Goal: Task Accomplishment & Management: Complete application form

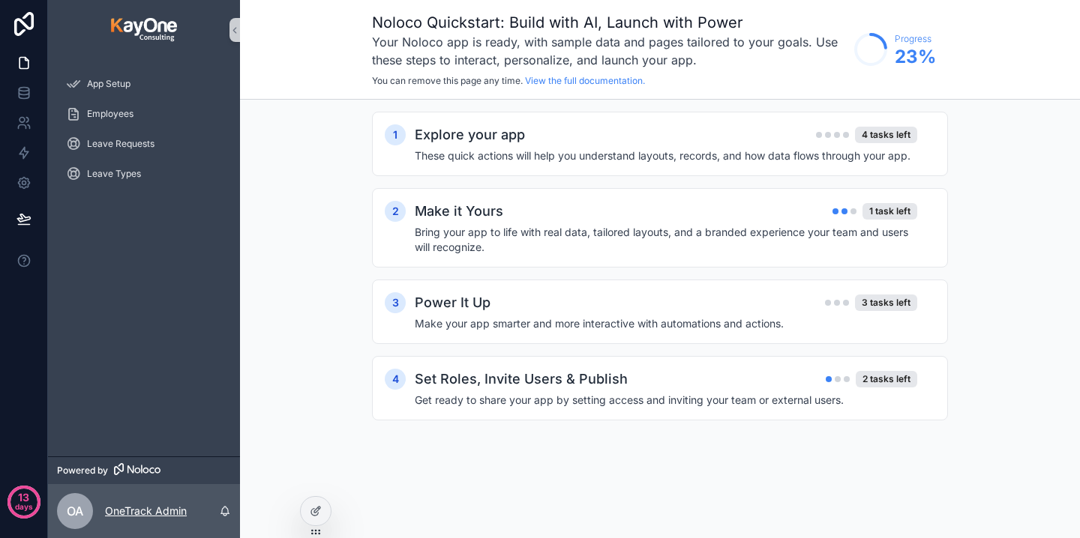
click at [153, 516] on p "OneTrack Admin" at bounding box center [146, 511] width 82 height 15
click at [304, 301] on div "1 Explore your app 4 tasks left These quick actions will help you understand la…" at bounding box center [660, 281] width 840 height 363
click at [712, 164] on div "1 Explore your app 4 tasks left These quick actions will help you understand la…" at bounding box center [660, 144] width 576 height 64
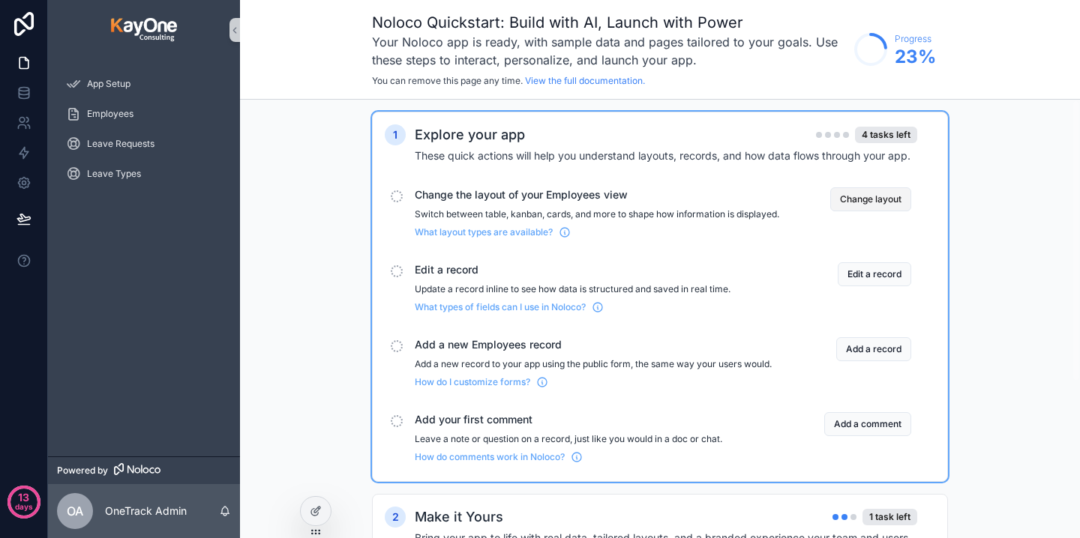
click at [870, 204] on button "Change layout" at bounding box center [870, 199] width 81 height 24
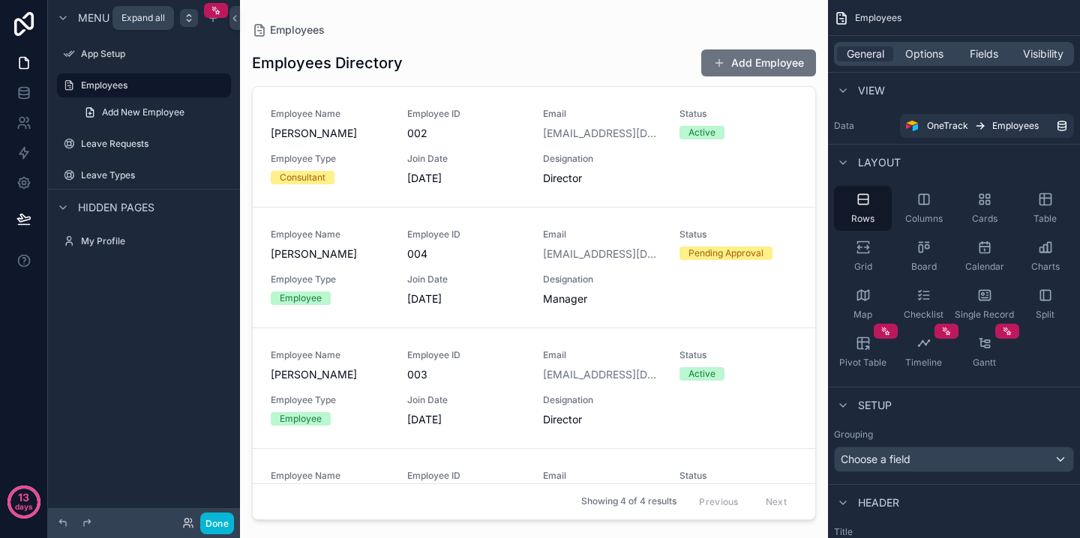
click at [187, 22] on icon "scrollable content" at bounding box center [189, 18] width 12 height 12
click at [213, 22] on icon "scrollable content" at bounding box center [213, 18] width 12 height 12
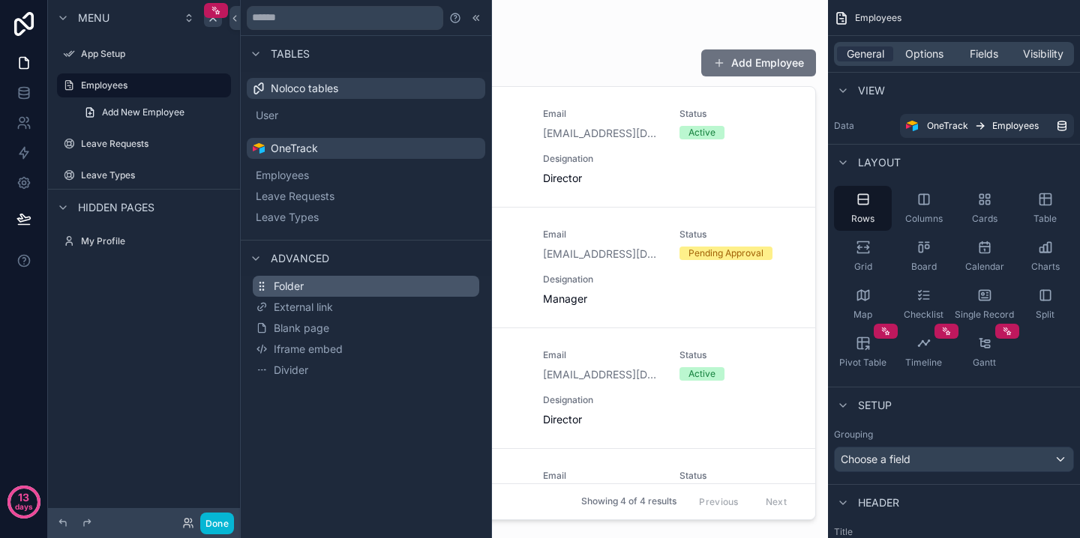
click at [332, 289] on button "Folder" at bounding box center [366, 286] width 226 height 21
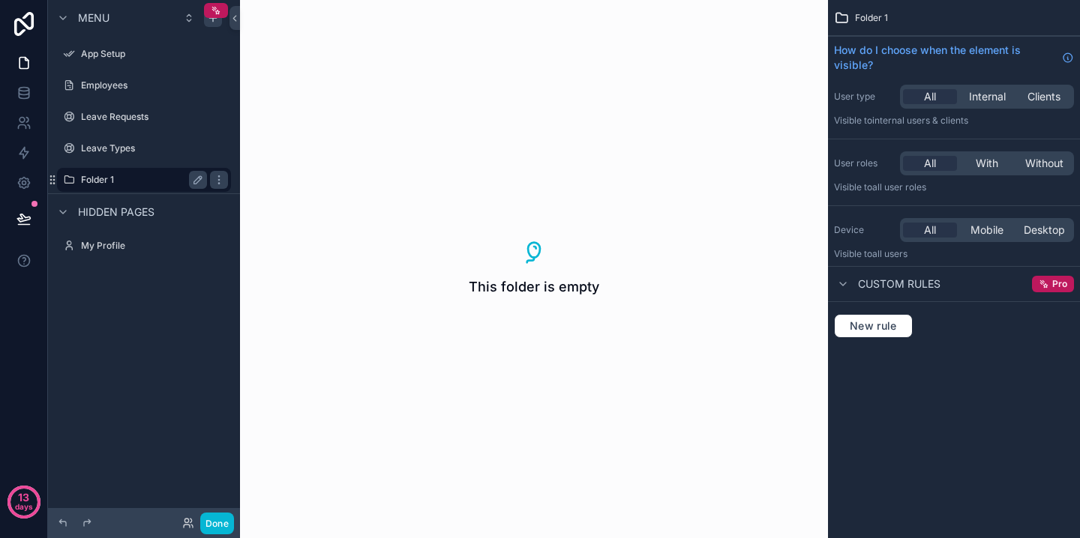
click at [84, 177] on label "Folder 1" at bounding box center [141, 180] width 120 height 12
click at [196, 184] on icon "scrollable content" at bounding box center [197, 179] width 7 height 7
click at [148, 185] on input "********" at bounding box center [132, 180] width 102 height 18
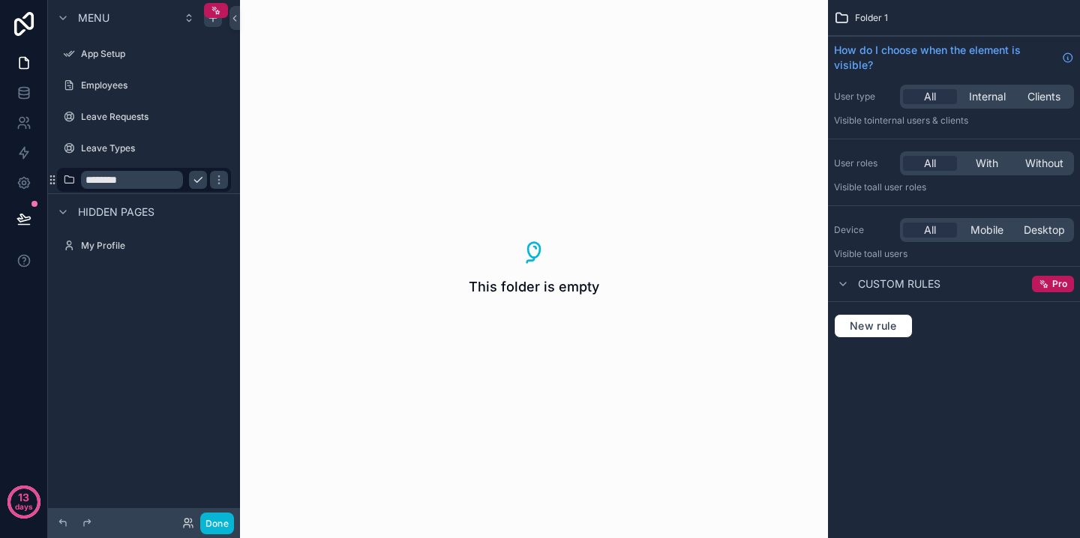
click at [148, 185] on input "********" at bounding box center [132, 180] width 102 height 18
type input "**********"
click at [213, 182] on icon "scrollable content" at bounding box center [219, 180] width 12 height 12
click at [67, 179] on icon "scrollable content" at bounding box center [69, 180] width 12 height 12
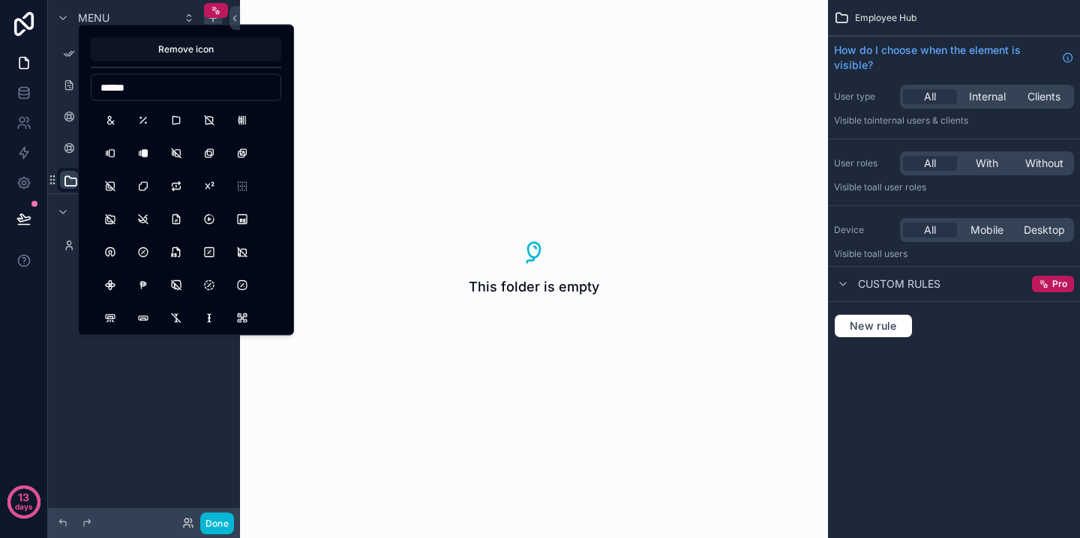
type input "******"
click at [205, 53] on button "Remove icon" at bounding box center [186, 49] width 190 height 24
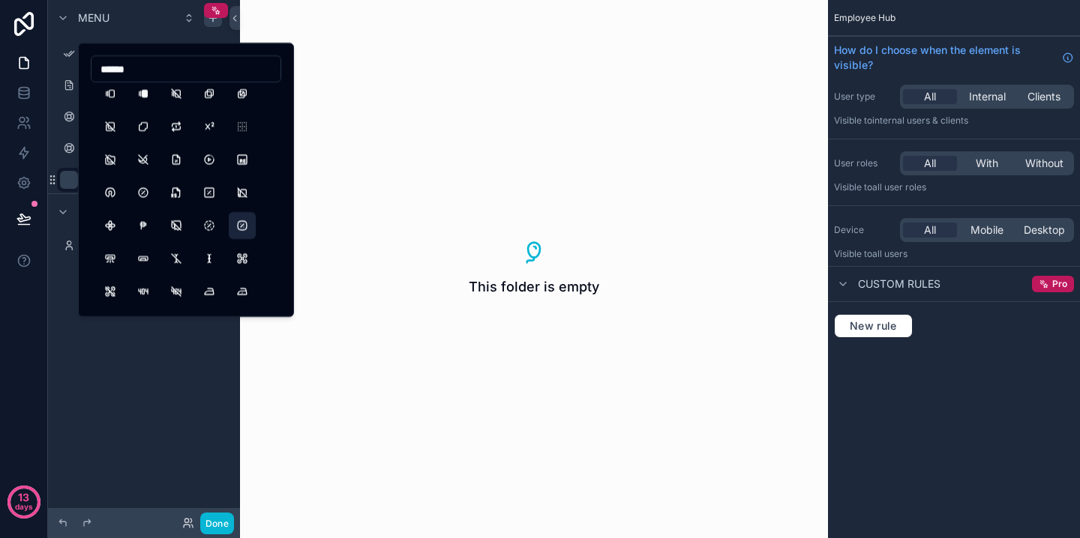
scroll to position [64, 0]
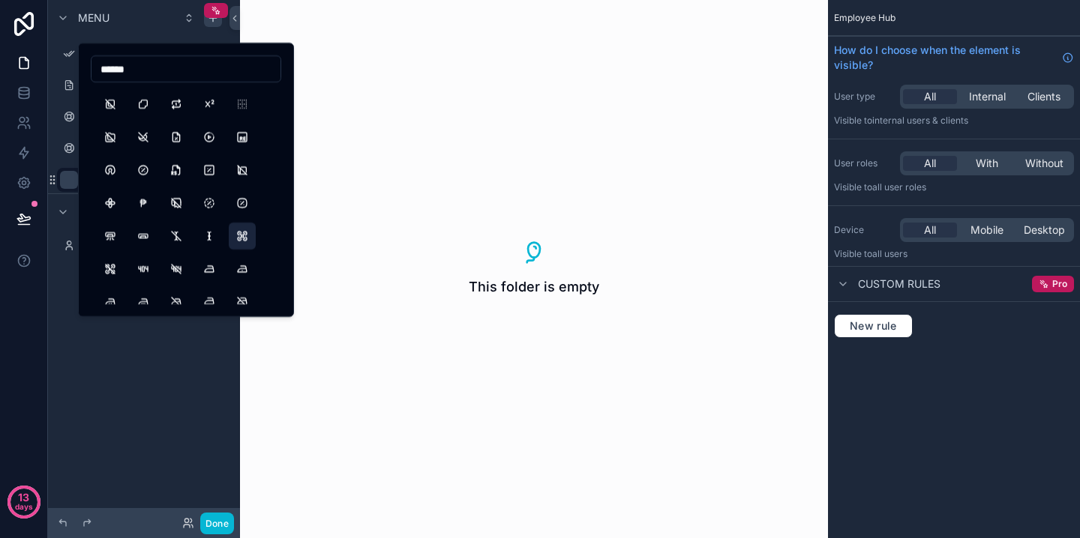
click at [246, 238] on button "Drone" at bounding box center [242, 236] width 27 height 27
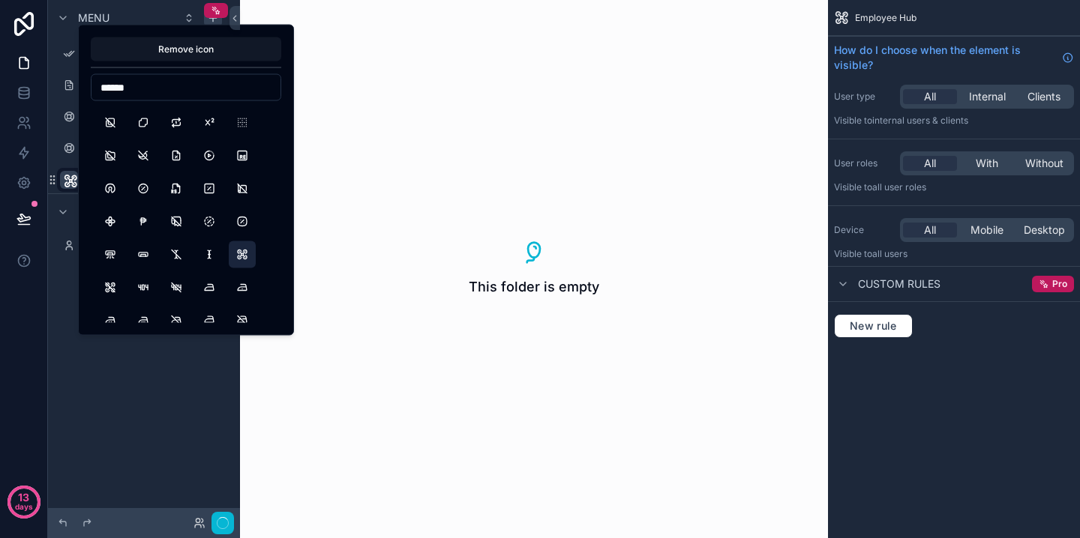
click at [149, 378] on div "**********" at bounding box center [144, 260] width 192 height 520
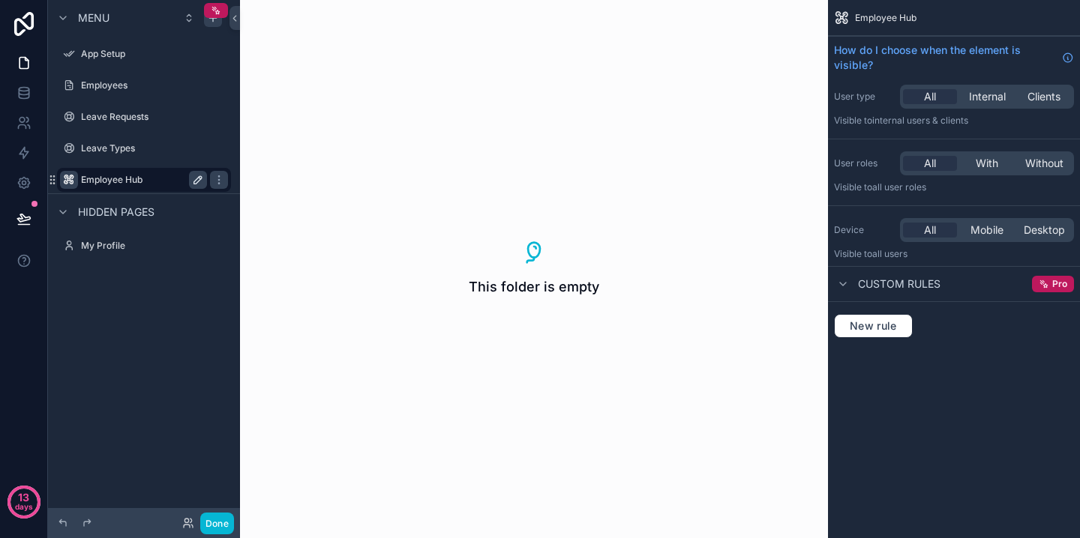
click at [115, 177] on label "Employee Hub" at bounding box center [141, 180] width 120 height 12
click at [215, 25] on div "scrollable content" at bounding box center [213, 18] width 18 height 18
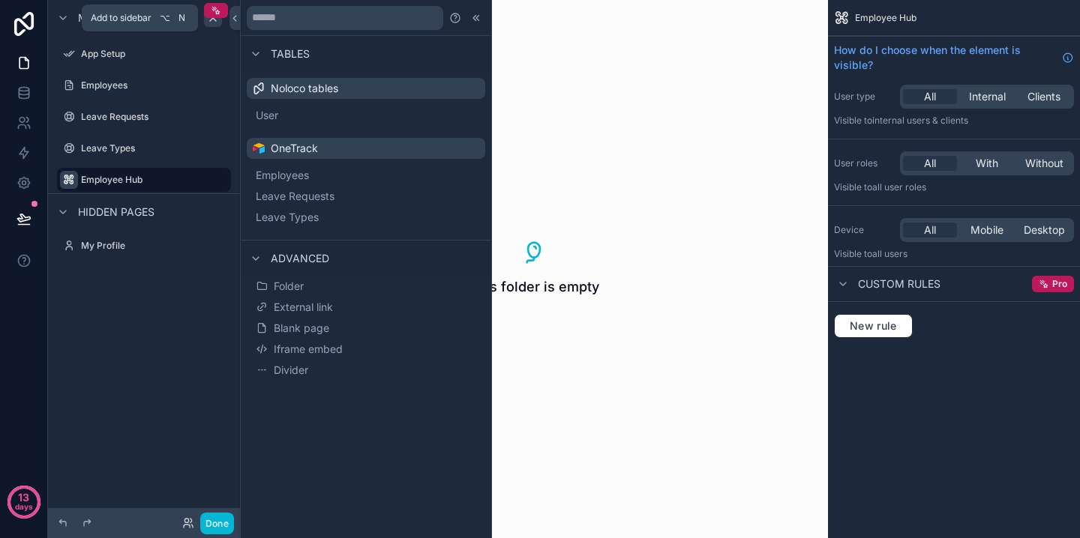
click at [215, 25] on div "scrollable content" at bounding box center [213, 18] width 18 height 18
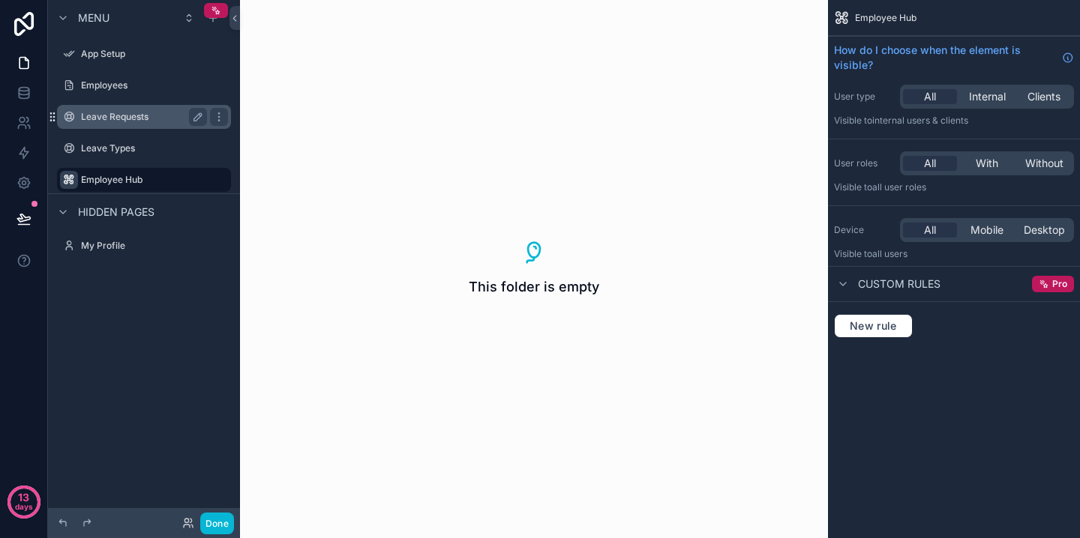
click at [58, 120] on icon "scrollable content" at bounding box center [52, 117] width 12 height 12
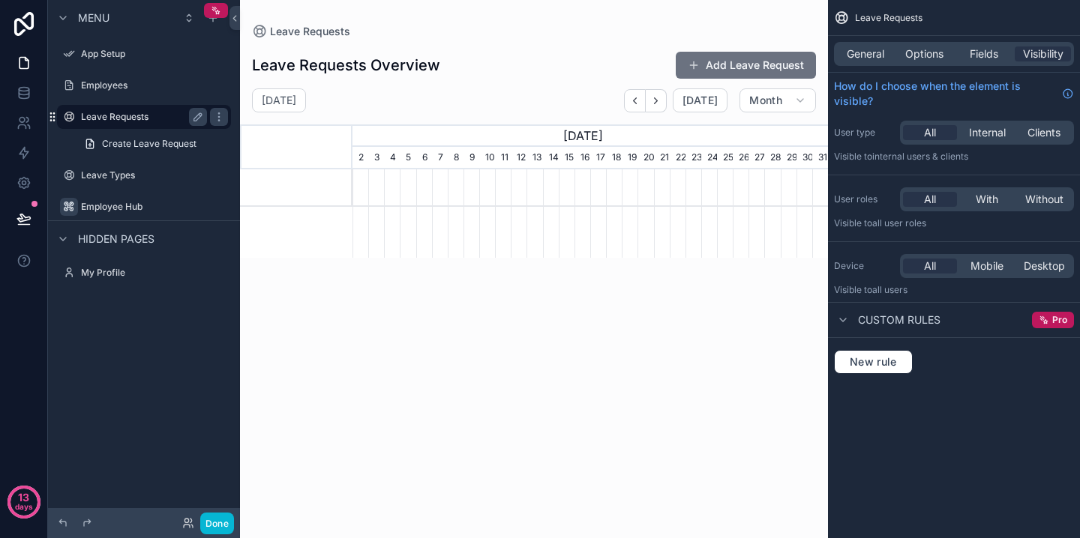
scroll to position [0, 475]
click at [50, 117] on icon "scrollable content" at bounding box center [50, 116] width 1 height 1
click at [719, 69] on div "scrollable content" at bounding box center [534, 260] width 588 height 520
click at [138, 143] on span "Create Leave Request" at bounding box center [149, 144] width 94 height 12
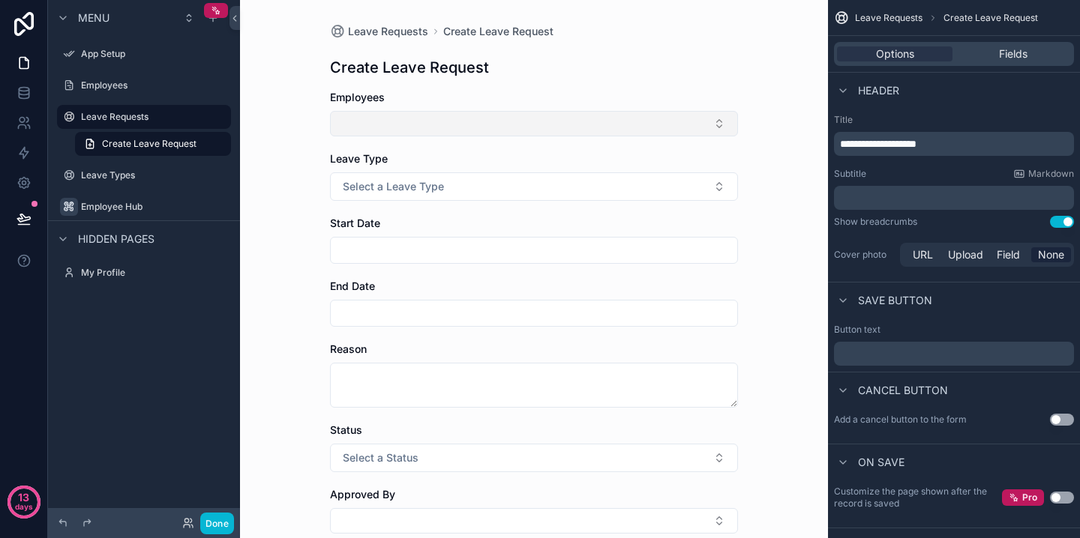
click at [525, 121] on button "Select Button" at bounding box center [534, 123] width 408 height 25
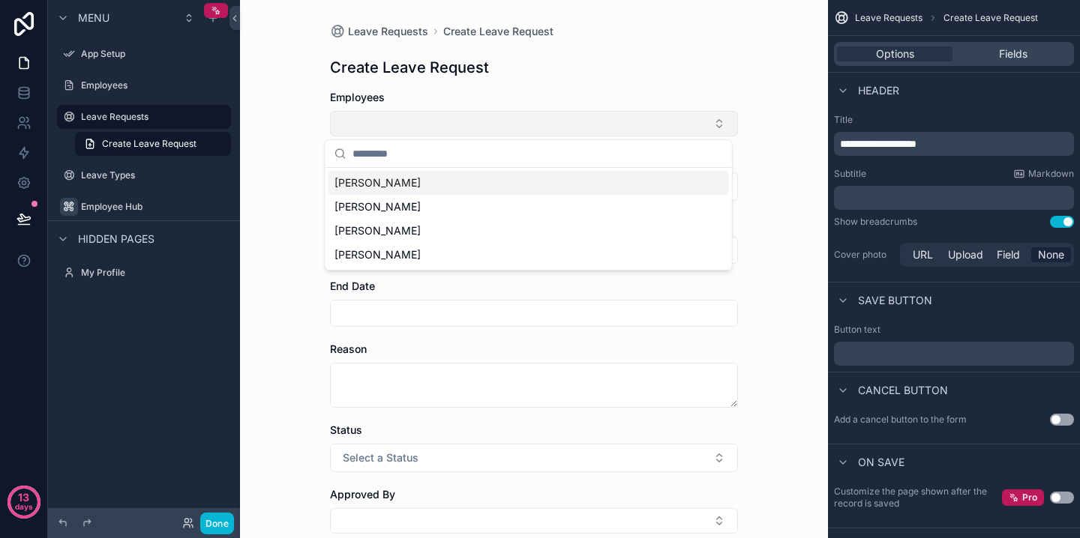
click at [525, 121] on button "Select Button" at bounding box center [534, 123] width 408 height 25
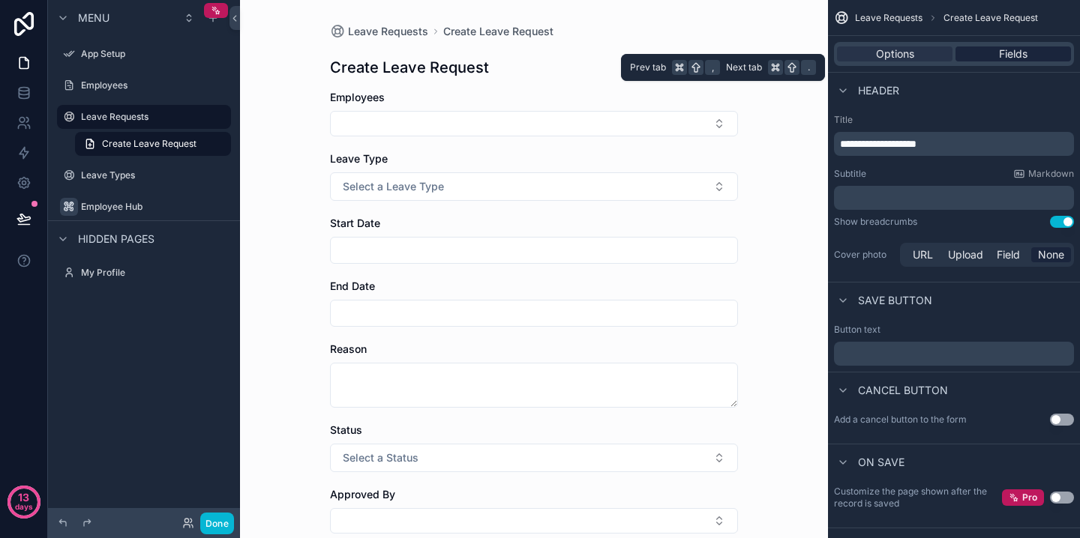
click at [999, 56] on span "Fields" at bounding box center [1013, 53] width 28 height 15
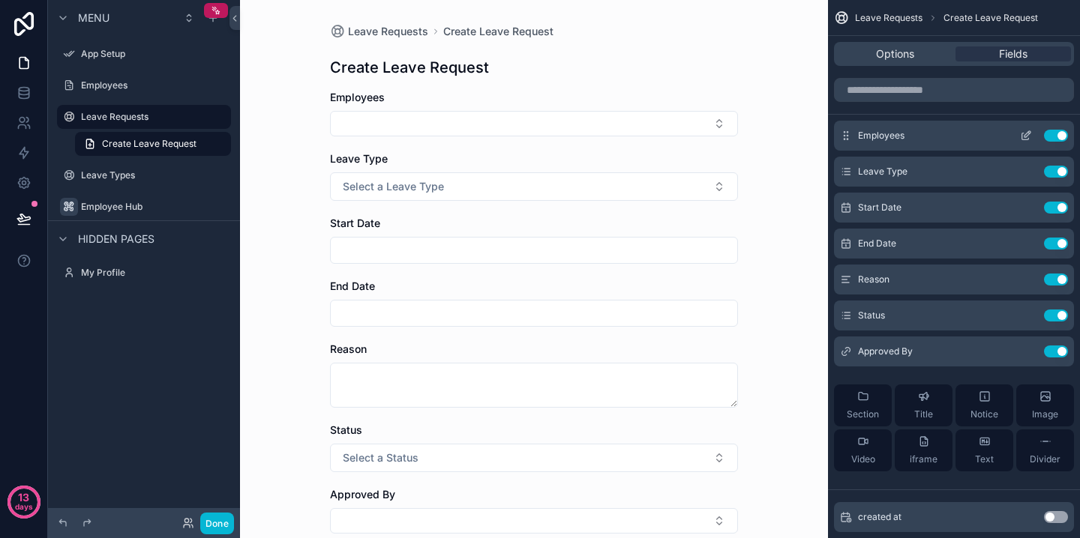
click at [1028, 136] on icon "scrollable content" at bounding box center [1026, 136] width 12 height 12
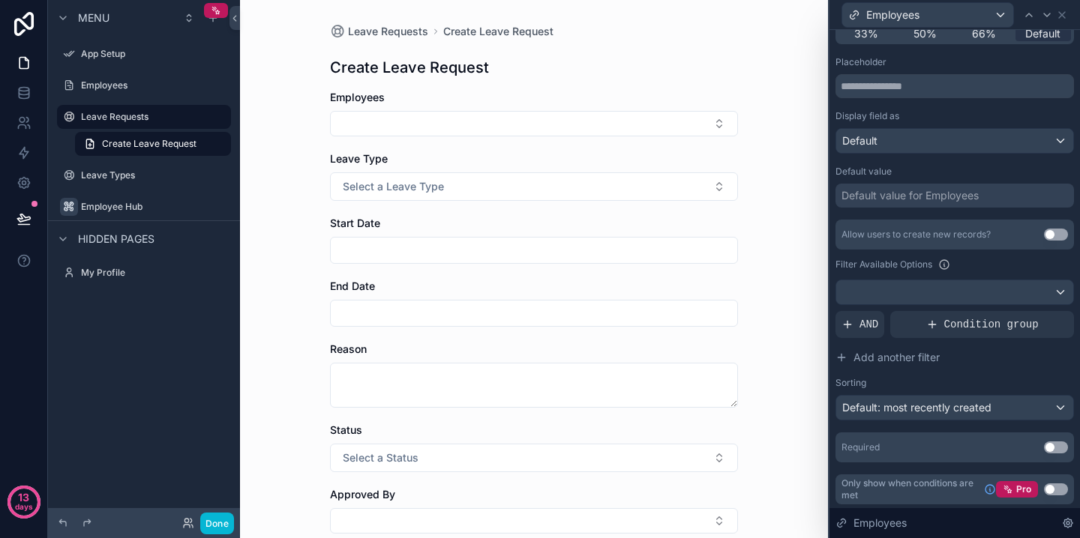
scroll to position [168, 0]
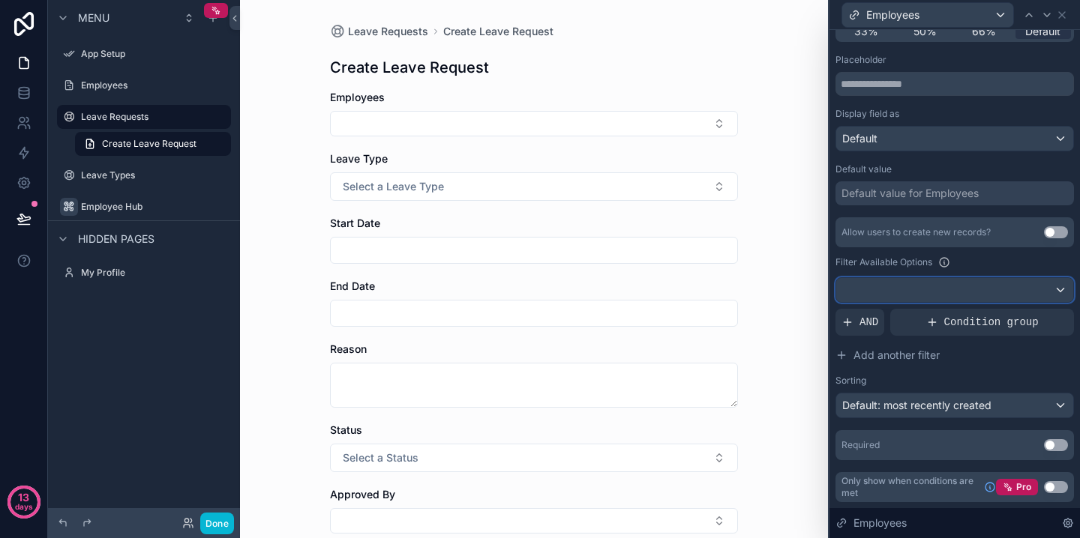
click at [975, 290] on div at bounding box center [954, 290] width 237 height 24
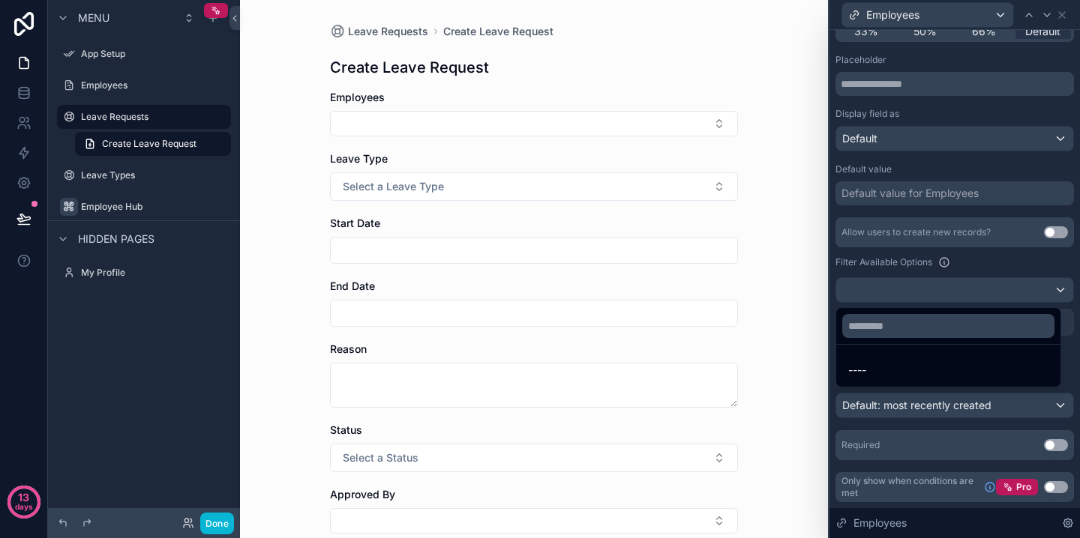
click at [975, 290] on div at bounding box center [954, 269] width 250 height 538
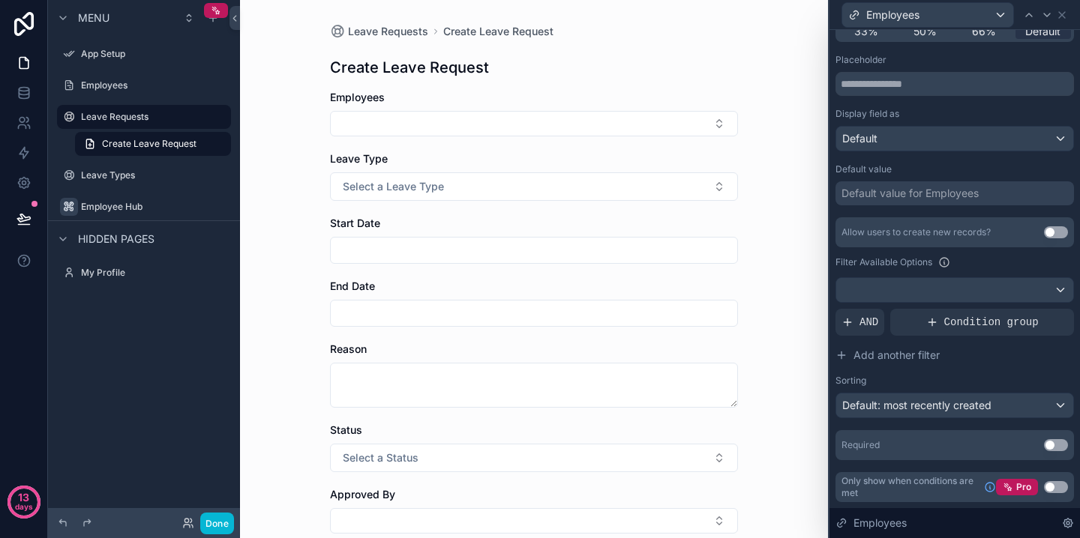
scroll to position [0, 0]
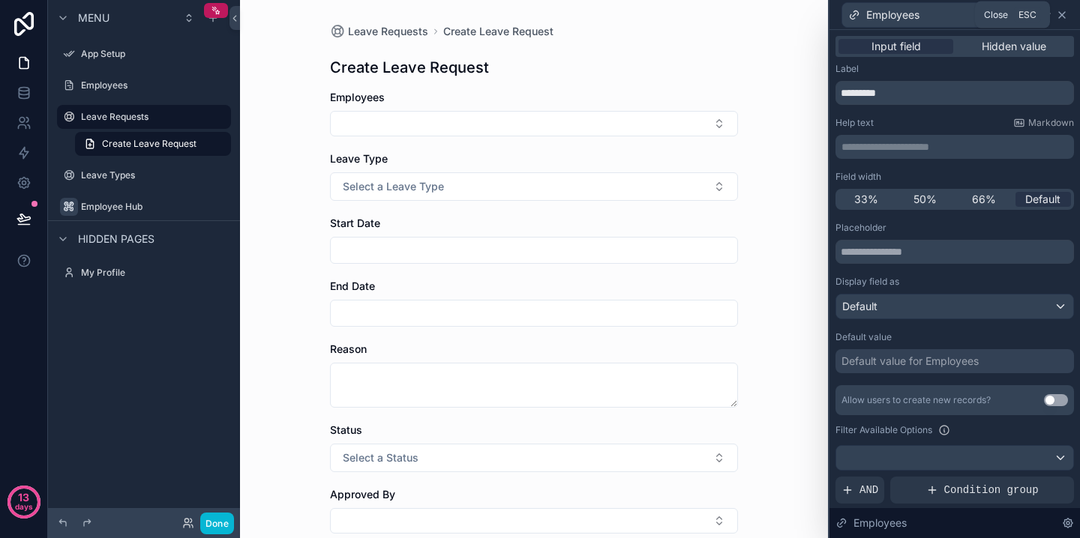
click at [1058, 16] on icon at bounding box center [1062, 15] width 12 height 12
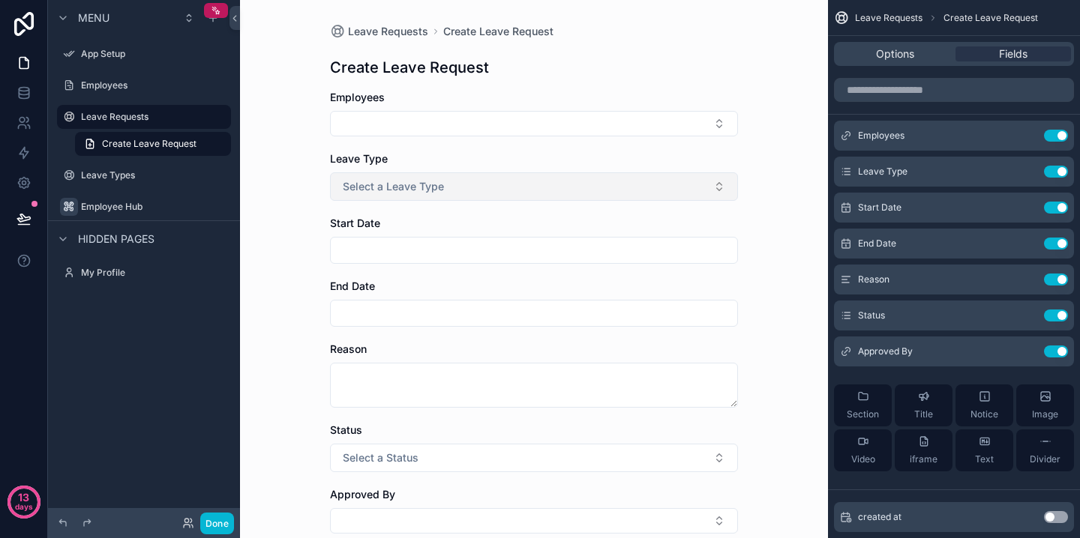
click at [442, 184] on button "Select a Leave Type" at bounding box center [534, 186] width 408 height 28
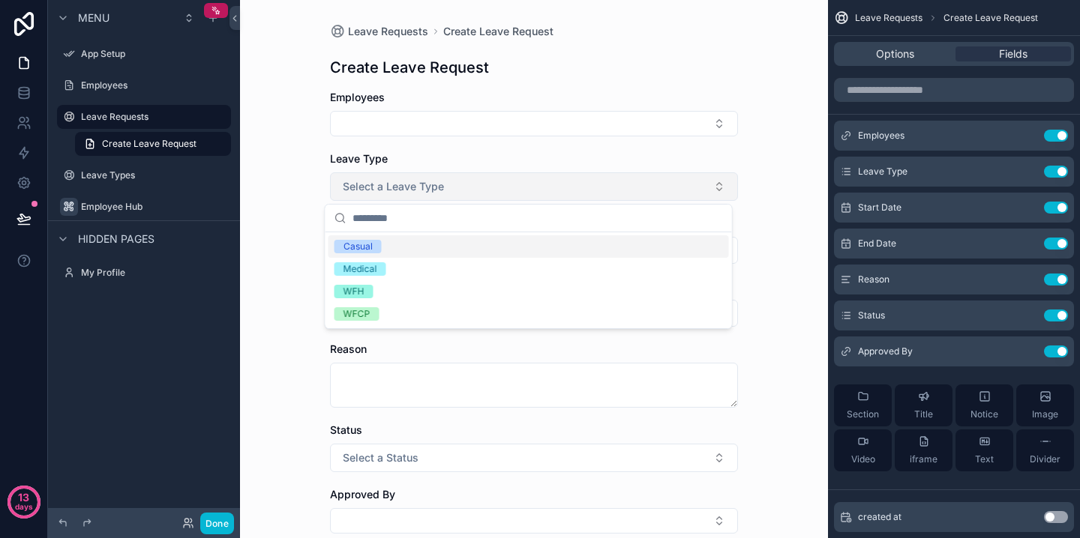
click at [442, 184] on button "Select a Leave Type" at bounding box center [534, 186] width 408 height 28
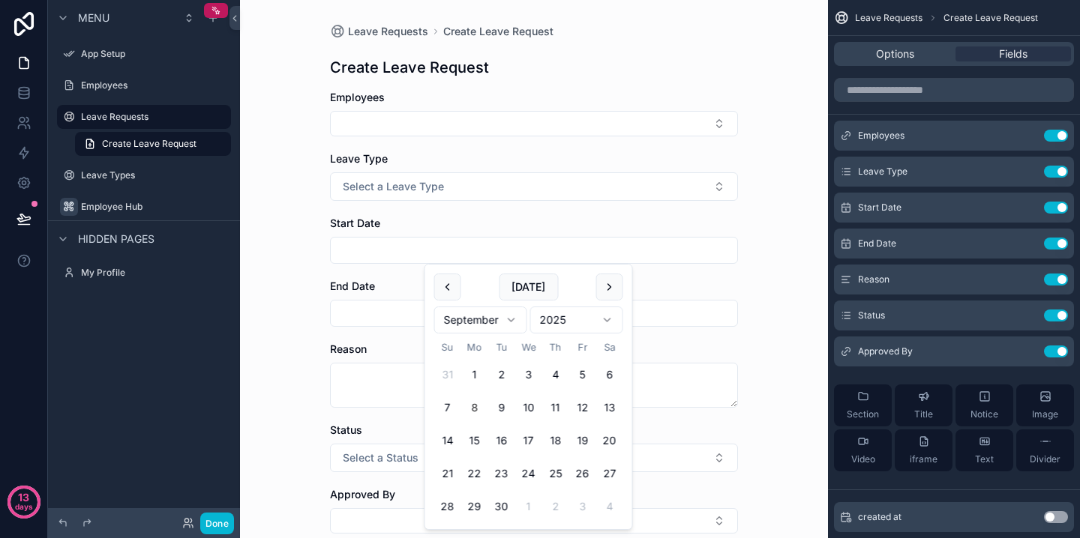
click at [437, 253] on input "scrollable content" at bounding box center [534, 250] width 406 height 21
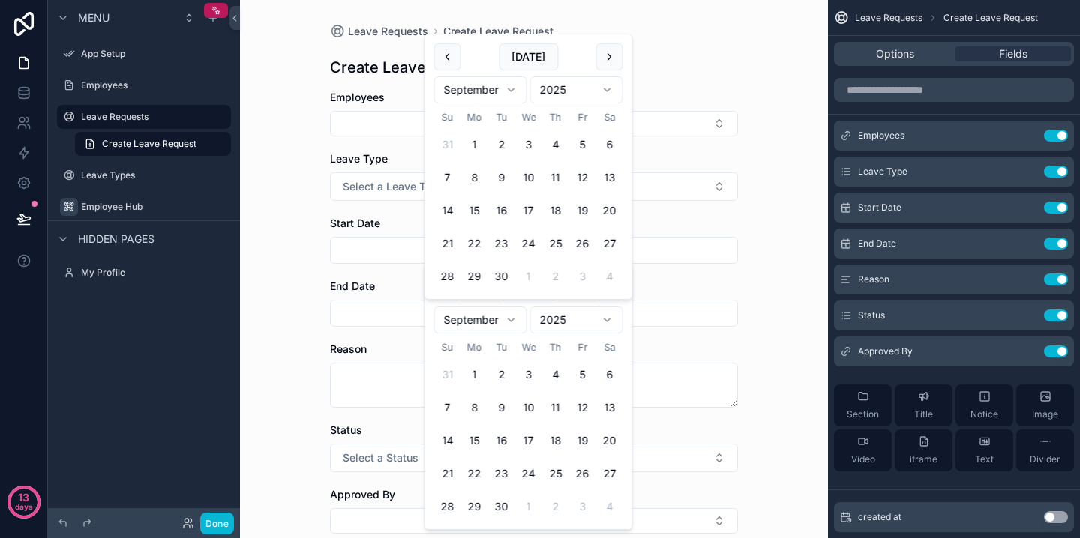
click at [400, 313] on input "scrollable content" at bounding box center [534, 313] width 406 height 21
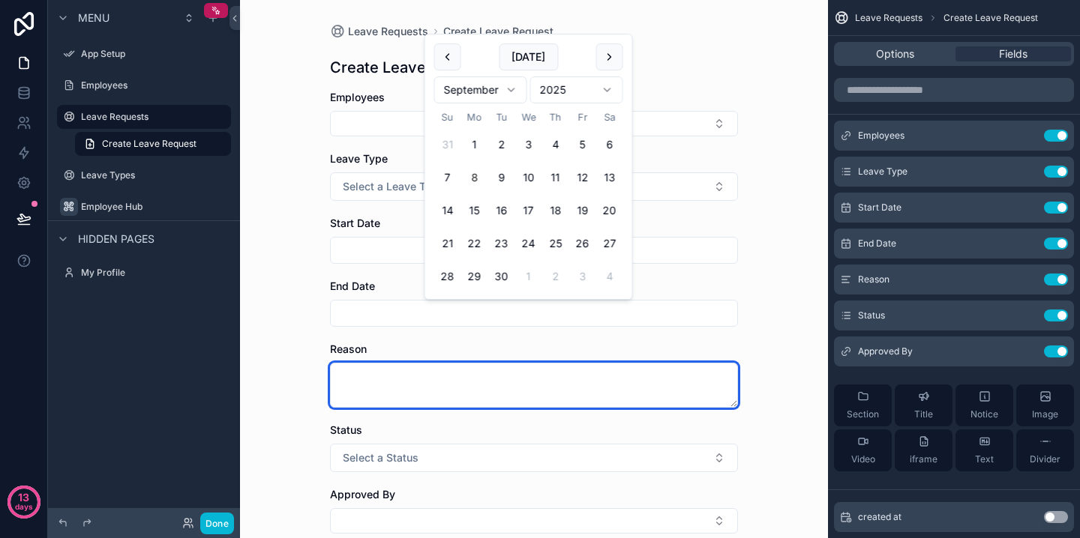
click at [392, 376] on textarea "scrollable content" at bounding box center [534, 385] width 408 height 45
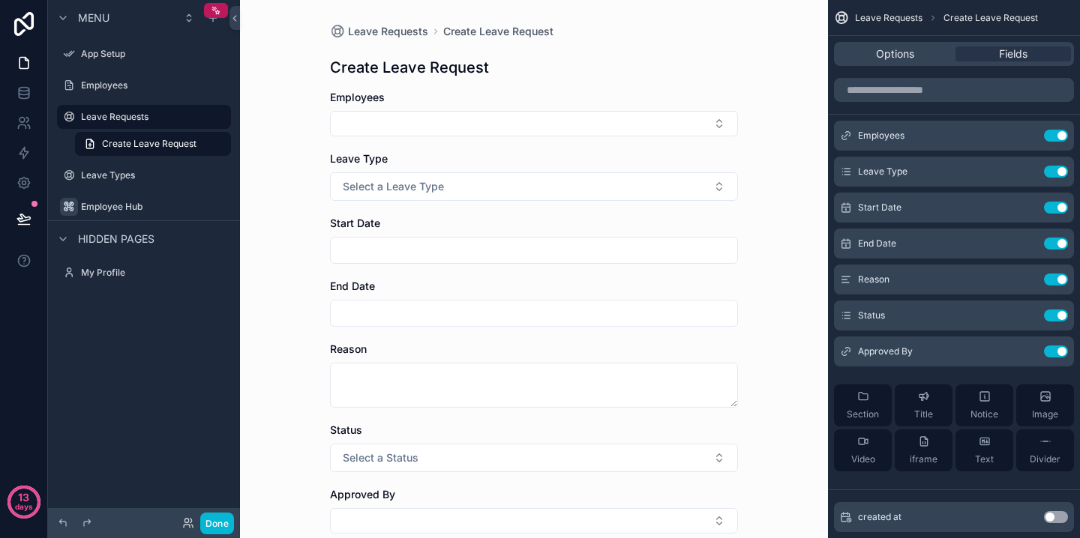
click at [280, 372] on div "Leave Requests Create Leave Request Create Leave Request Employees Leave Type S…" at bounding box center [534, 269] width 588 height 538
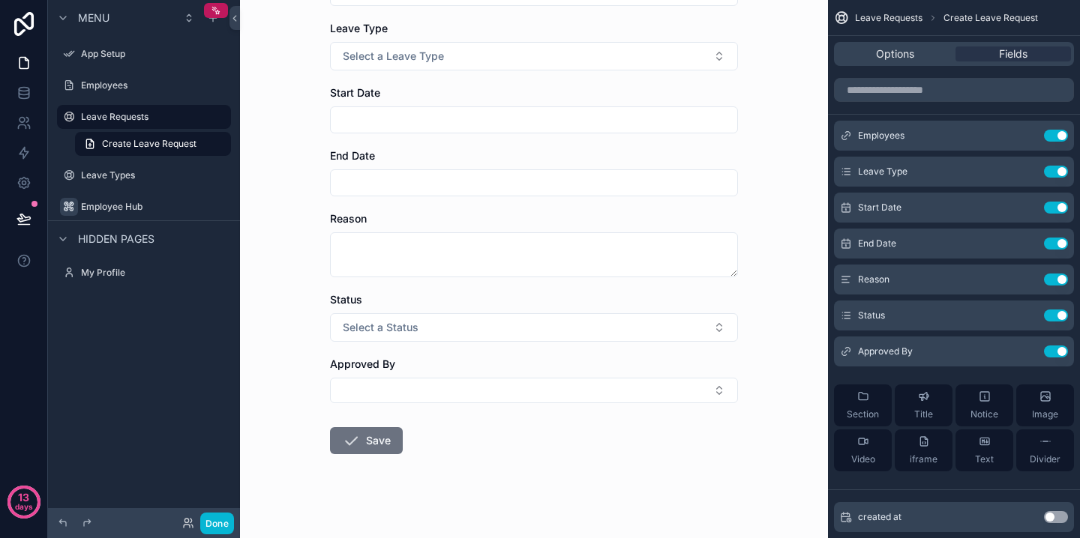
scroll to position [139, 0]
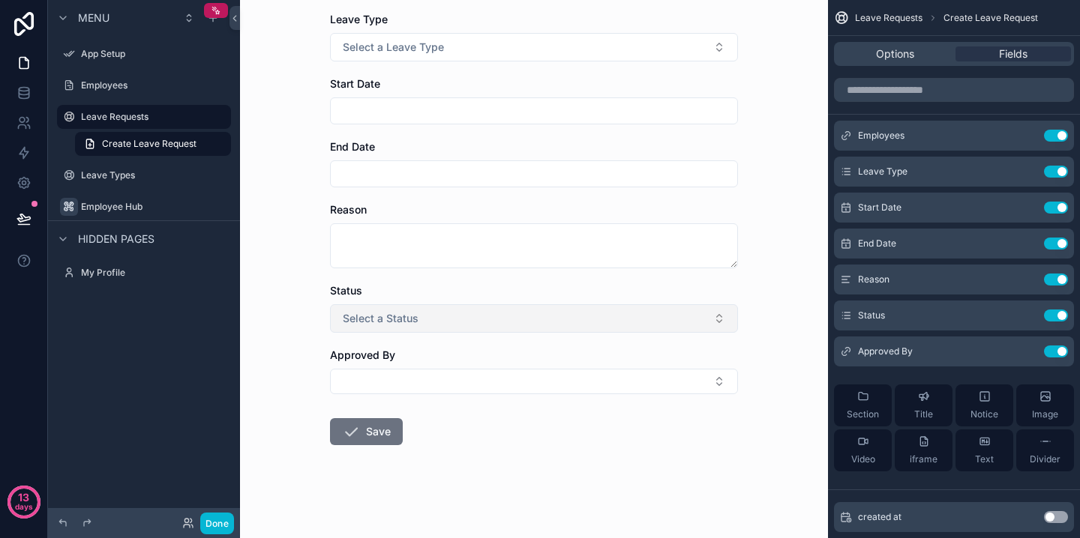
click at [413, 330] on button "Select a Status" at bounding box center [534, 318] width 408 height 28
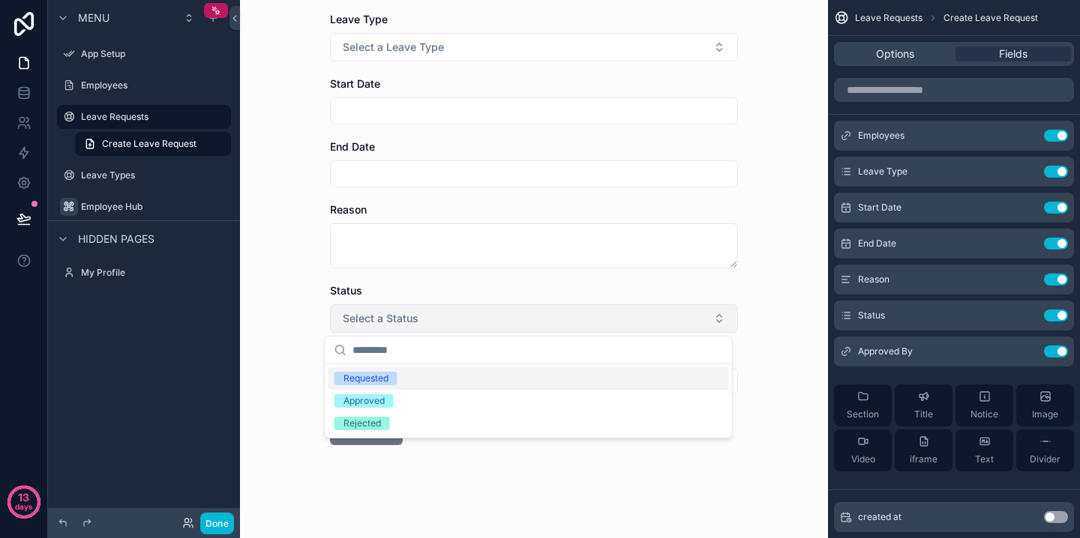
click at [415, 325] on button "Select a Status" at bounding box center [534, 318] width 408 height 28
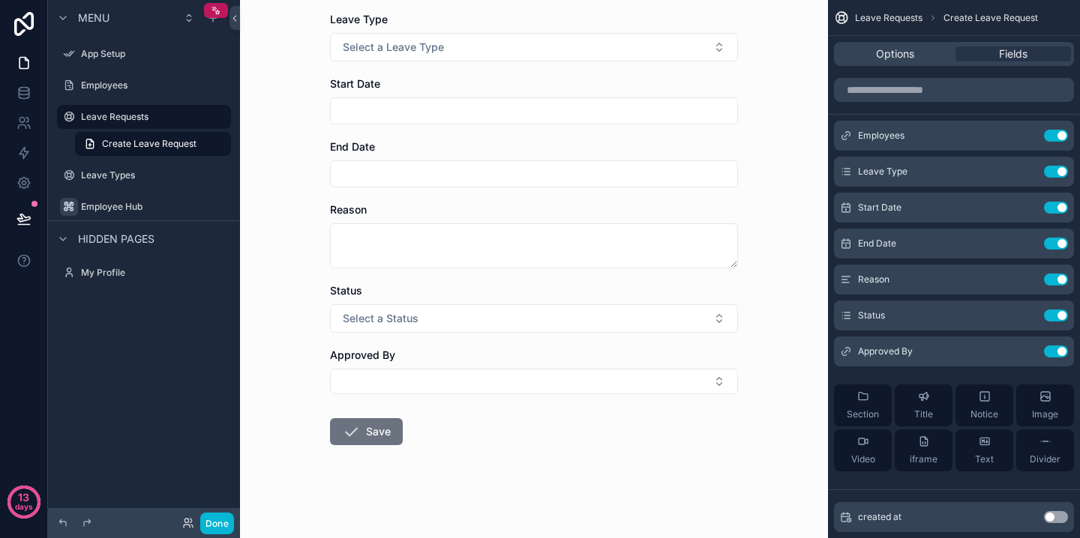
scroll to position [0, 0]
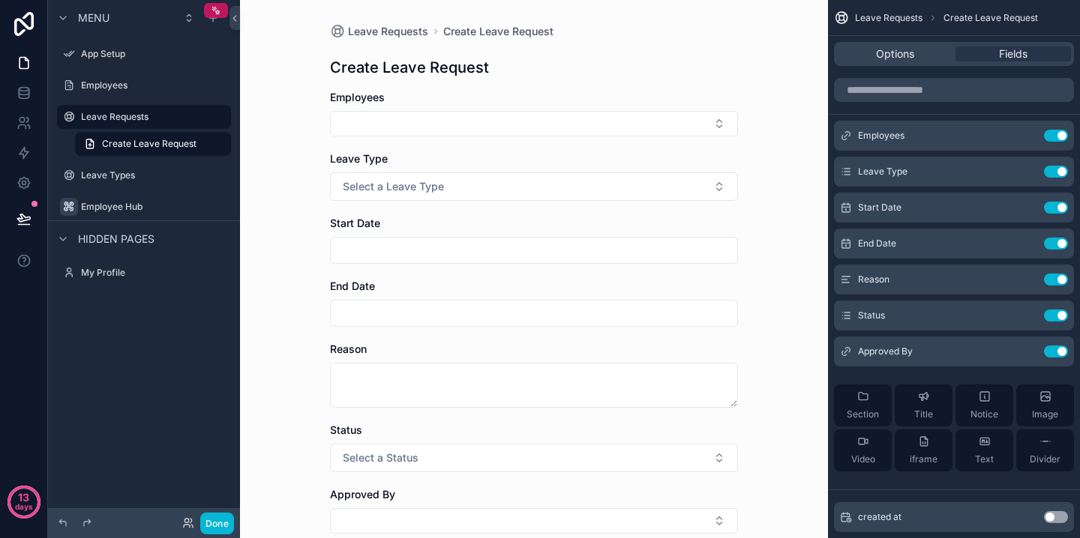
click at [409, 65] on h1 "Create Leave Request" at bounding box center [409, 67] width 159 height 21
click at [467, 34] on span "Create Leave Request" at bounding box center [498, 31] width 110 height 15
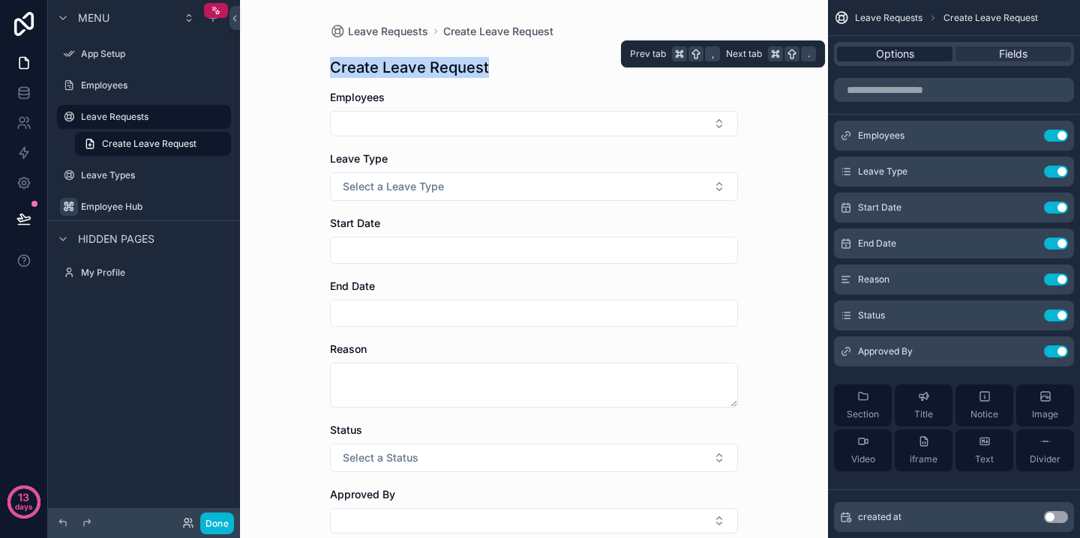
click at [895, 53] on span "Options" at bounding box center [895, 53] width 38 height 15
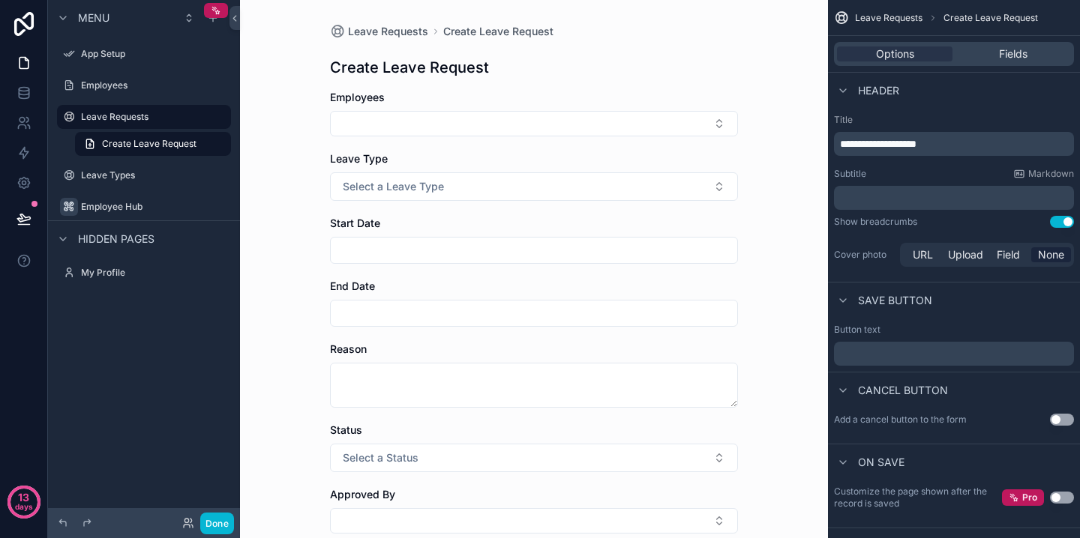
click at [877, 146] on span "**********" at bounding box center [878, 144] width 76 height 10
click at [965, 123] on label "Title" at bounding box center [954, 120] width 240 height 12
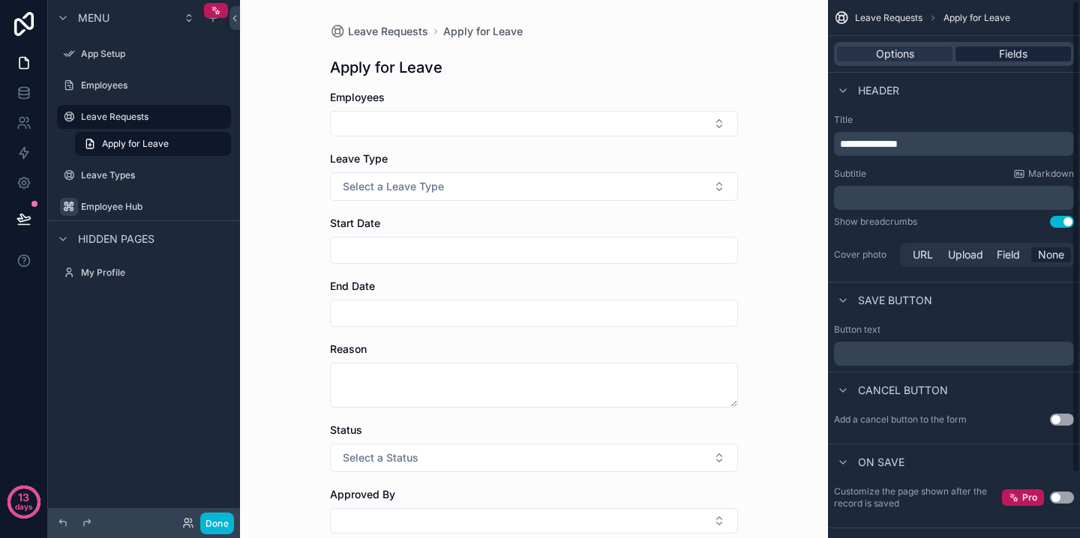
click at [1023, 48] on span "Fields" at bounding box center [1013, 53] width 28 height 15
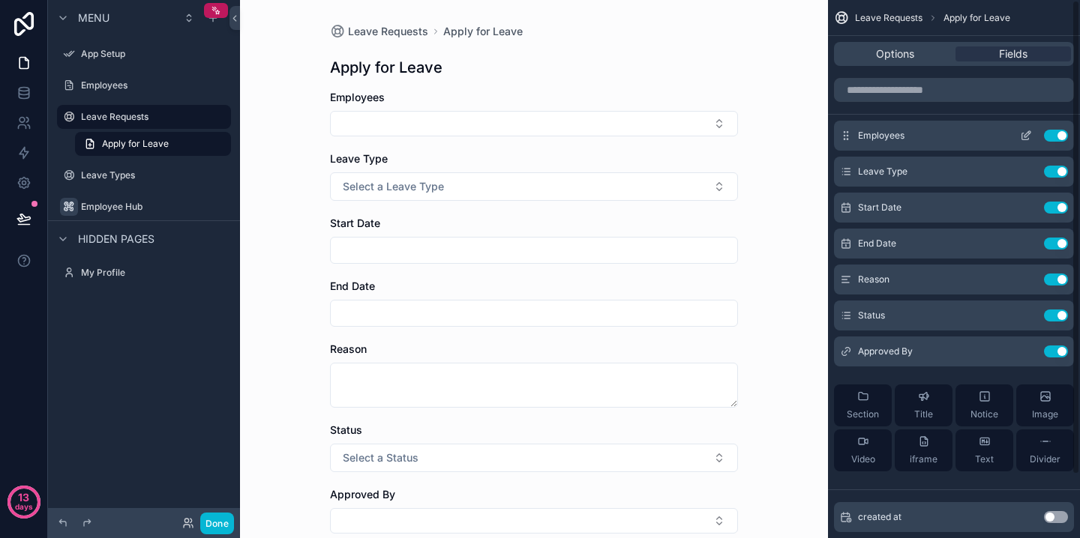
click at [1052, 138] on button "Use setting" at bounding box center [1056, 136] width 24 height 12
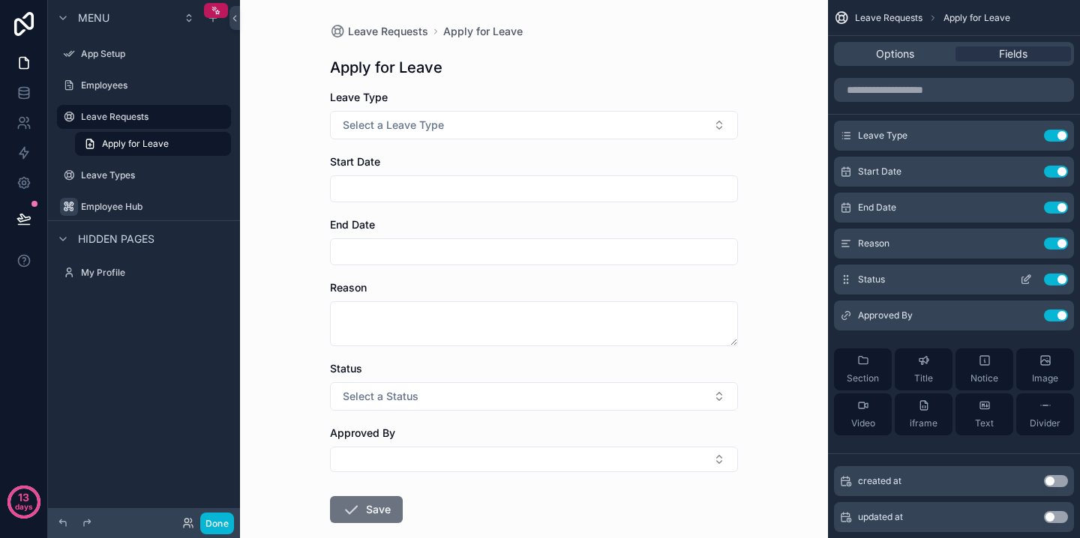
click at [1051, 279] on button "Use setting" at bounding box center [1056, 280] width 24 height 12
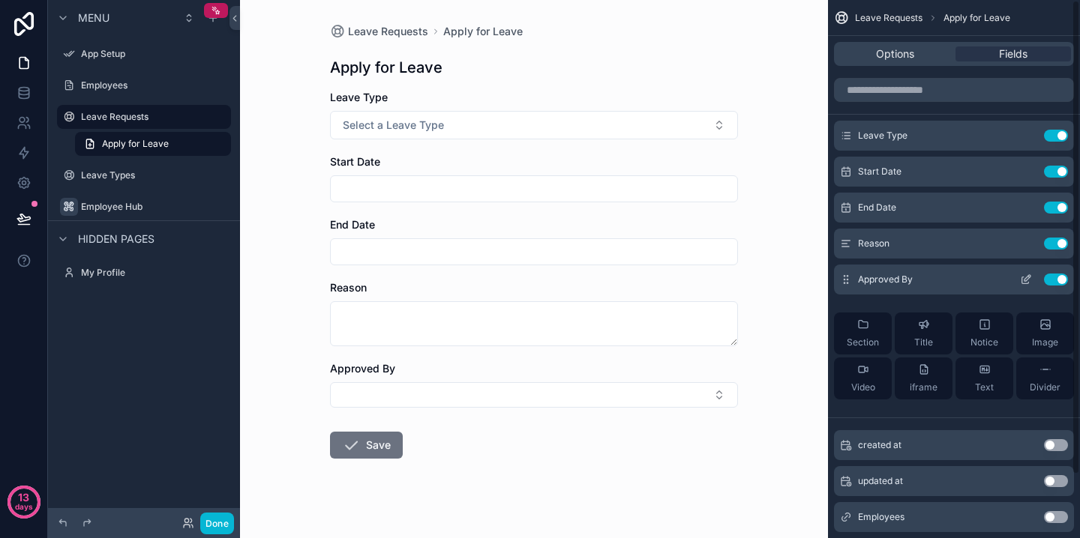
click at [1051, 282] on button "Use setting" at bounding box center [1056, 280] width 24 height 12
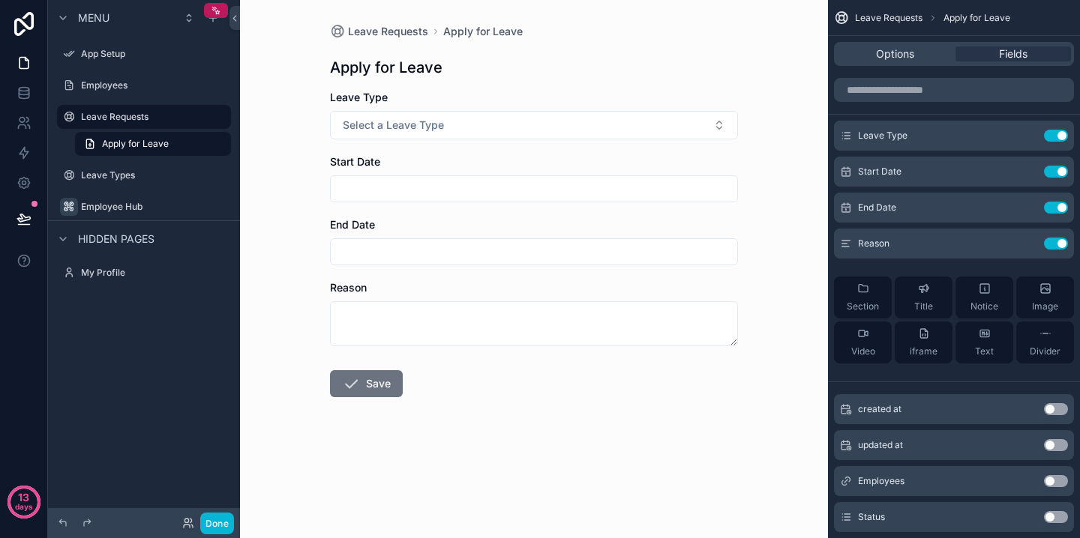
click at [592, 431] on form "Leave Type Select a Leave Type Start Date End Date Reason Save" at bounding box center [534, 291] width 408 height 403
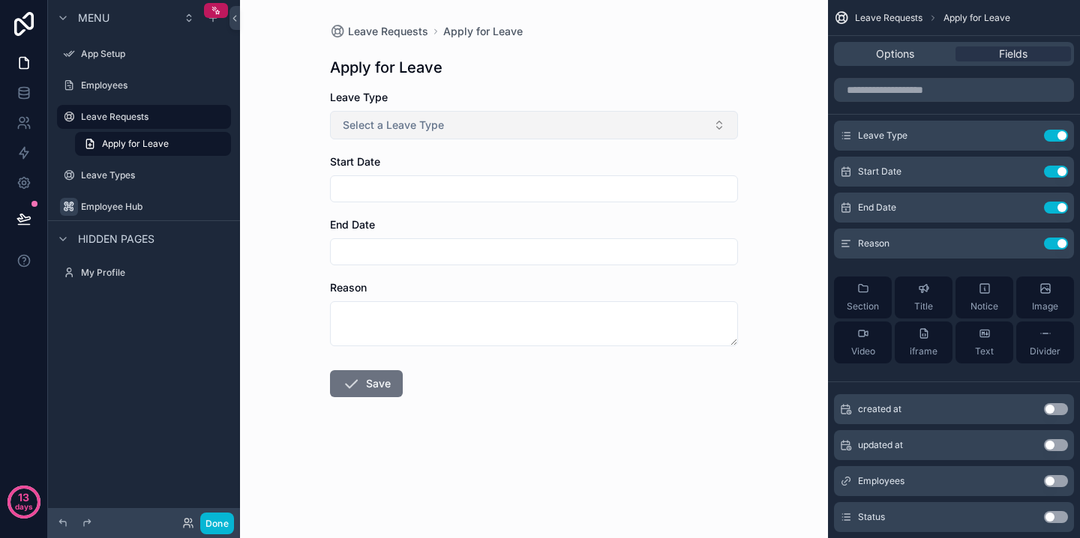
click at [474, 130] on button "Select a Leave Type" at bounding box center [534, 125] width 408 height 28
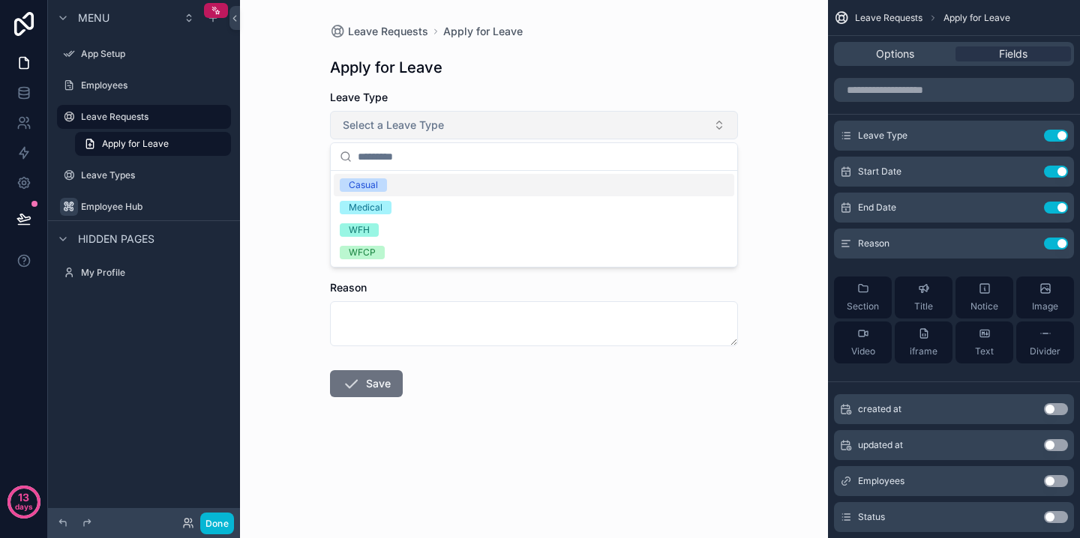
click at [474, 130] on button "Select a Leave Type" at bounding box center [534, 125] width 408 height 28
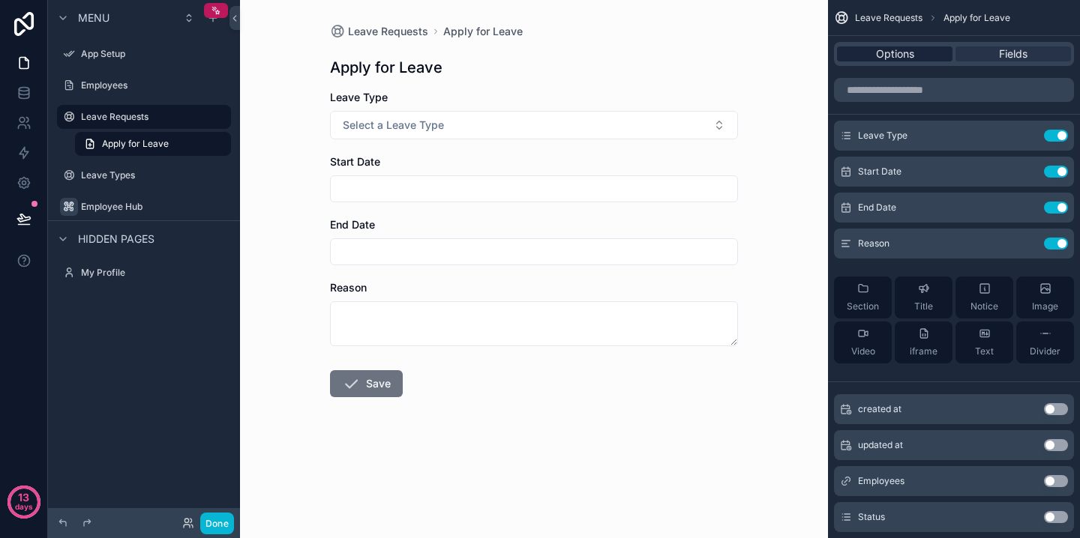
click at [905, 49] on span "Options" at bounding box center [895, 53] width 38 height 15
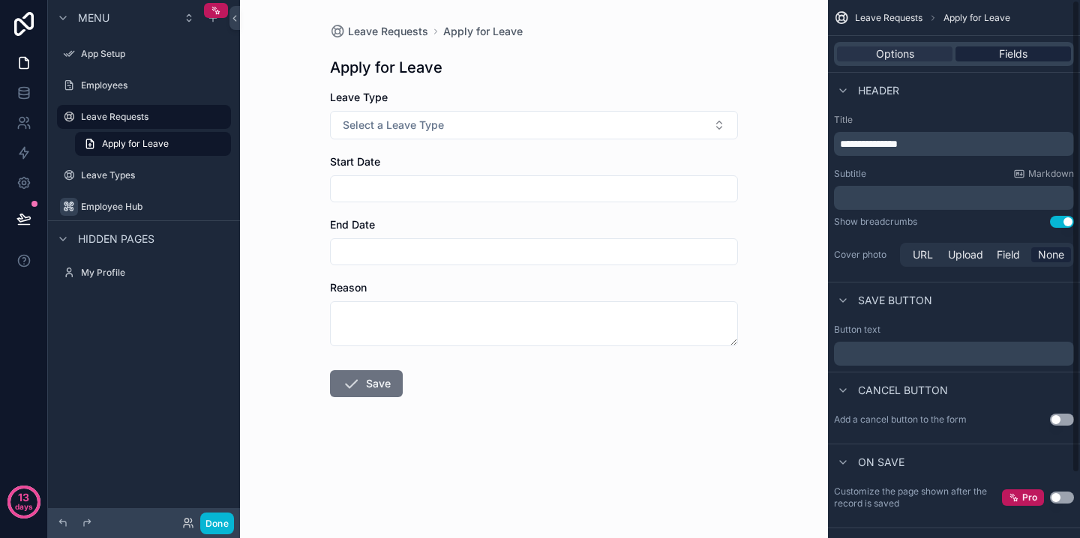
click at [1015, 52] on span "Fields" at bounding box center [1013, 53] width 28 height 15
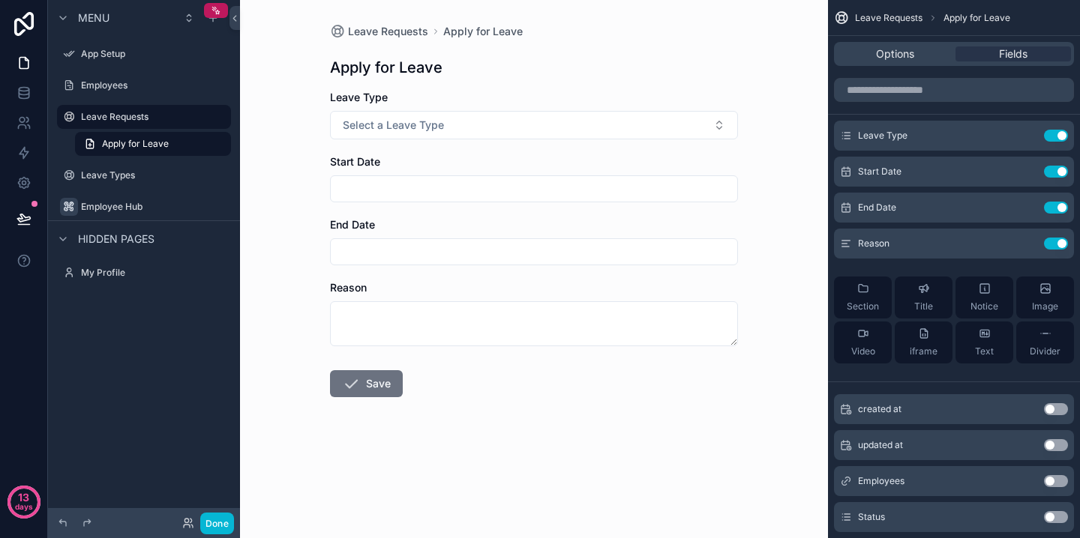
scroll to position [72, 0]
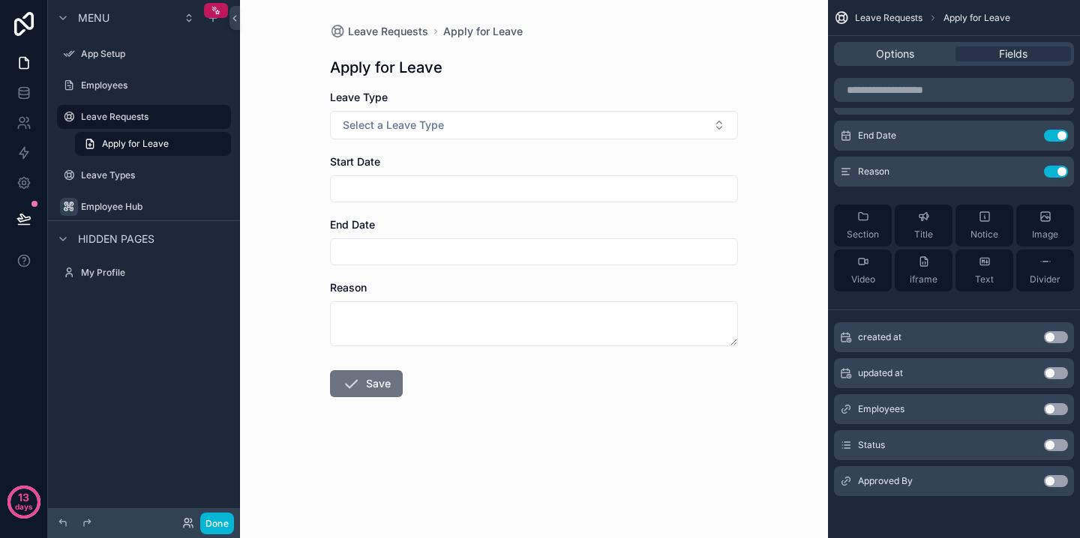
click at [844, 409] on icon "scrollable content" at bounding box center [845, 409] width 3 height 3
click at [1056, 410] on button "Use setting" at bounding box center [1056, 409] width 24 height 12
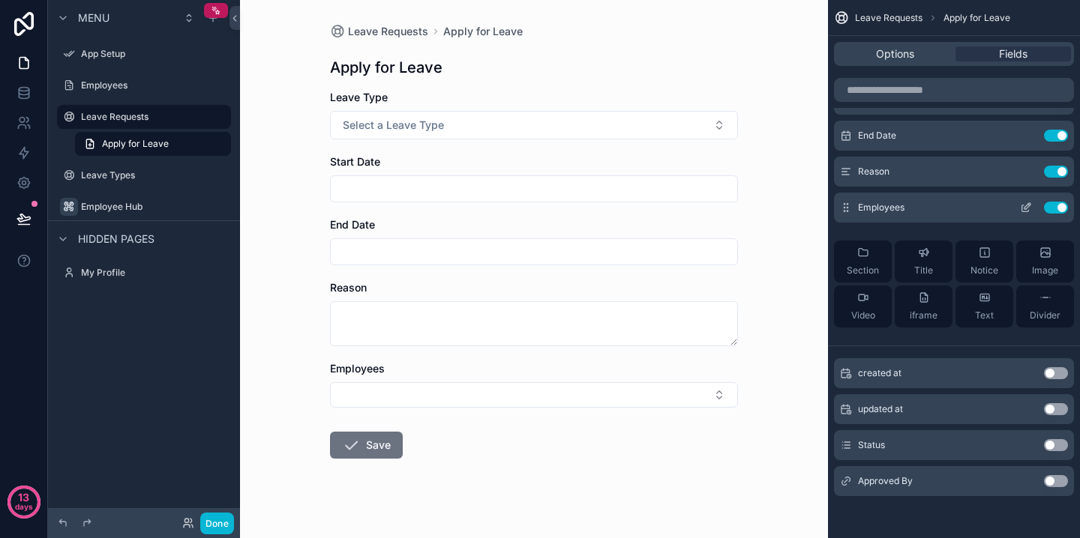
click at [1024, 210] on icon "scrollable content" at bounding box center [1026, 208] width 12 height 12
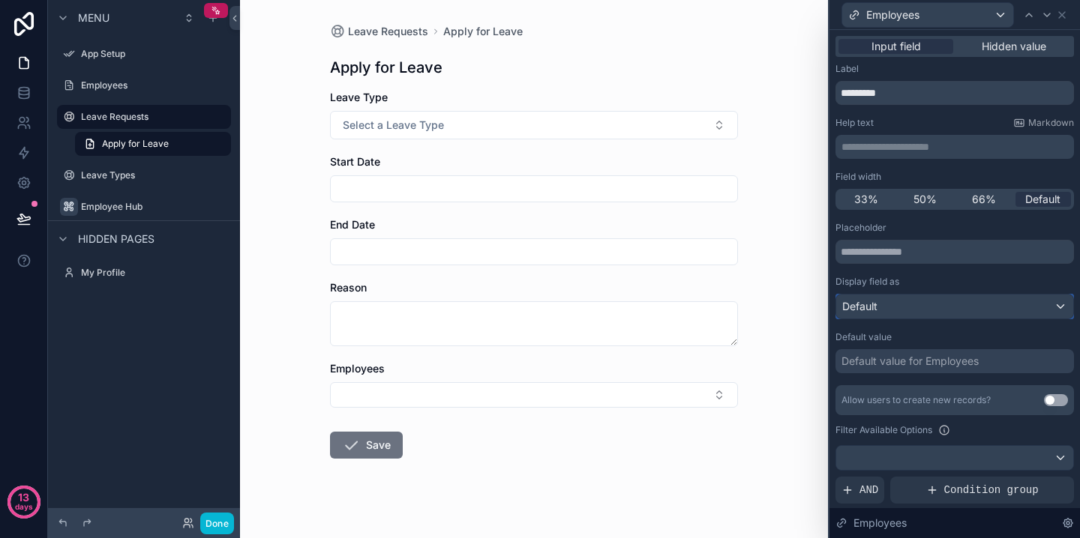
click at [902, 310] on div "Default" at bounding box center [954, 307] width 237 height 24
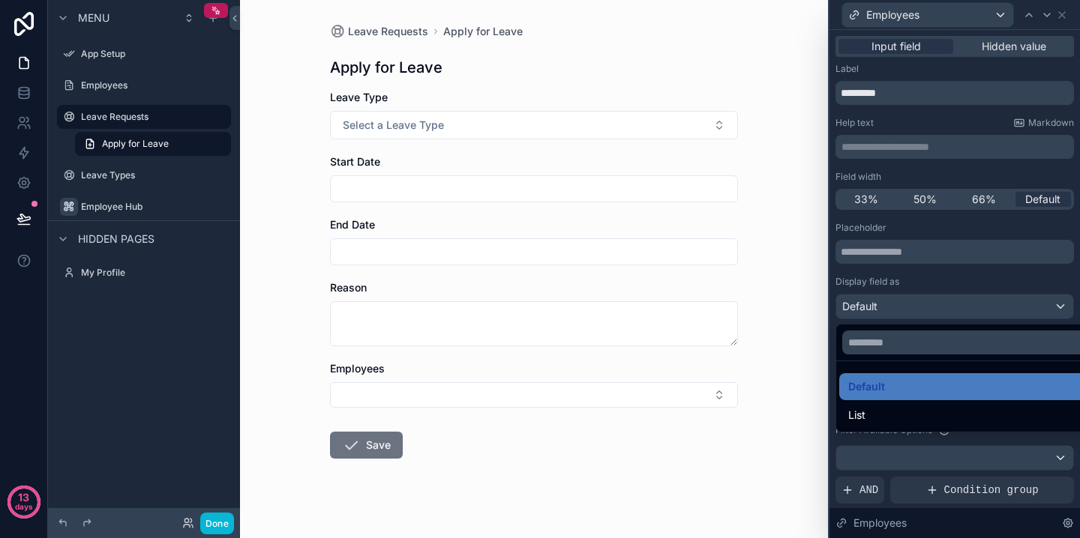
click at [902, 310] on div at bounding box center [954, 269] width 250 height 538
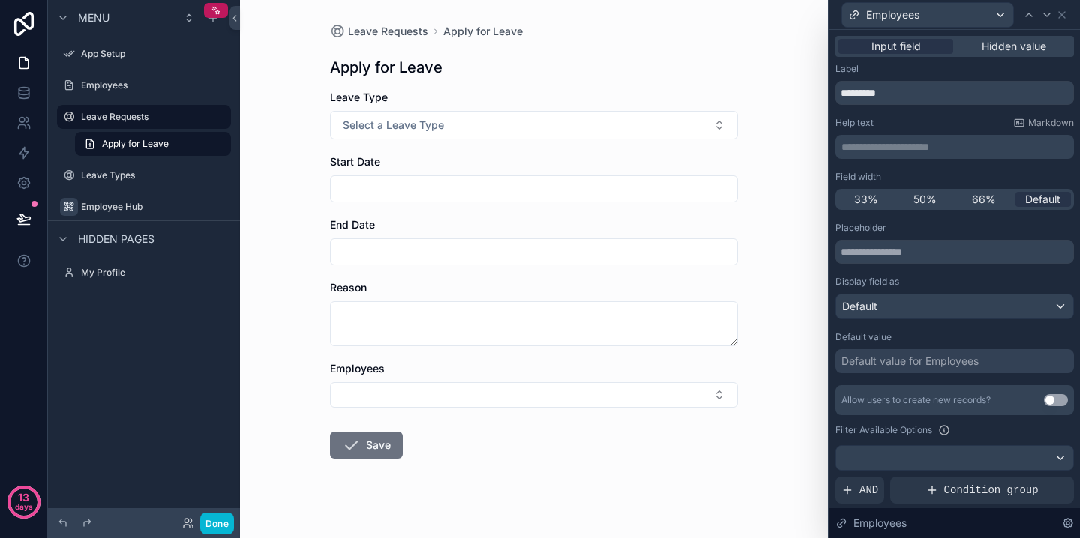
click at [901, 365] on div "Default value for Employees" at bounding box center [909, 361] width 137 height 15
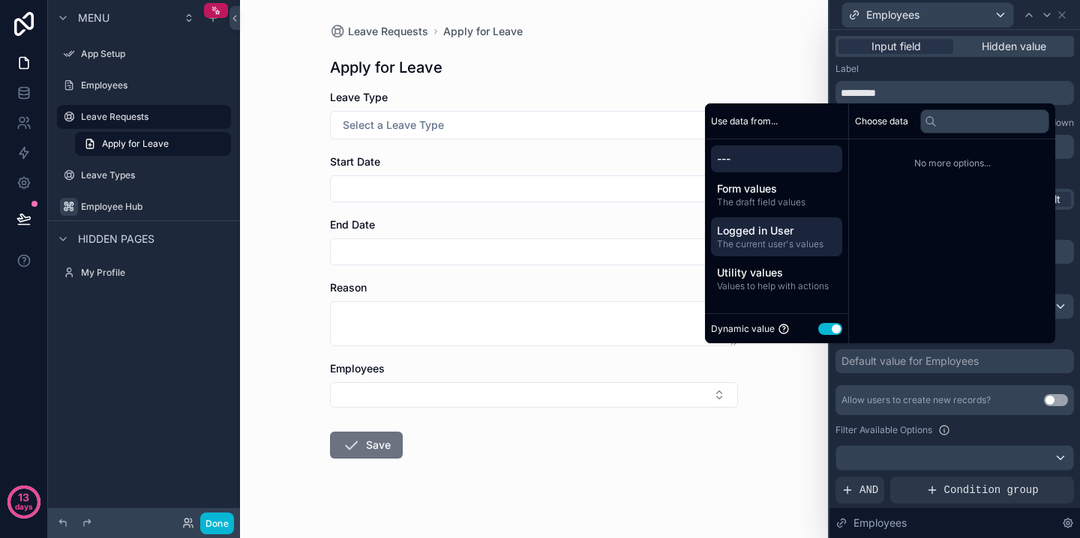
click at [769, 242] on span "The current user's values" at bounding box center [776, 244] width 119 height 12
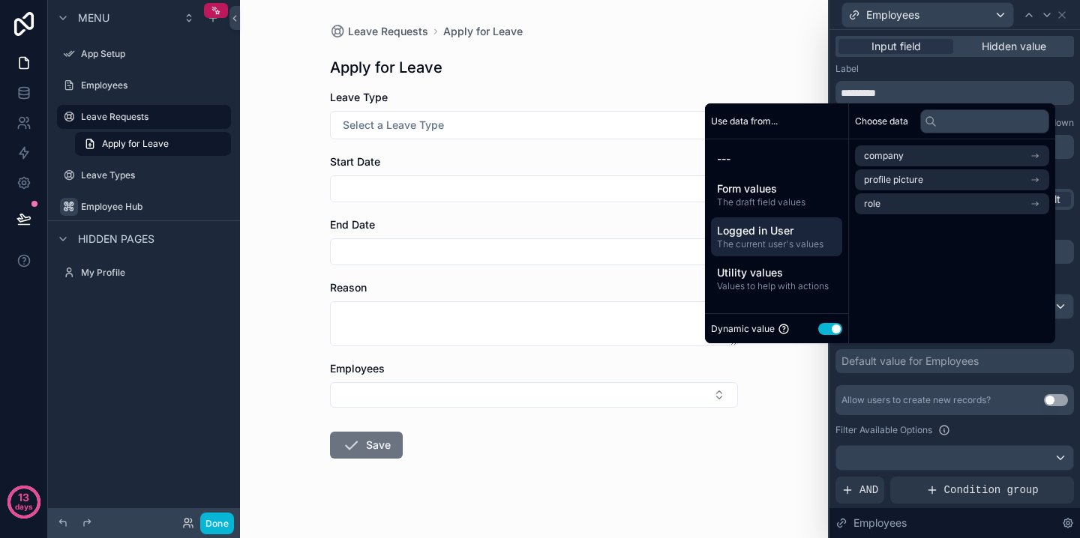
click at [765, 239] on span "The current user's values" at bounding box center [776, 244] width 119 height 12
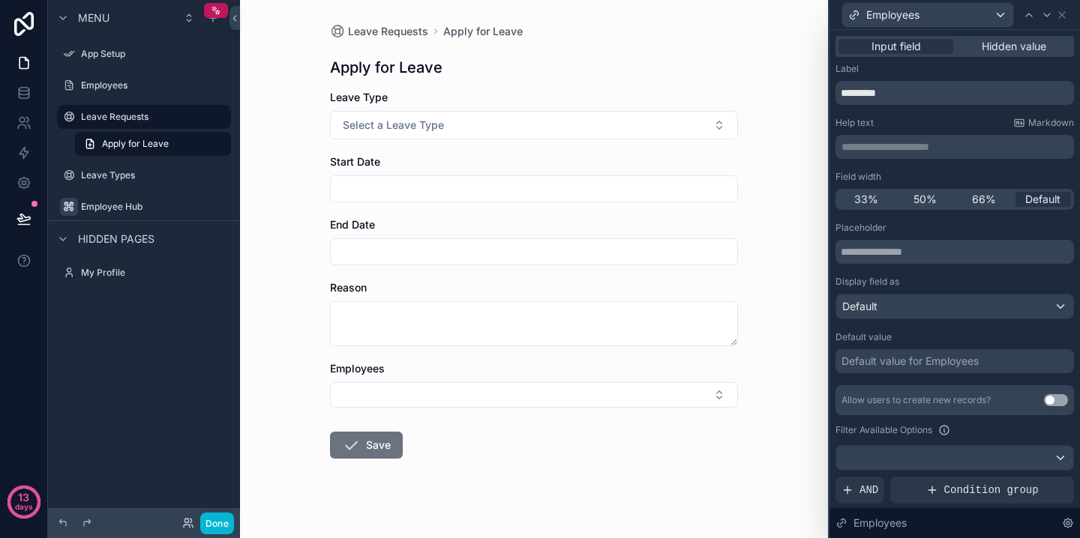
click at [893, 385] on div "Placeholder Display field as Default Default value Default value for Employees …" at bounding box center [954, 425] width 238 height 406
click at [912, 360] on div "Default value for Employees" at bounding box center [909, 361] width 137 height 15
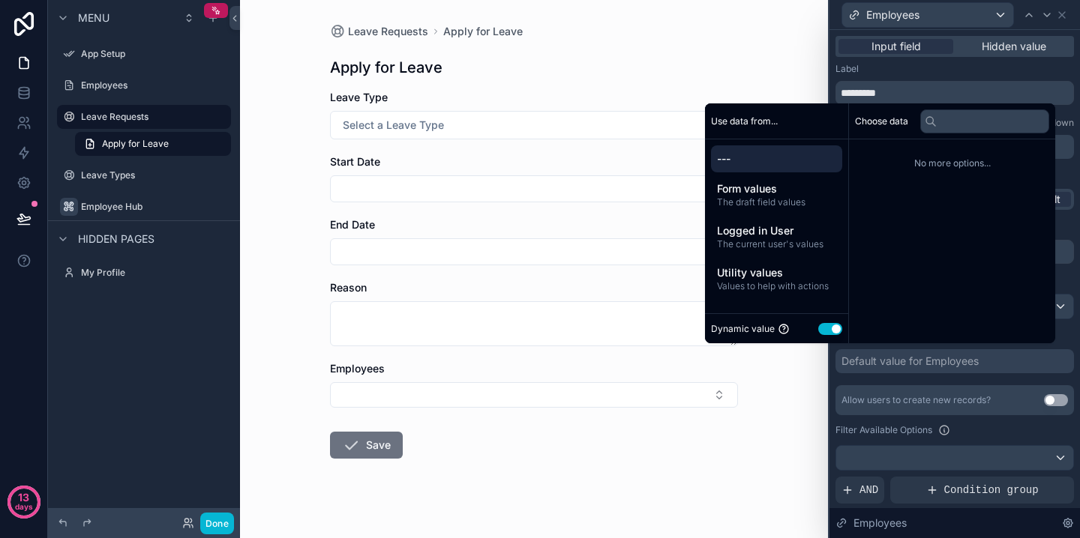
click at [818, 329] on button "Use setting" at bounding box center [830, 329] width 24 height 12
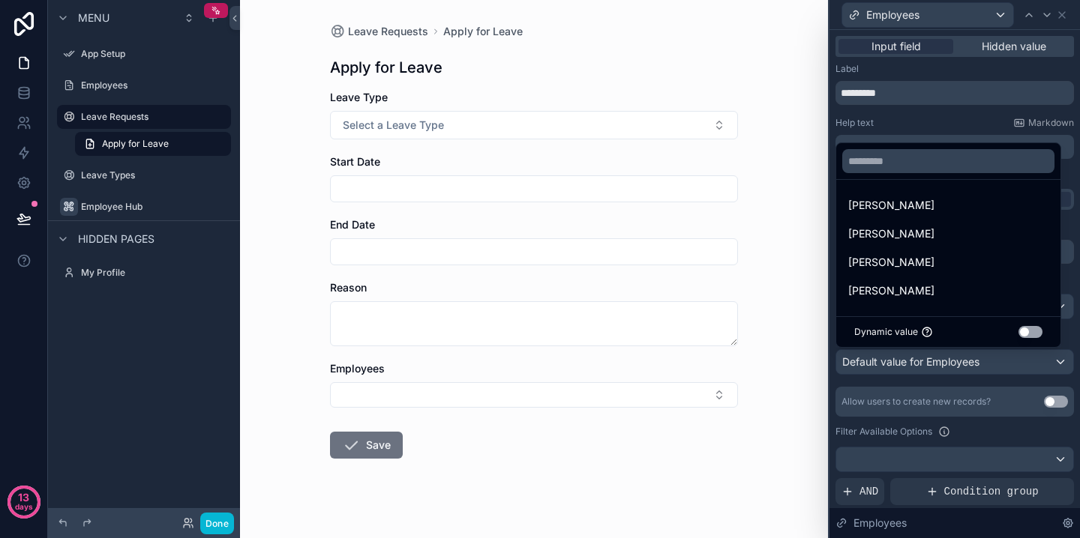
click at [1038, 332] on button "Use setting" at bounding box center [1030, 332] width 24 height 12
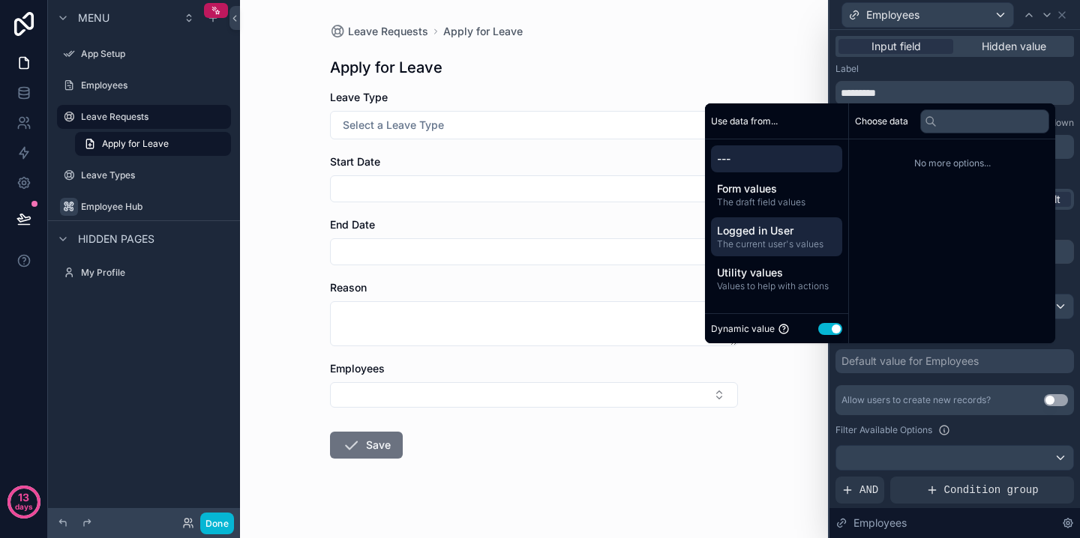
click at [748, 231] on span "Logged in User" at bounding box center [776, 230] width 119 height 15
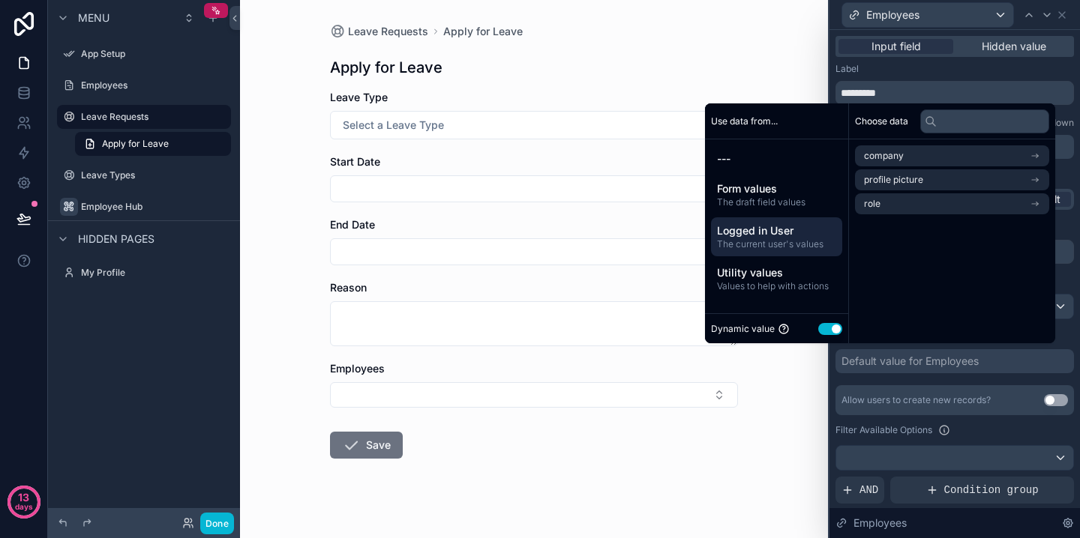
click at [766, 232] on span "Logged in User" at bounding box center [776, 230] width 119 height 15
click at [782, 241] on span "The current user's values" at bounding box center [776, 244] width 119 height 12
click at [930, 159] on li "company" at bounding box center [952, 155] width 194 height 21
click at [864, 153] on icon at bounding box center [869, 156] width 10 height 10
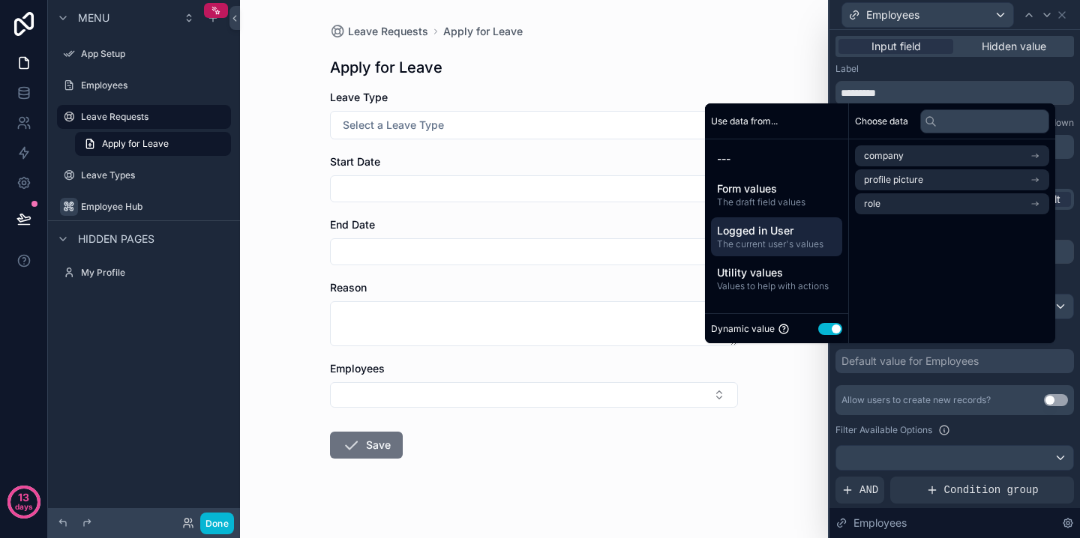
click at [772, 230] on span "Logged in User" at bounding box center [776, 230] width 119 height 15
click at [772, 236] on span "Logged in User" at bounding box center [776, 230] width 119 height 15
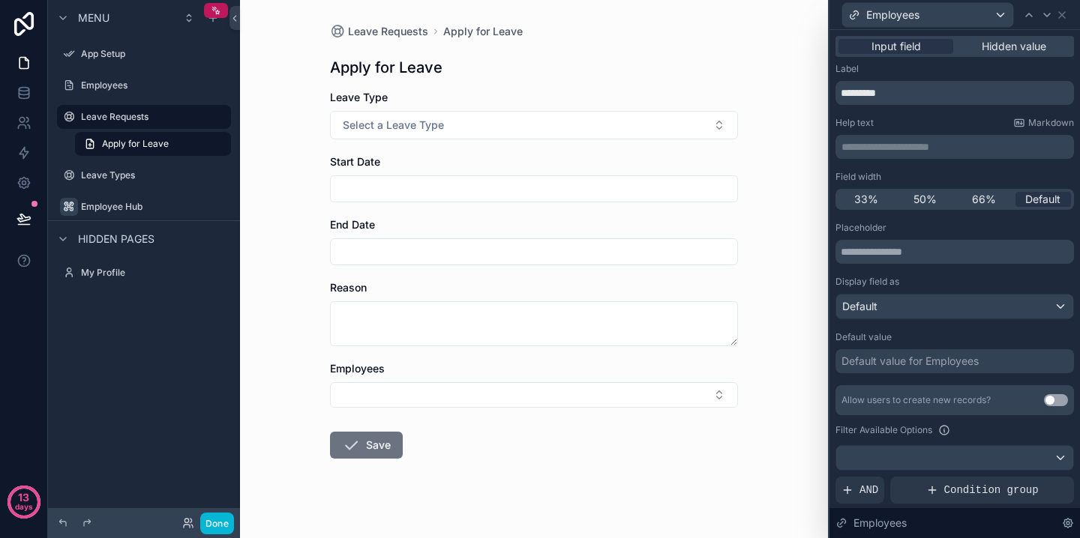
click at [888, 410] on div "Allow users to create new records? Use setting" at bounding box center [954, 400] width 238 height 30
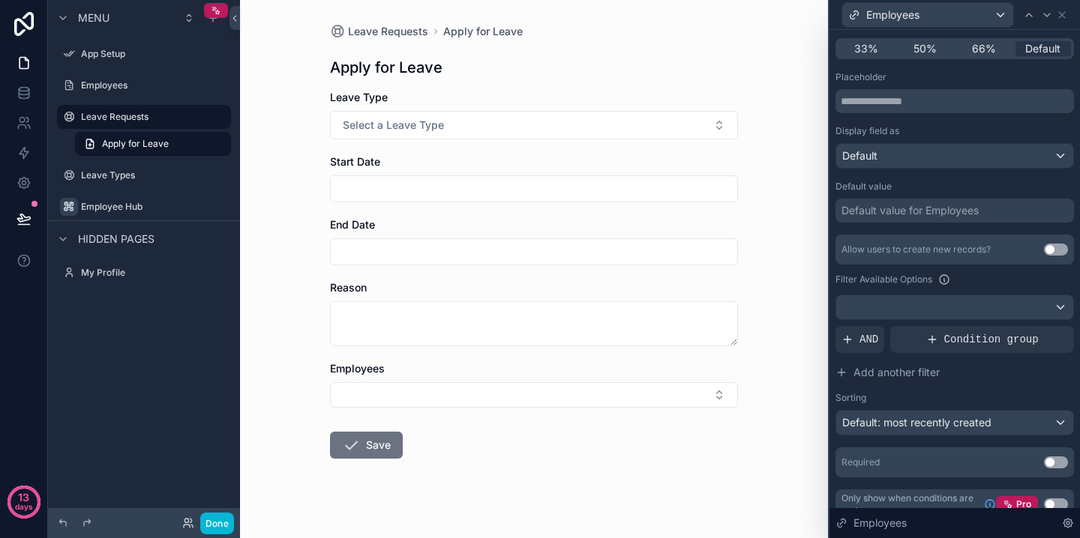
scroll to position [168, 0]
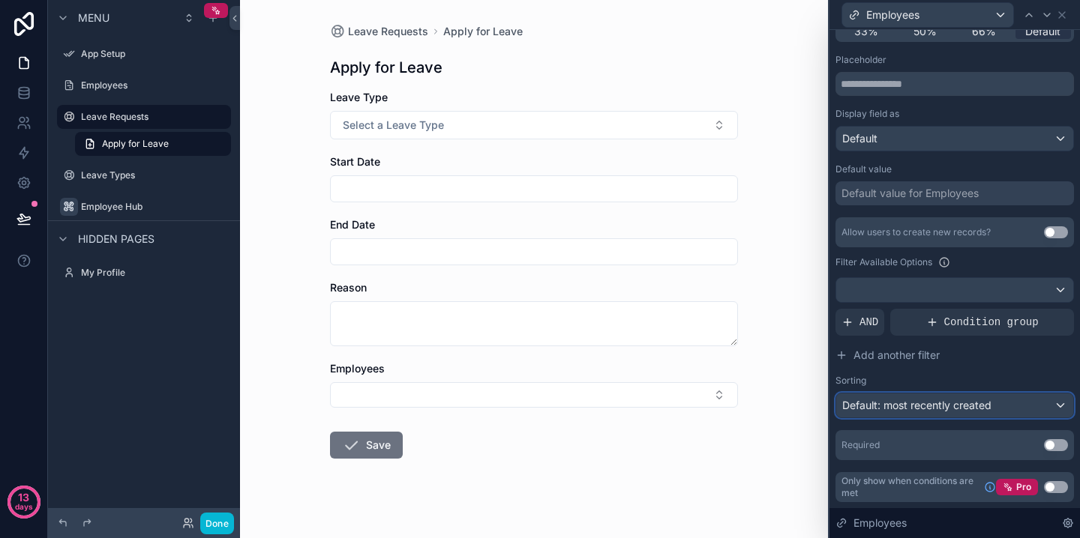
click at [941, 403] on span "Default: most recently created" at bounding box center [916, 405] width 149 height 13
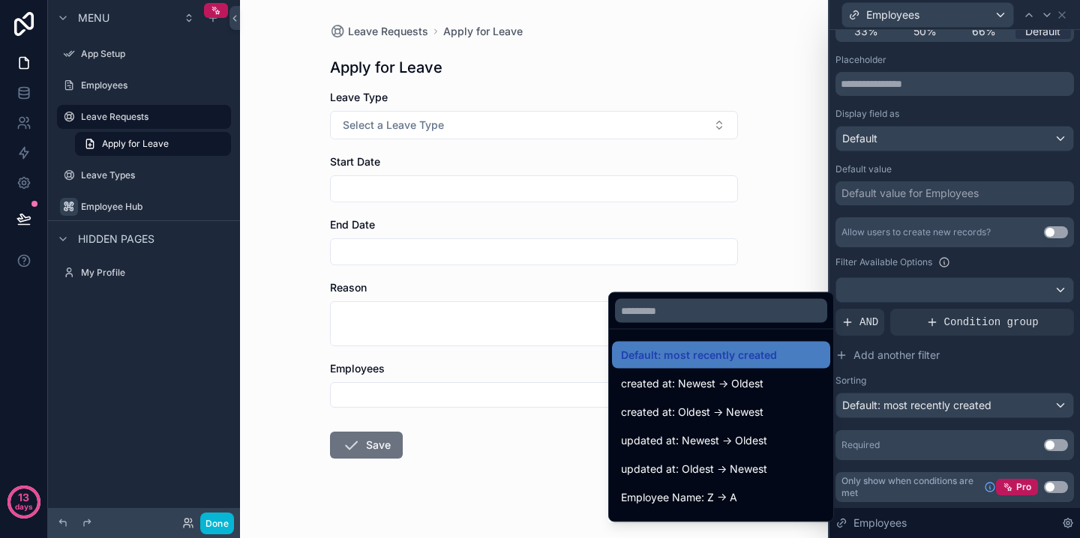
click at [941, 403] on div at bounding box center [954, 269] width 250 height 538
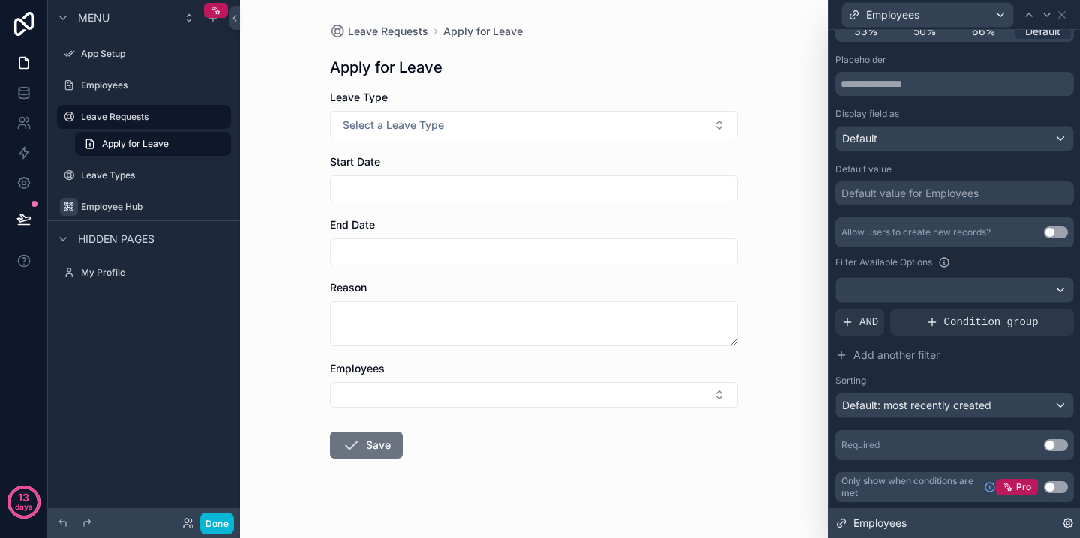
click at [1067, 526] on icon at bounding box center [1068, 523] width 12 height 12
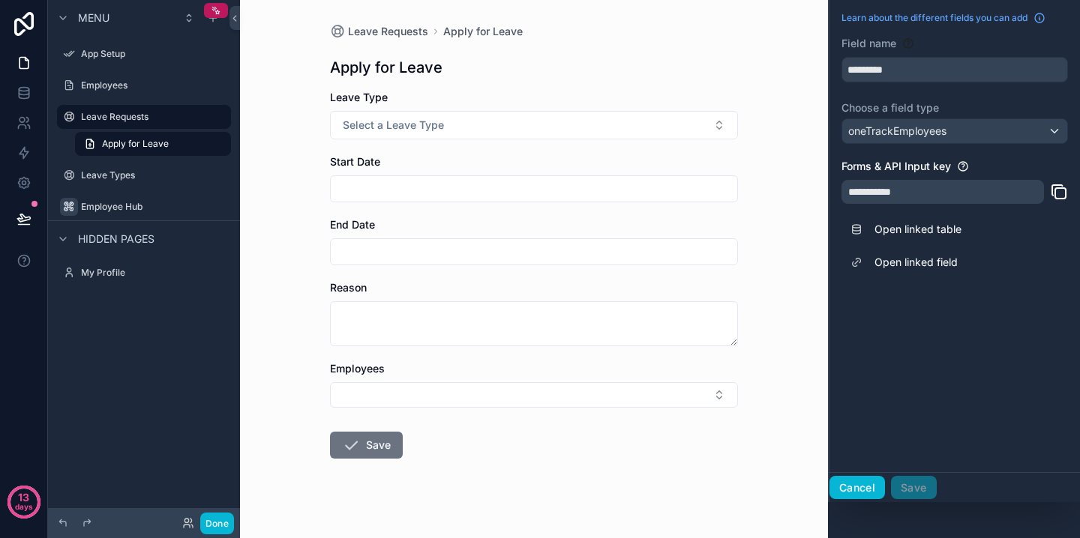
click at [850, 487] on button "Cancel" at bounding box center [856, 488] width 55 height 24
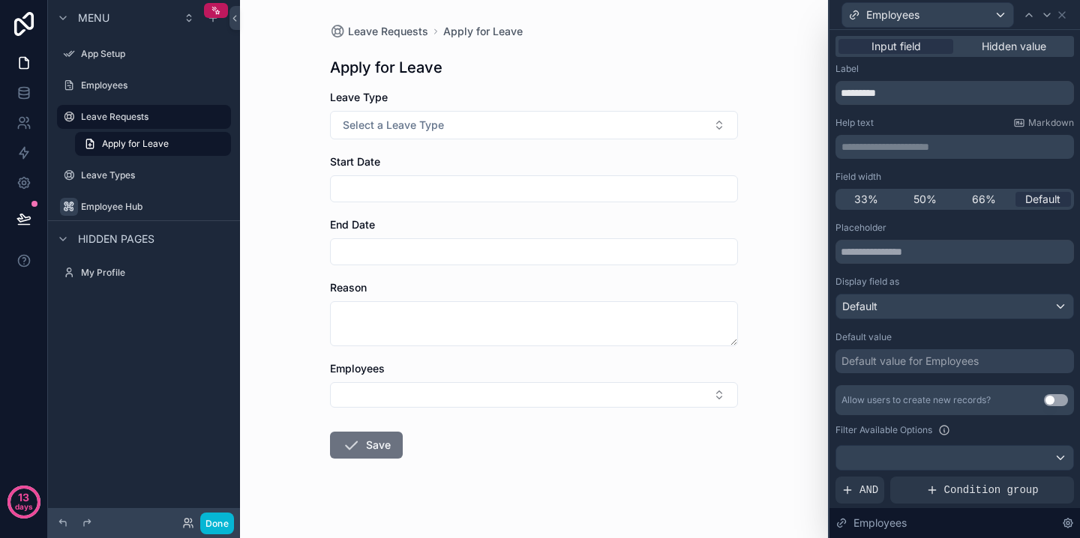
click at [882, 362] on div "Default value for Employees" at bounding box center [909, 361] width 137 height 15
click at [764, 445] on div "Leave Requests Apply for Leave Apply for Leave Leave Type Select a Leave Type S…" at bounding box center [534, 269] width 588 height 538
click at [22, 176] on icon at bounding box center [23, 182] width 15 height 15
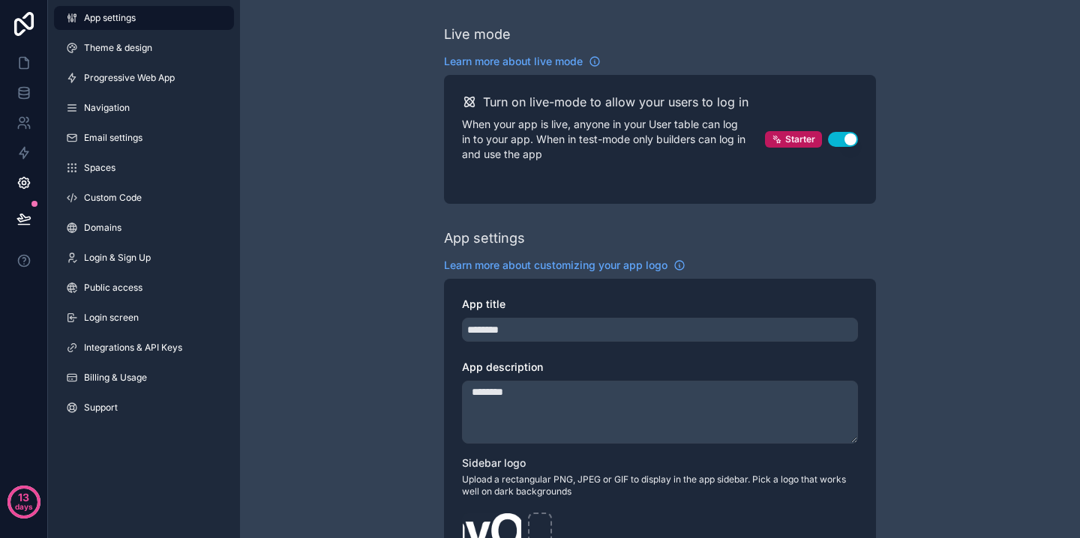
click at [25, 60] on icon at bounding box center [26, 59] width 3 height 3
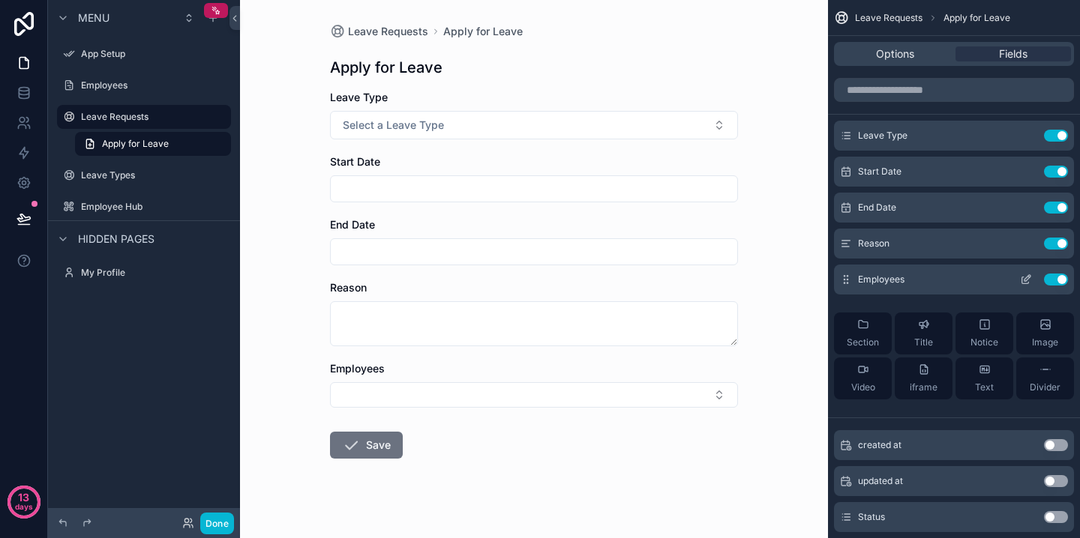
click at [1023, 278] on icon "scrollable content" at bounding box center [1026, 280] width 12 height 12
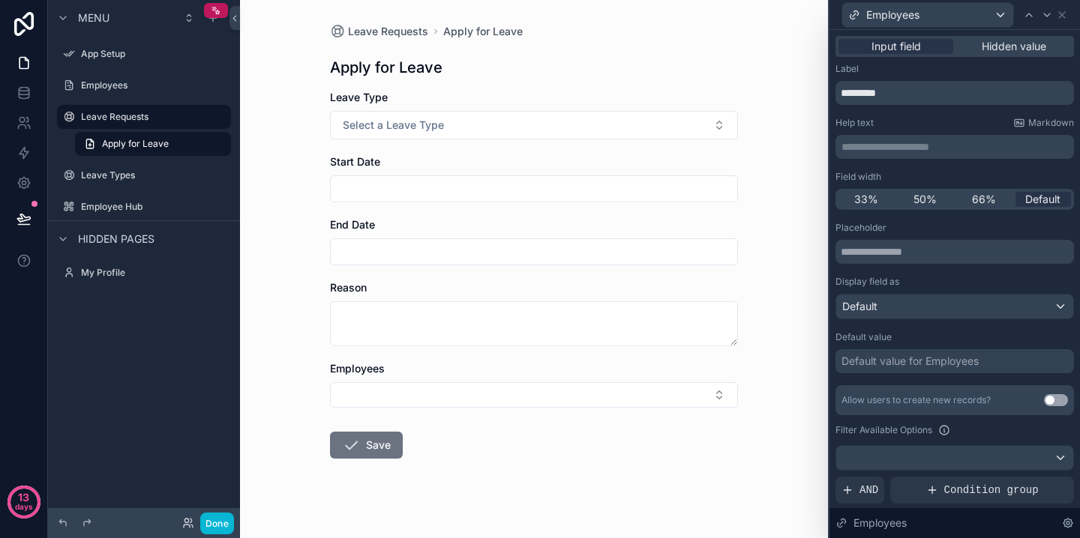
click at [911, 367] on div "Default value for Employees" at bounding box center [909, 361] width 137 height 15
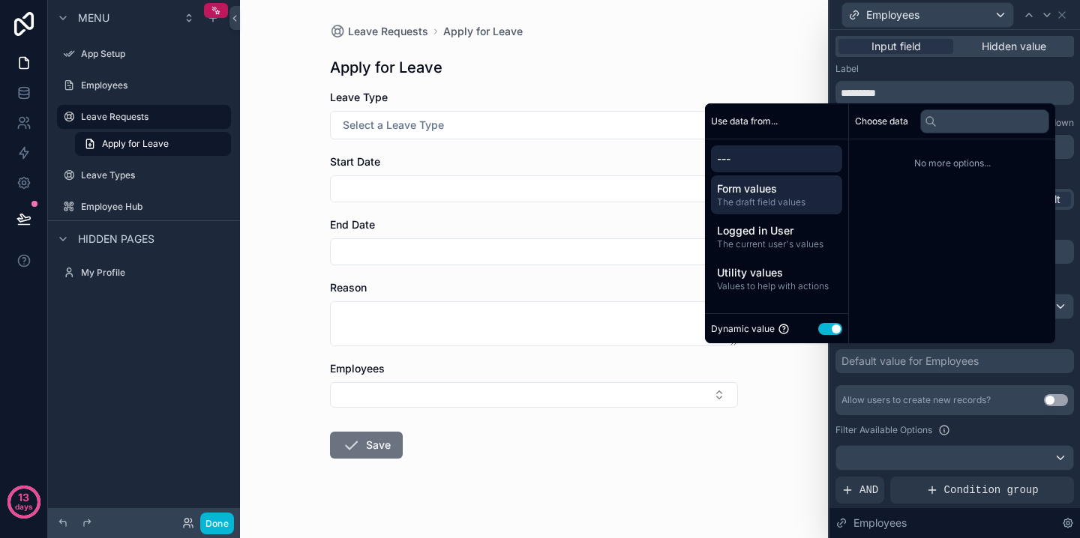
click at [747, 200] on span "The draft field values" at bounding box center [776, 202] width 119 height 12
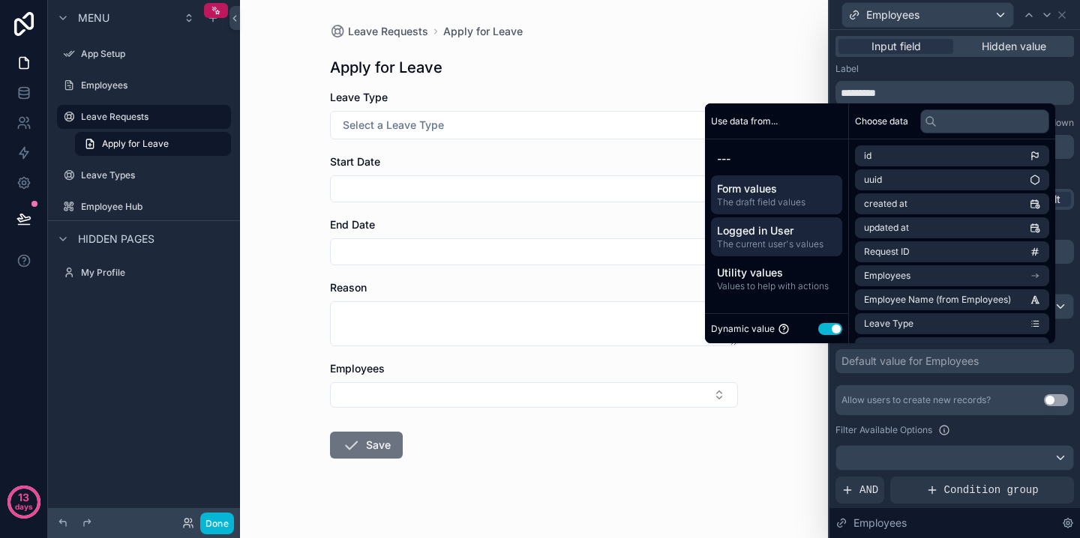
click at [744, 236] on span "Logged in User" at bounding box center [776, 230] width 119 height 15
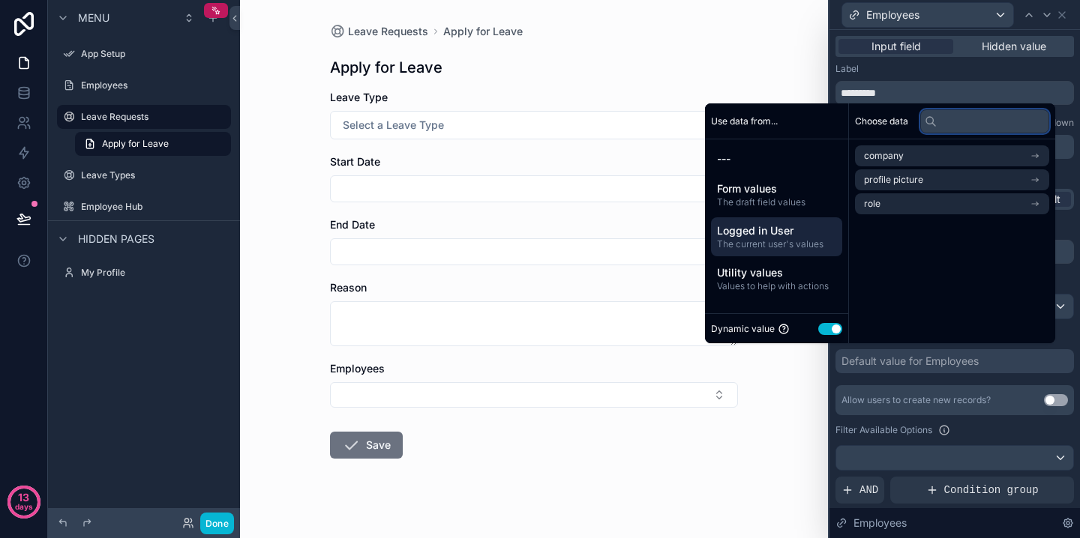
click at [933, 127] on input "text" at bounding box center [984, 121] width 129 height 24
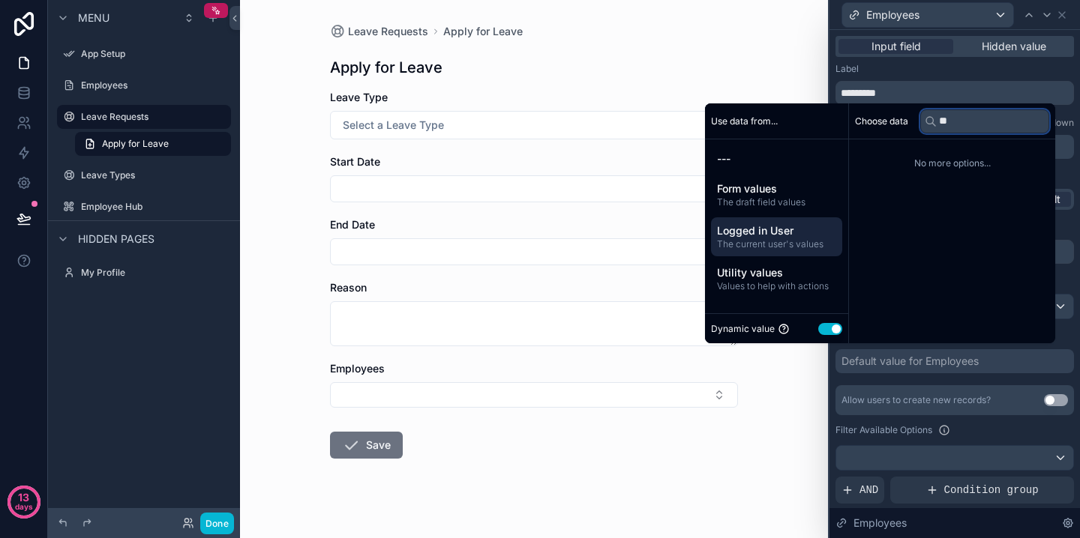
type input "*"
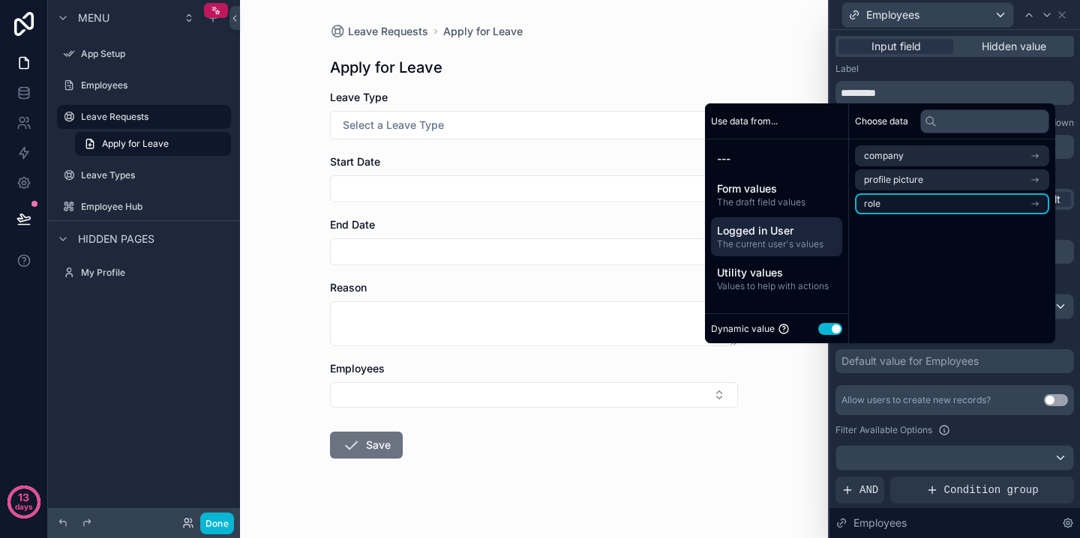
click at [909, 208] on li "role" at bounding box center [952, 203] width 194 height 21
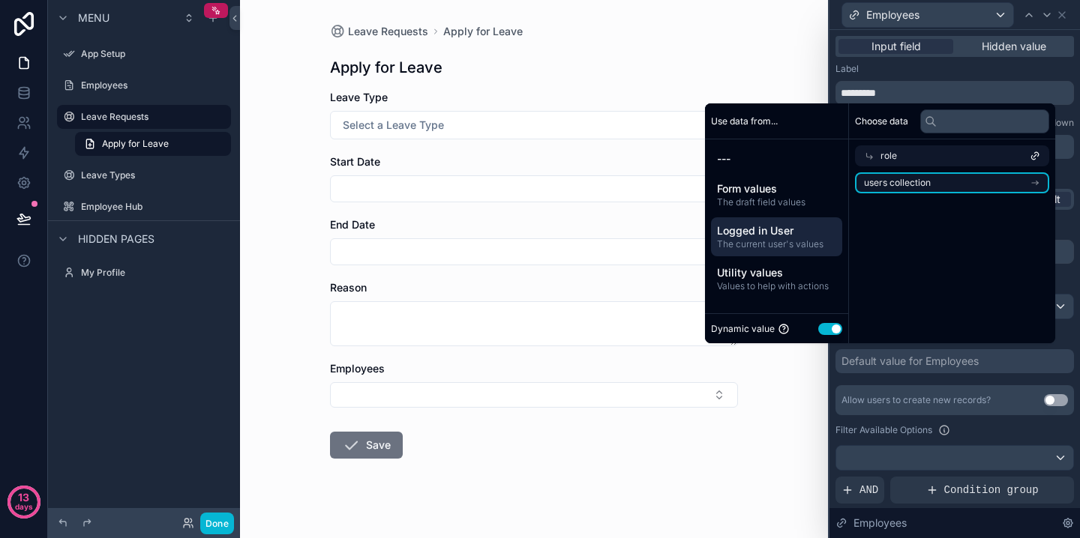
click at [914, 186] on span "users collection" at bounding box center [897, 183] width 67 height 12
click at [867, 157] on icon at bounding box center [870, 157] width 6 height 6
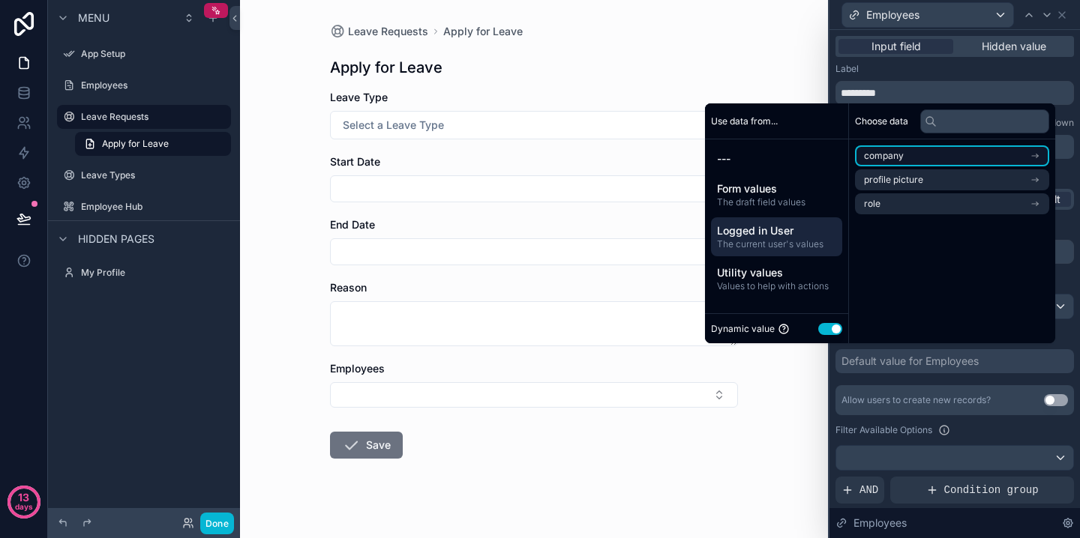
click at [878, 152] on span "company" at bounding box center [884, 156] width 40 height 12
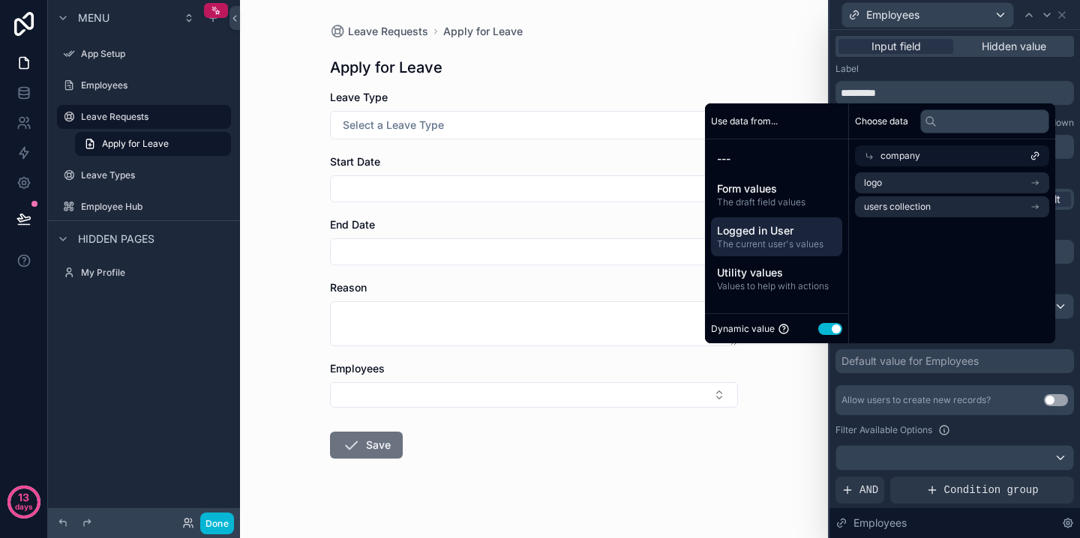
click at [864, 153] on icon at bounding box center [869, 156] width 10 height 10
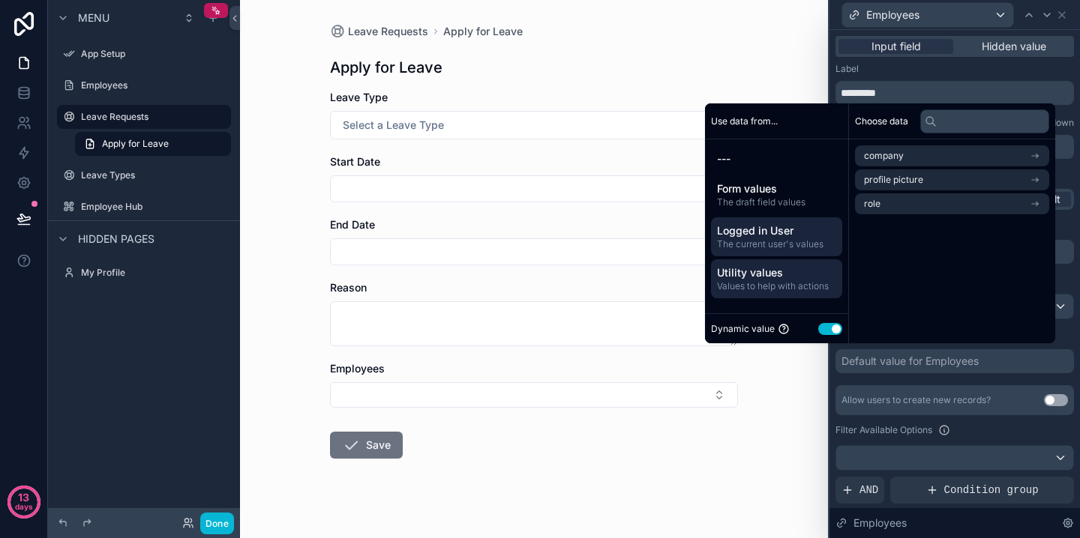
click at [769, 280] on span "Values to help with actions" at bounding box center [776, 286] width 119 height 12
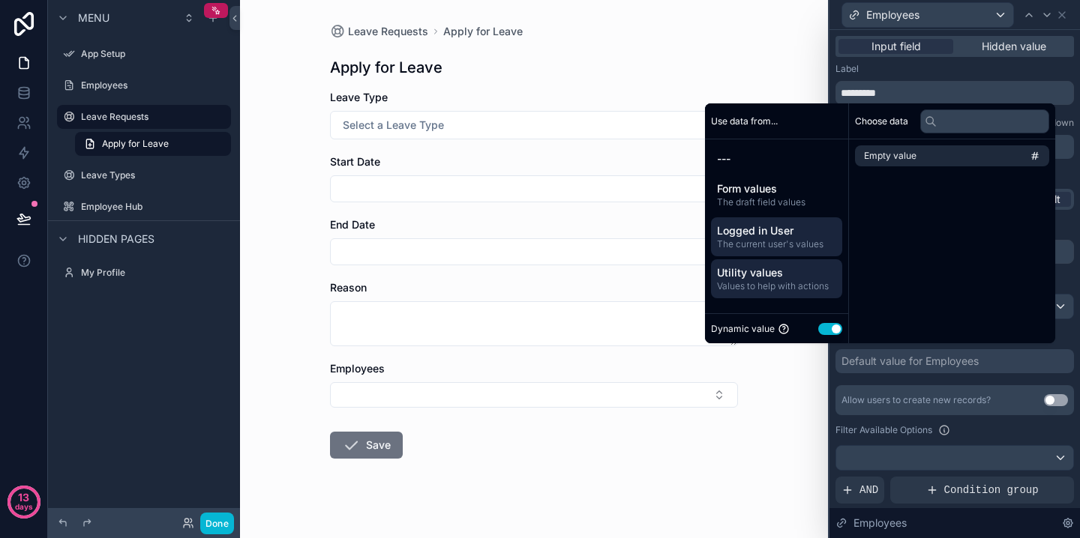
click at [770, 240] on span "The current user's values" at bounding box center [776, 244] width 119 height 12
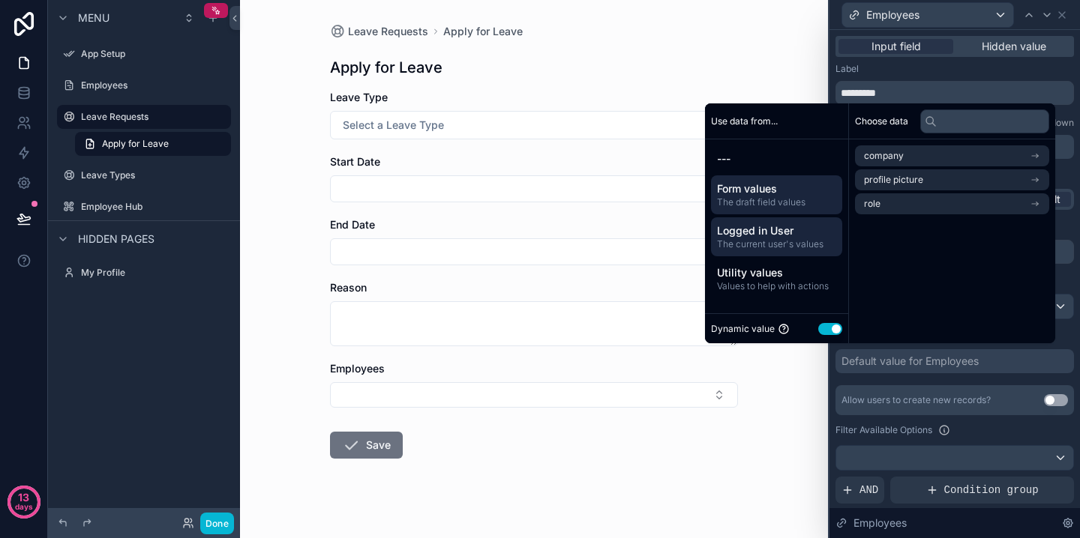
click at [769, 192] on span "Form values" at bounding box center [776, 188] width 119 height 15
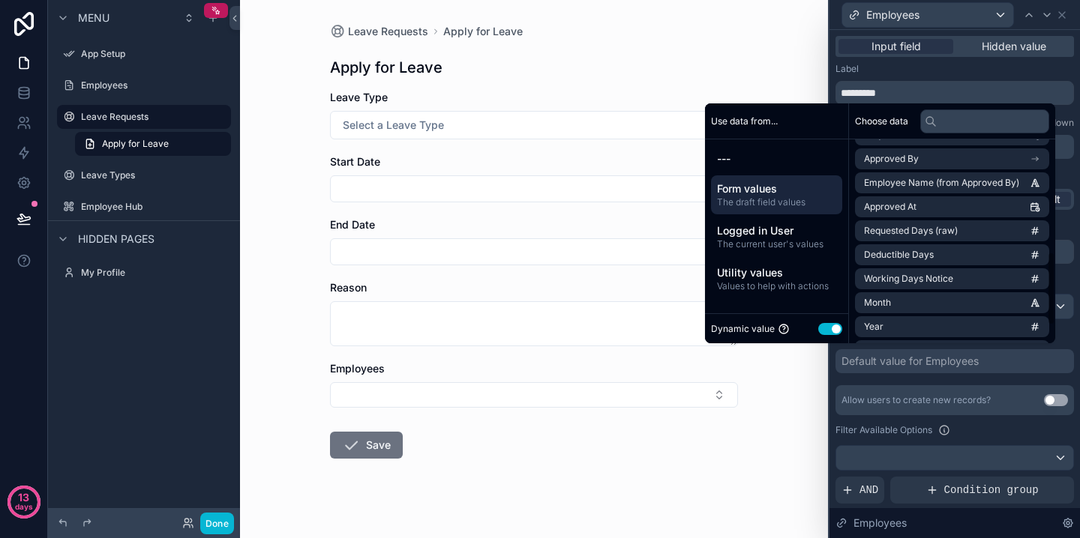
scroll to position [357, 0]
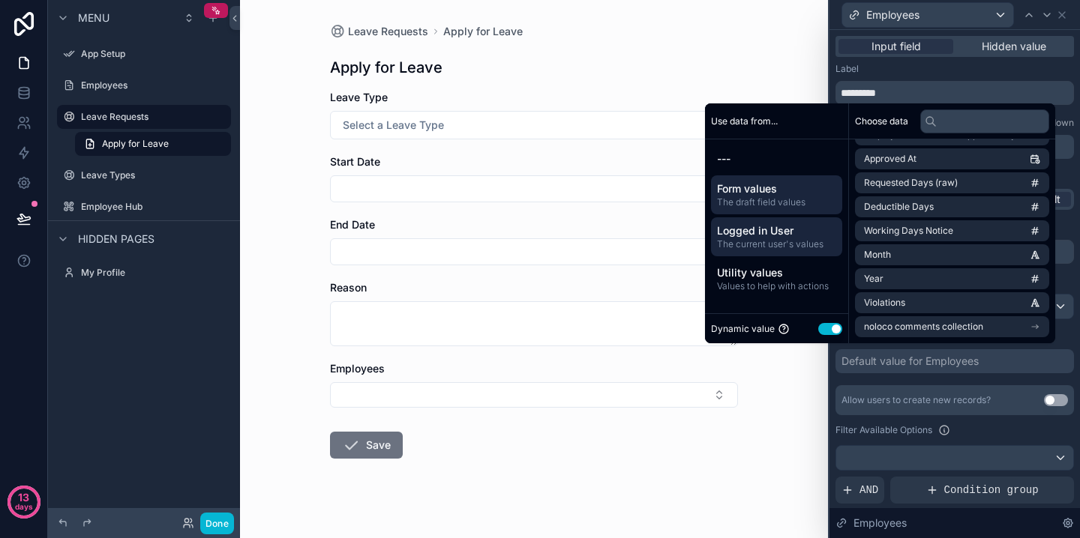
click at [763, 230] on span "Logged in User" at bounding box center [776, 230] width 119 height 15
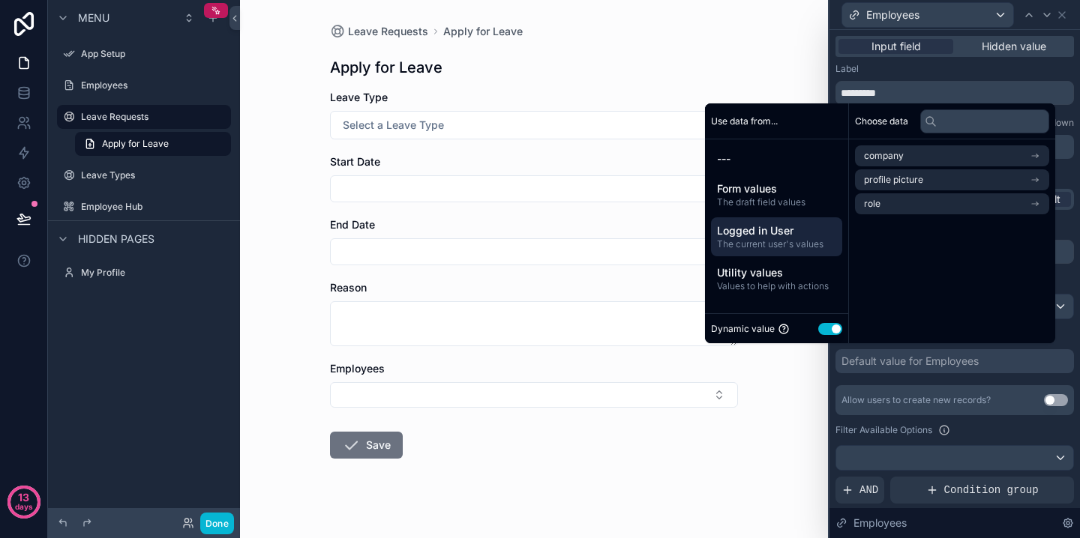
click at [748, 236] on span "Logged in User" at bounding box center [776, 230] width 119 height 15
click at [754, 240] on span "The current user's values" at bounding box center [776, 244] width 119 height 12
click at [888, 278] on div "Choose data company profile picture role" at bounding box center [952, 223] width 206 height 240
click at [951, 239] on div "Choose data company profile picture role" at bounding box center [952, 223] width 206 height 240
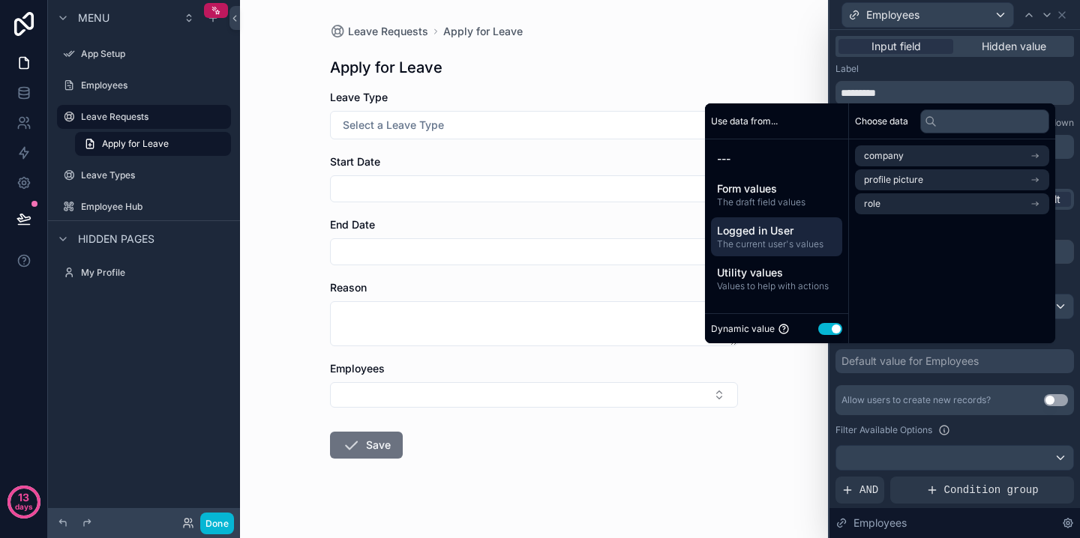
click at [907, 37] on div "Input field Hidden value" at bounding box center [954, 46] width 238 height 21
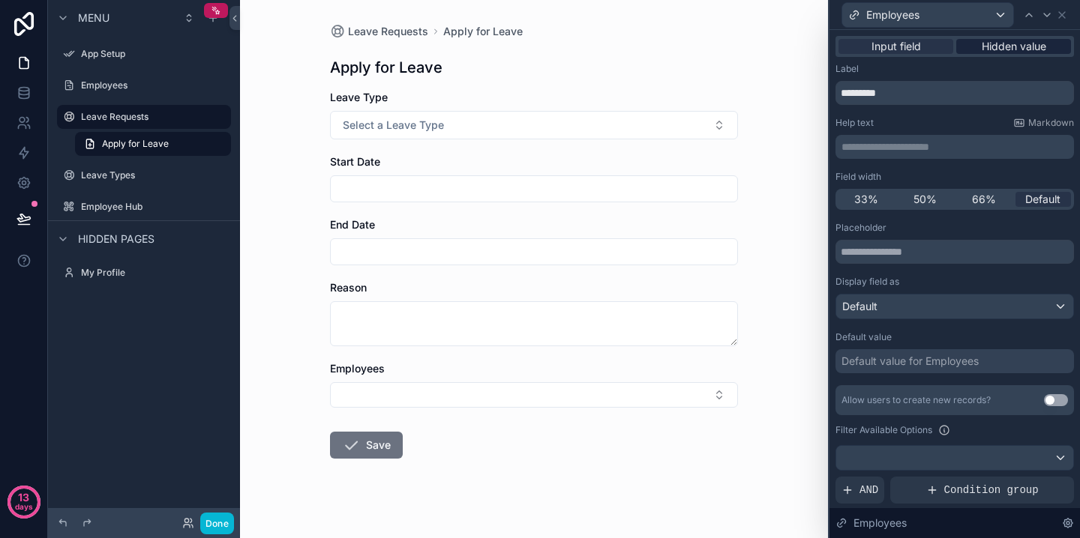
click at [1005, 43] on span "Hidden value" at bounding box center [1013, 46] width 64 height 15
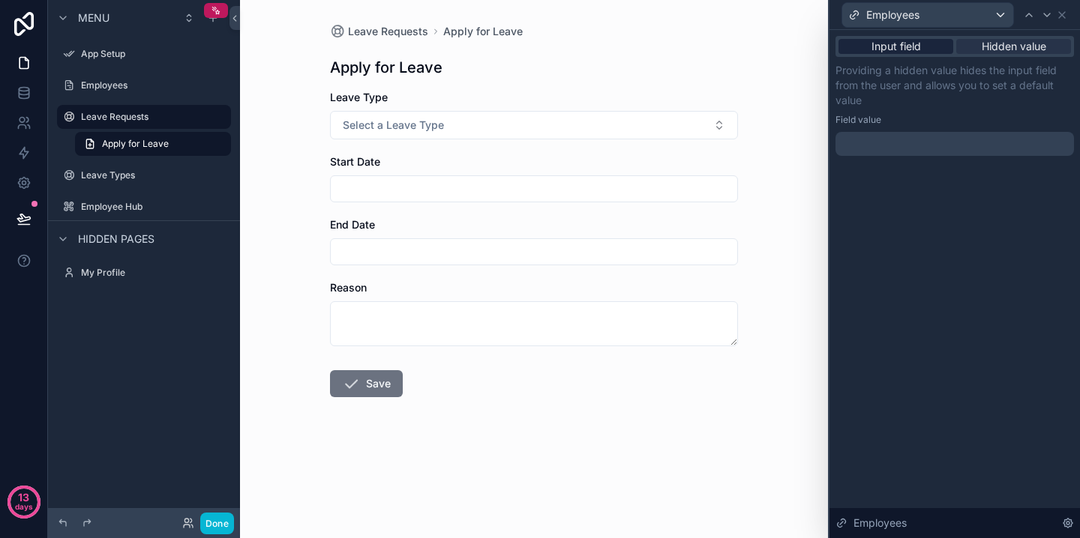
click at [918, 44] on span "Input field" at bounding box center [895, 46] width 49 height 15
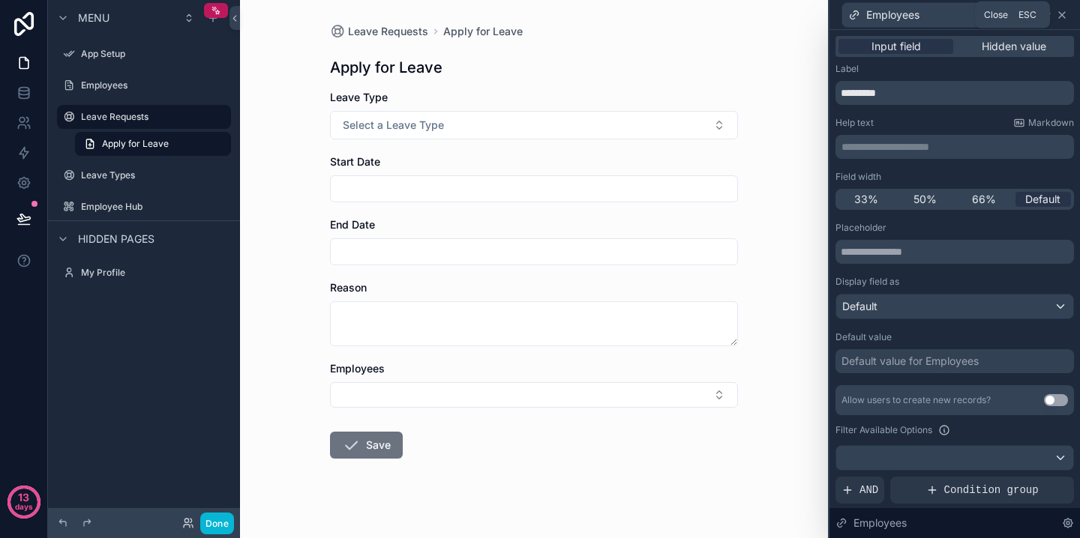
click at [1064, 17] on icon at bounding box center [1062, 15] width 6 height 6
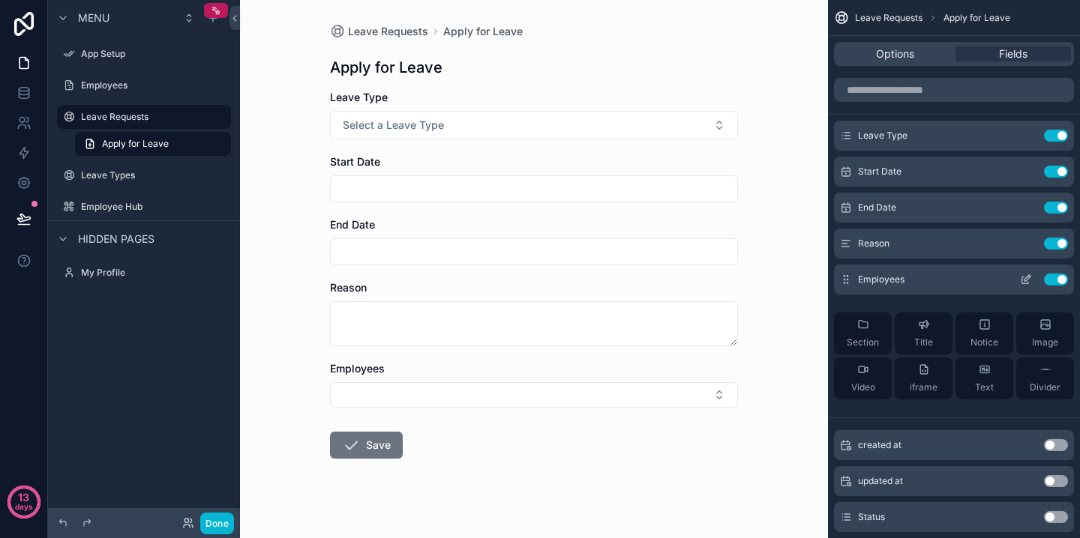
click at [1053, 277] on button "Use setting" at bounding box center [1056, 280] width 24 height 12
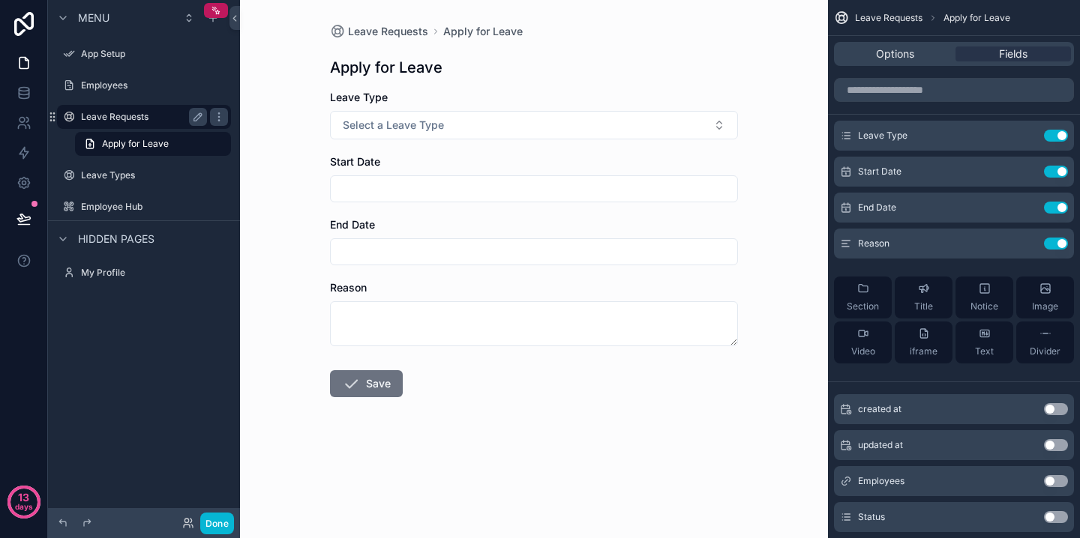
click at [105, 115] on label "Leave Requests" at bounding box center [141, 117] width 120 height 12
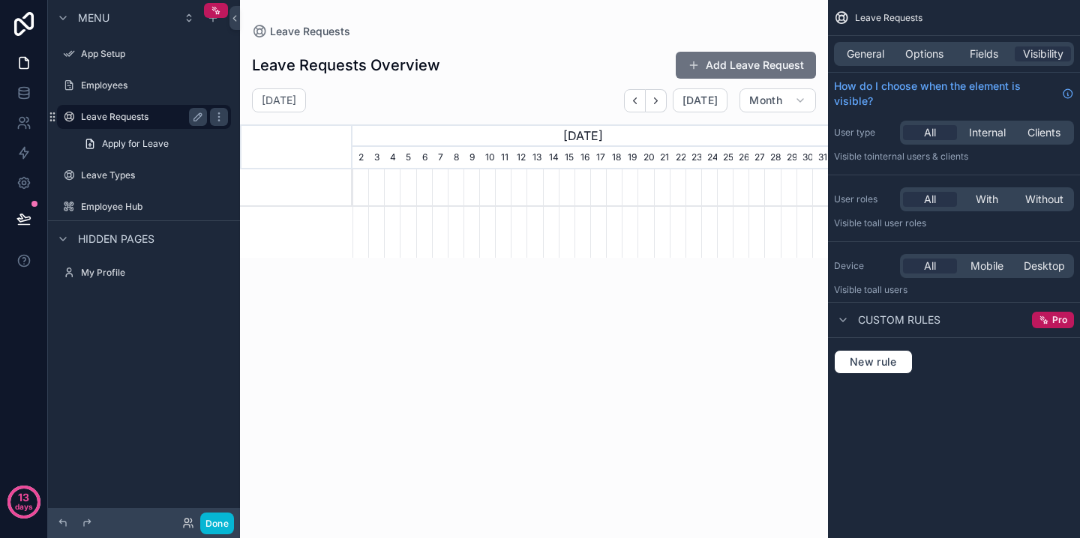
scroll to position [0, 475]
click at [221, 117] on icon "scrollable content" at bounding box center [219, 117] width 12 height 12
click at [214, 21] on icon "scrollable content" at bounding box center [213, 18] width 12 height 12
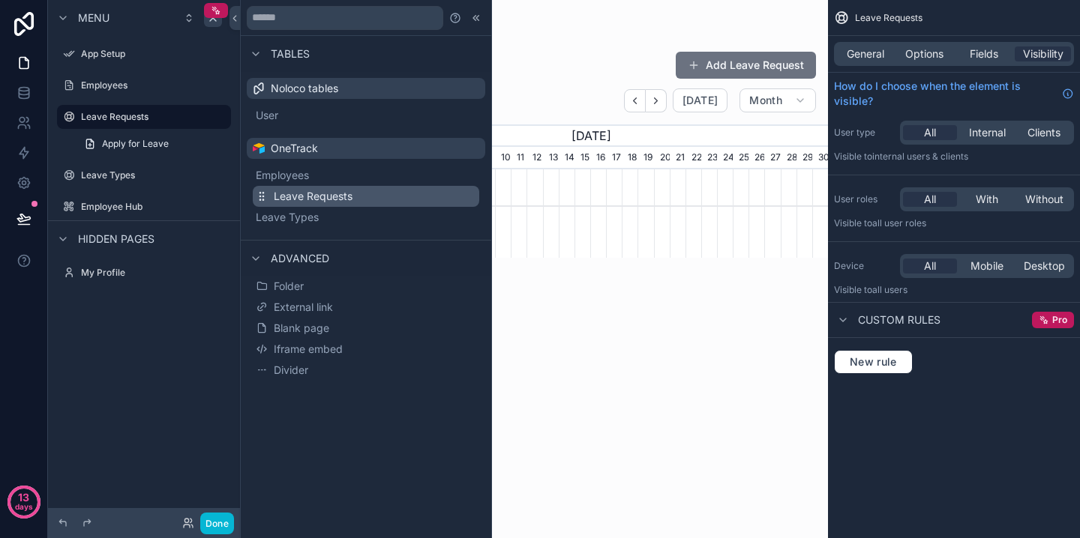
click at [293, 199] on span "Leave Requests" at bounding box center [313, 196] width 79 height 15
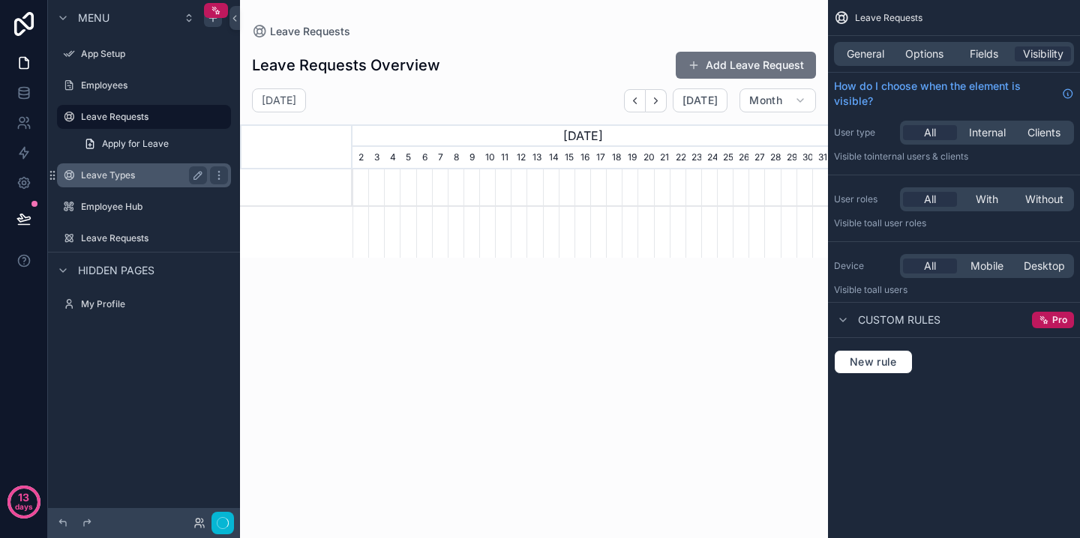
scroll to position [0, 475]
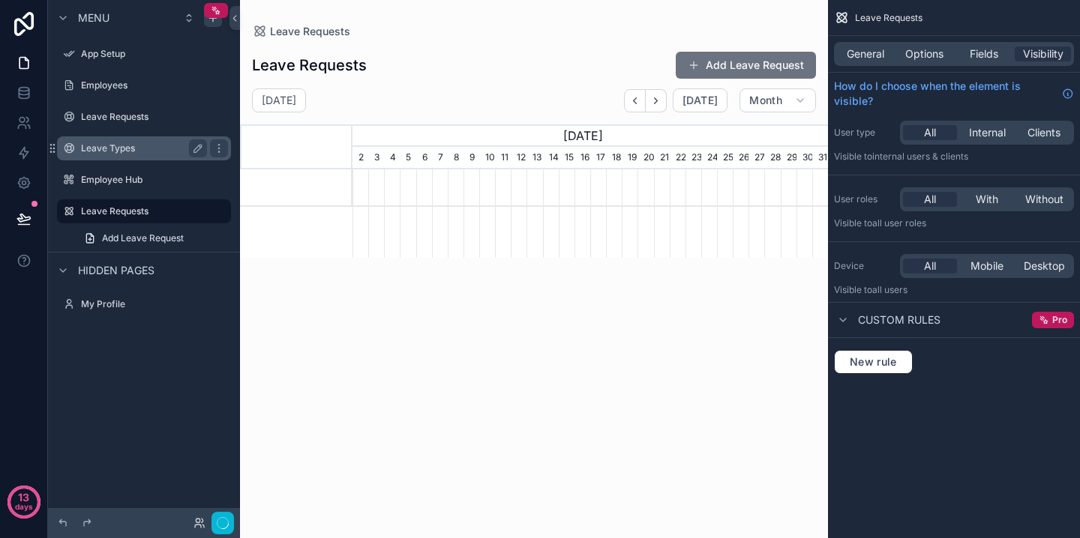
scroll to position [0, 475]
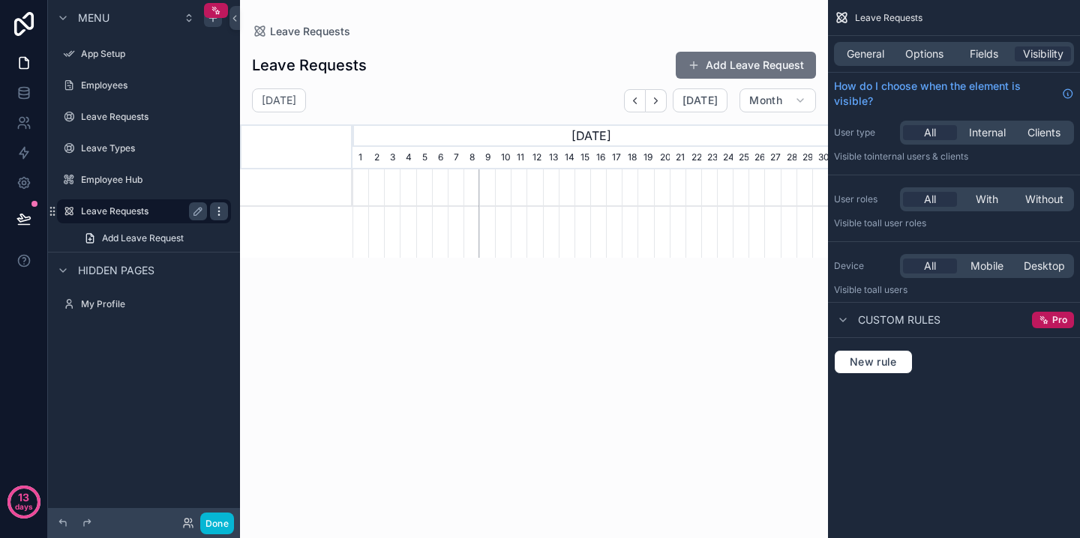
click at [218, 213] on icon "scrollable content" at bounding box center [219, 211] width 12 height 12
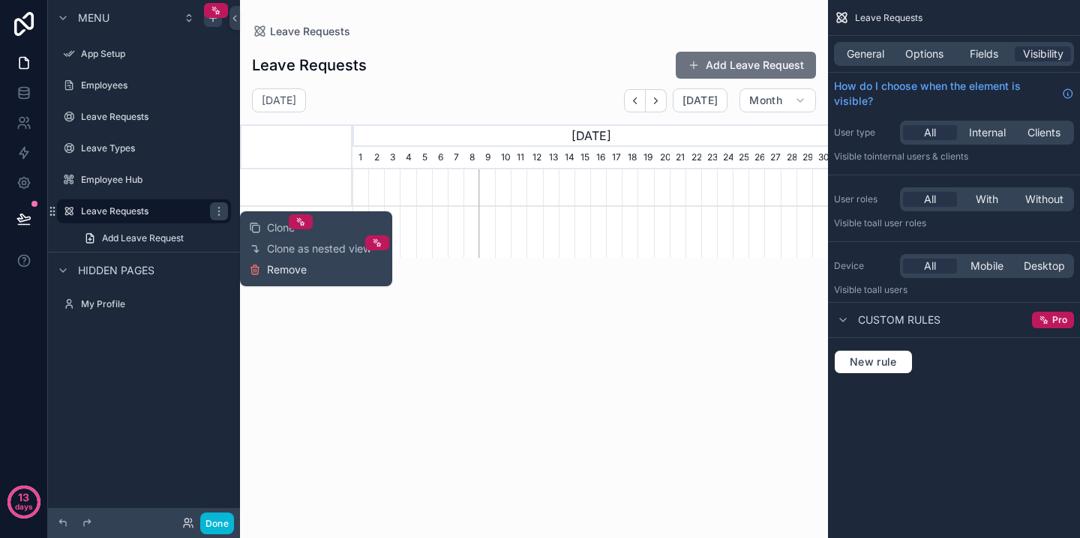
click at [273, 276] on span "Remove" at bounding box center [287, 269] width 40 height 15
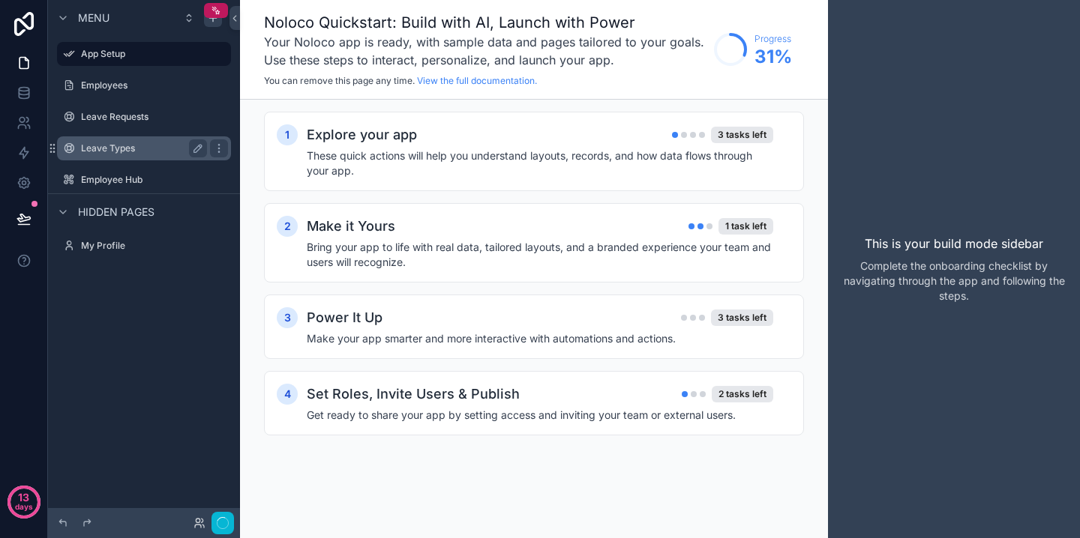
click at [109, 156] on div "Leave Types" at bounding box center [144, 148] width 126 height 18
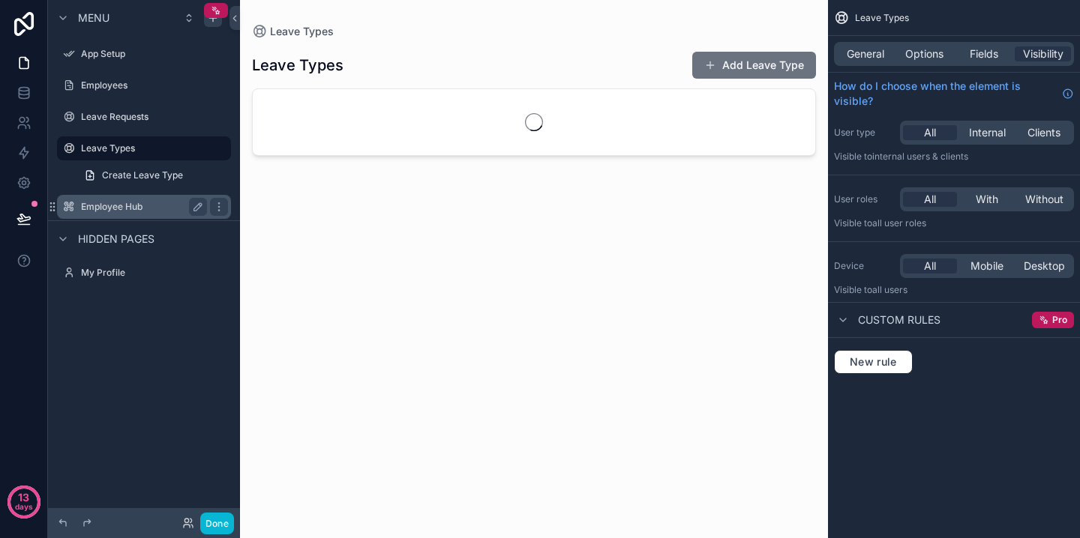
click at [110, 208] on label "Employee Hub" at bounding box center [141, 207] width 120 height 12
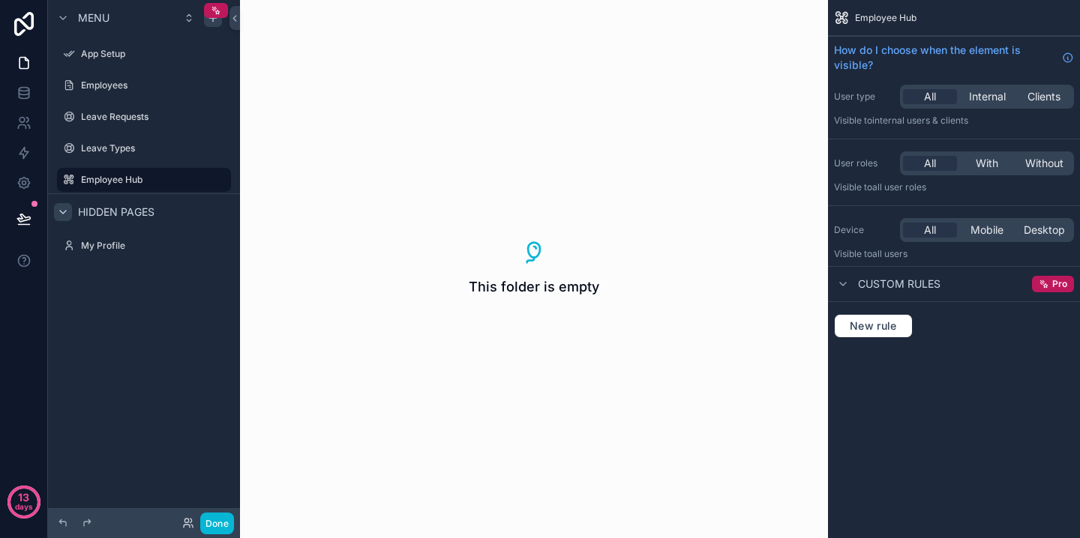
click at [65, 216] on icon "scrollable content" at bounding box center [63, 212] width 12 height 12
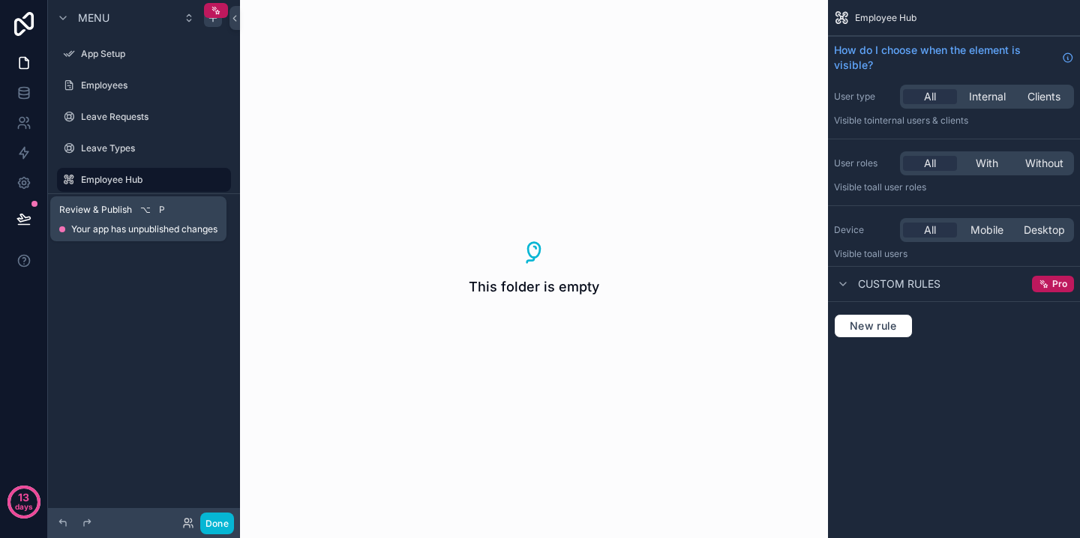
click at [25, 215] on icon at bounding box center [23, 218] width 15 height 15
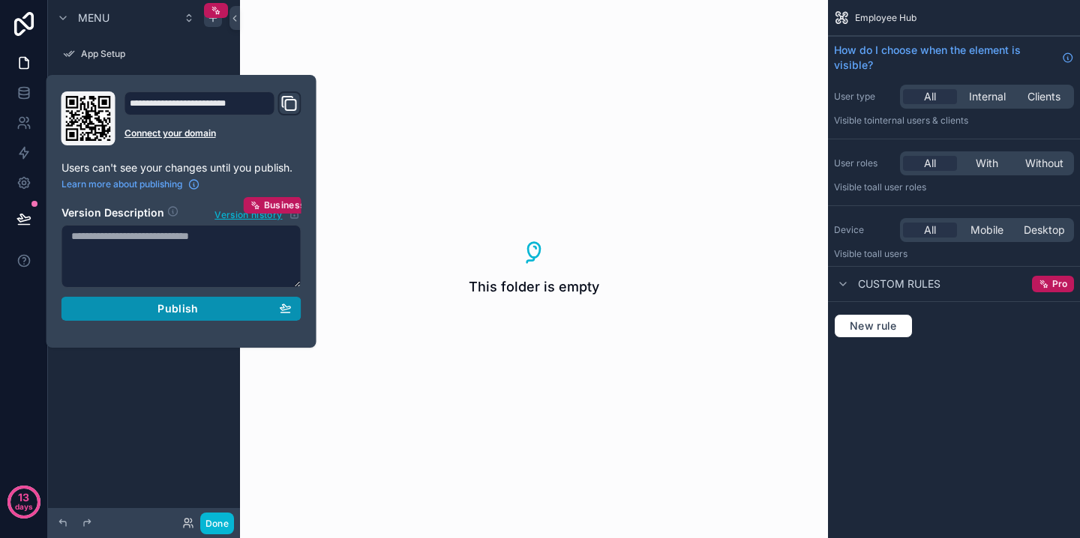
click at [178, 314] on span "Publish" at bounding box center [177, 308] width 40 height 13
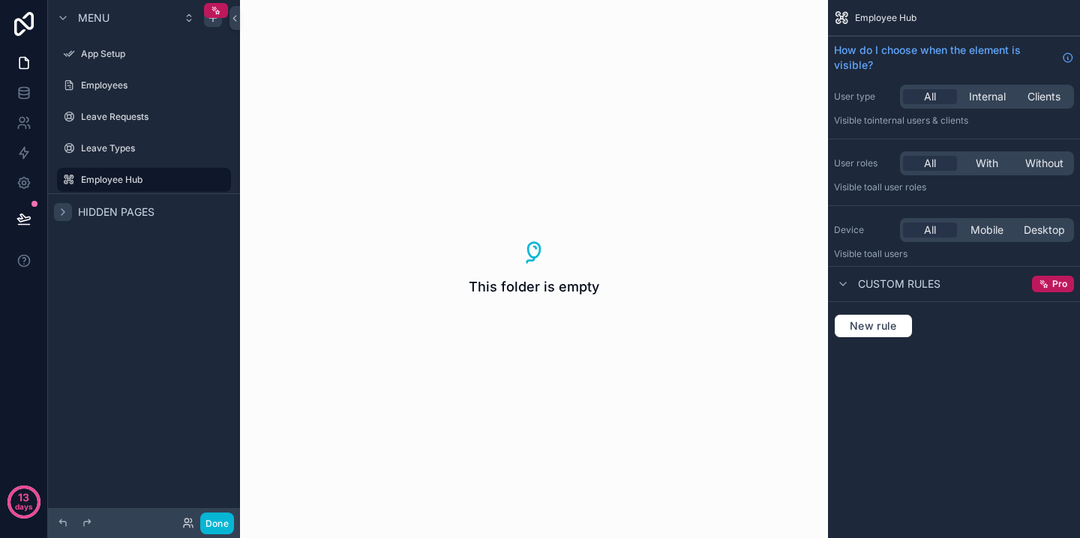
click at [168, 391] on div "Menu App Setup Employees Leave Requests Leave Types Employee Hub Hidden pages" at bounding box center [144, 260] width 192 height 520
click at [118, 154] on div "Leave Types" at bounding box center [144, 148] width 126 height 18
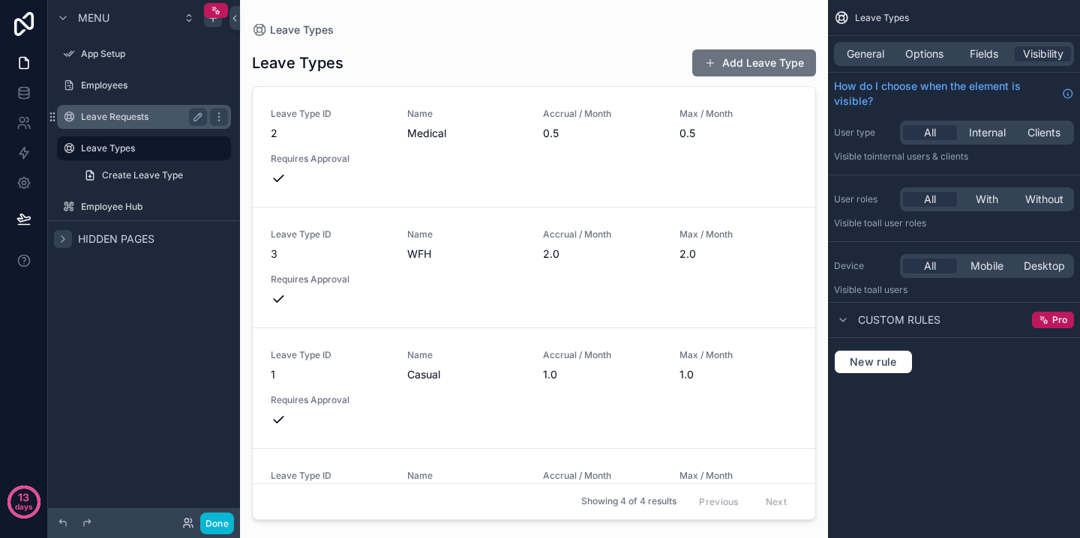
click at [121, 127] on div "Leave Requests" at bounding box center [144, 117] width 168 height 24
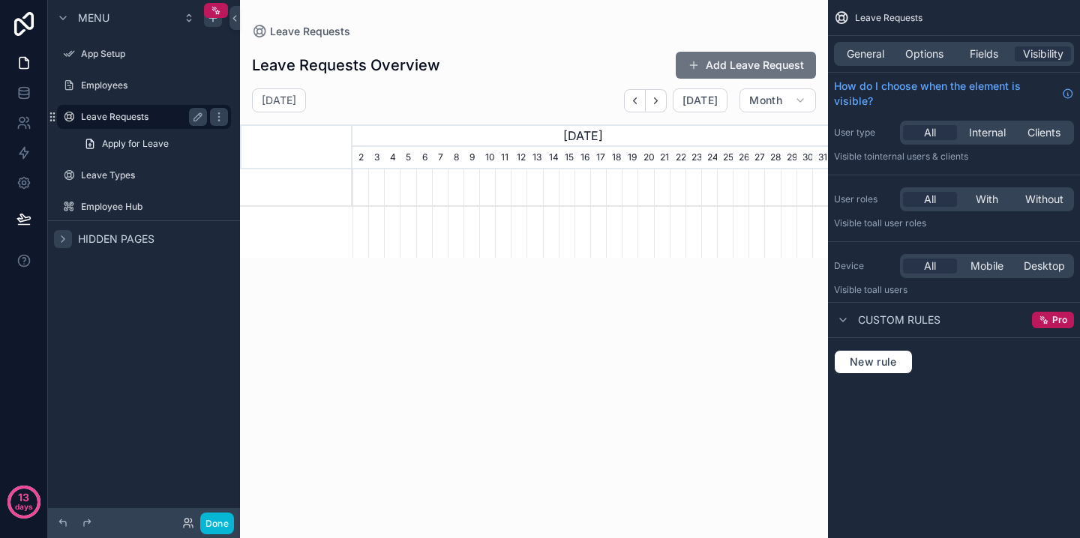
scroll to position [0, 475]
click at [222, 175] on icon "scrollable content" at bounding box center [219, 175] width 12 height 12
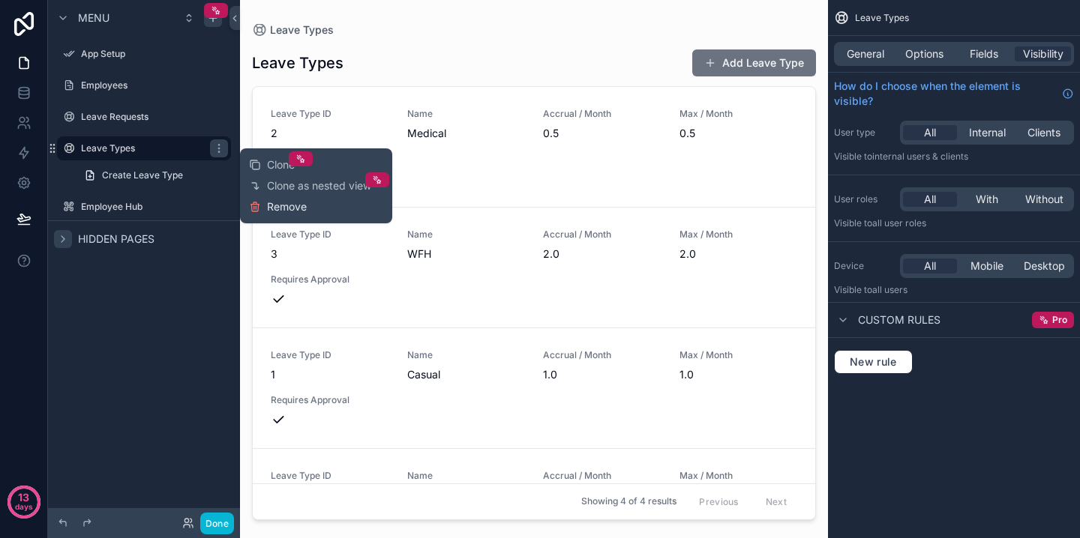
click at [282, 212] on span "Remove" at bounding box center [287, 206] width 40 height 15
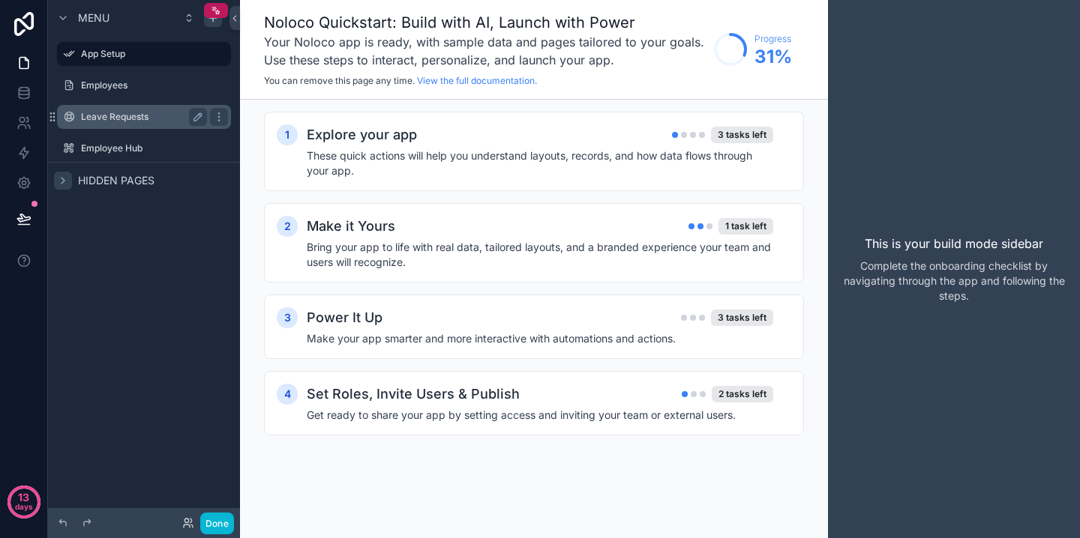
click at [139, 117] on label "Leave Requests" at bounding box center [141, 117] width 120 height 12
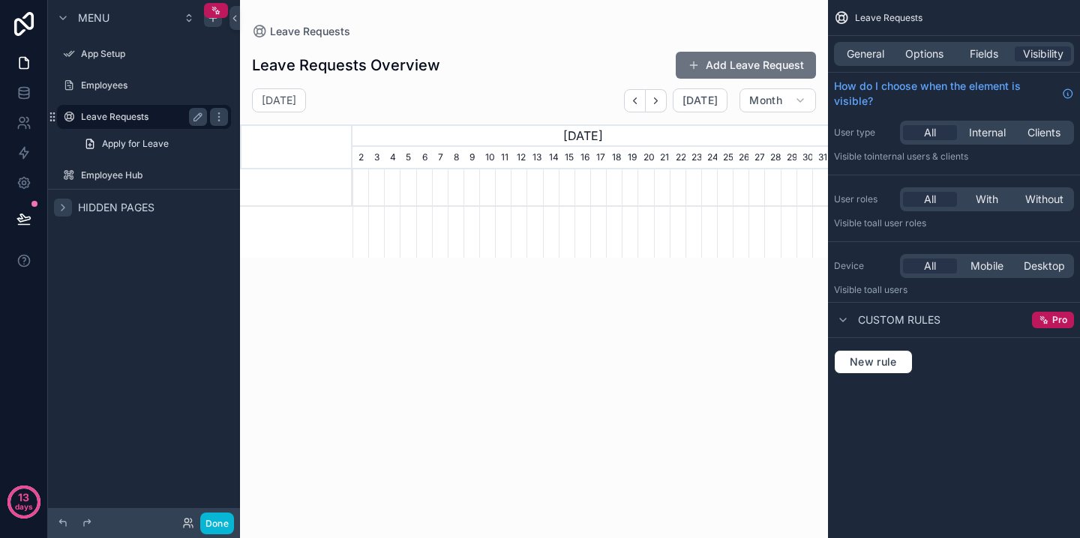
scroll to position [0, 475]
click at [741, 67] on div "scrollable content" at bounding box center [534, 260] width 588 height 520
click at [741, 67] on button "Add Leave Request" at bounding box center [746, 65] width 140 height 27
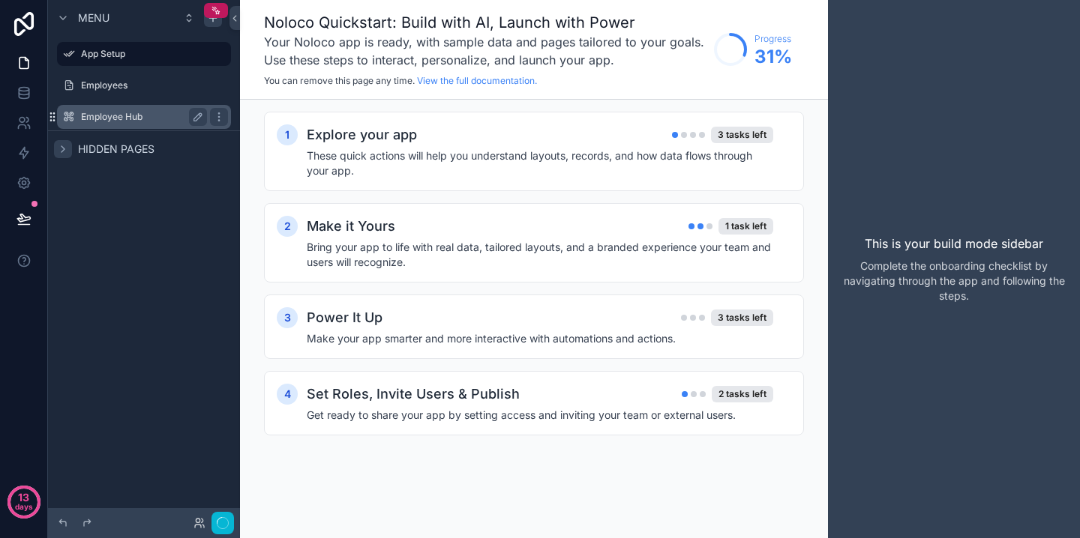
click at [52, 118] on icon "scrollable content" at bounding box center [52, 117] width 12 height 12
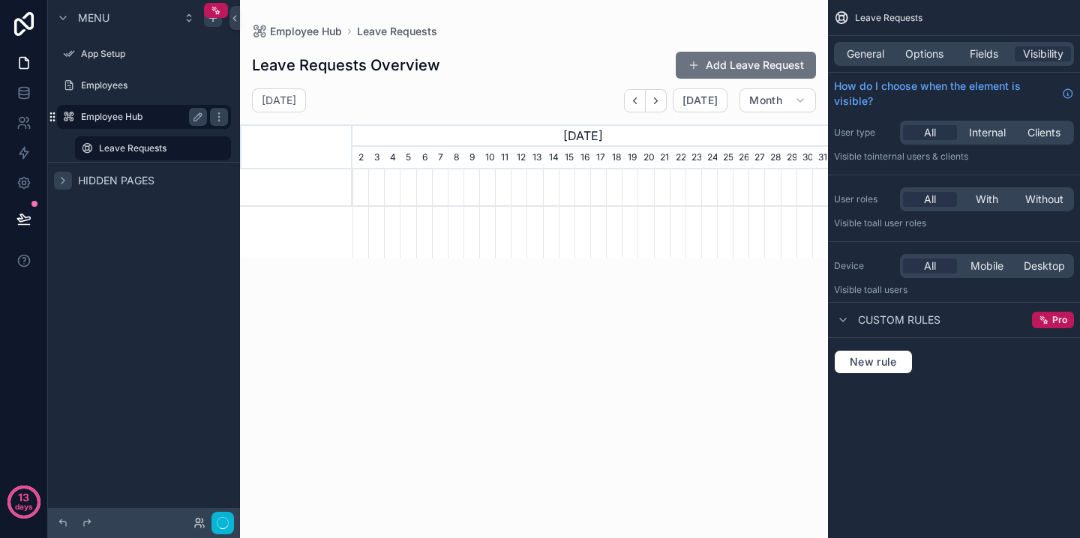
scroll to position [0, 475]
click at [131, 149] on label "Leave Requests" at bounding box center [150, 148] width 102 height 12
click at [706, 97] on span "[DATE]" at bounding box center [699, 100] width 35 height 13
click at [763, 108] on button "Month" at bounding box center [777, 100] width 76 height 24
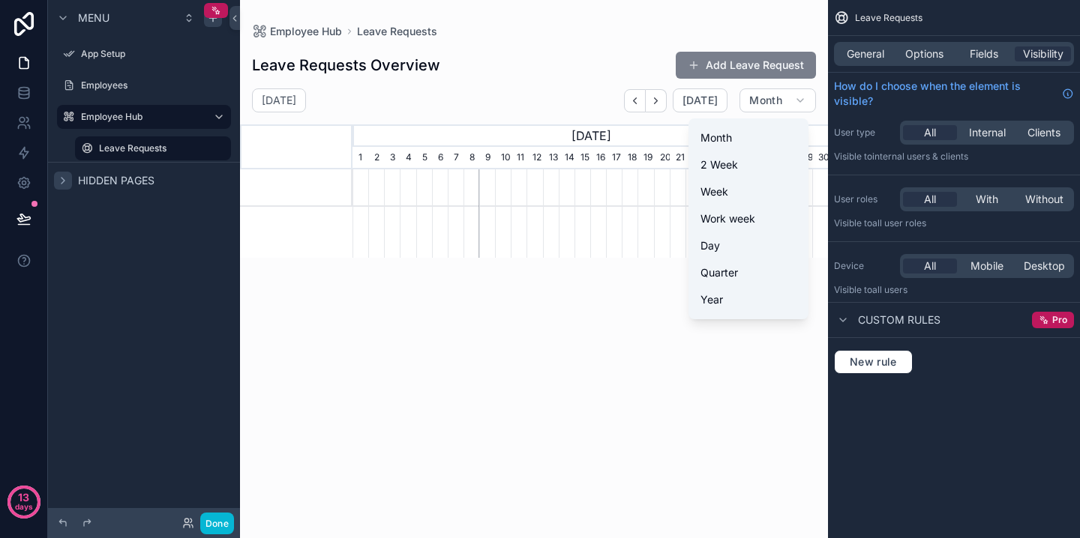
click at [750, 62] on button "Add Leave Request" at bounding box center [746, 65] width 140 height 27
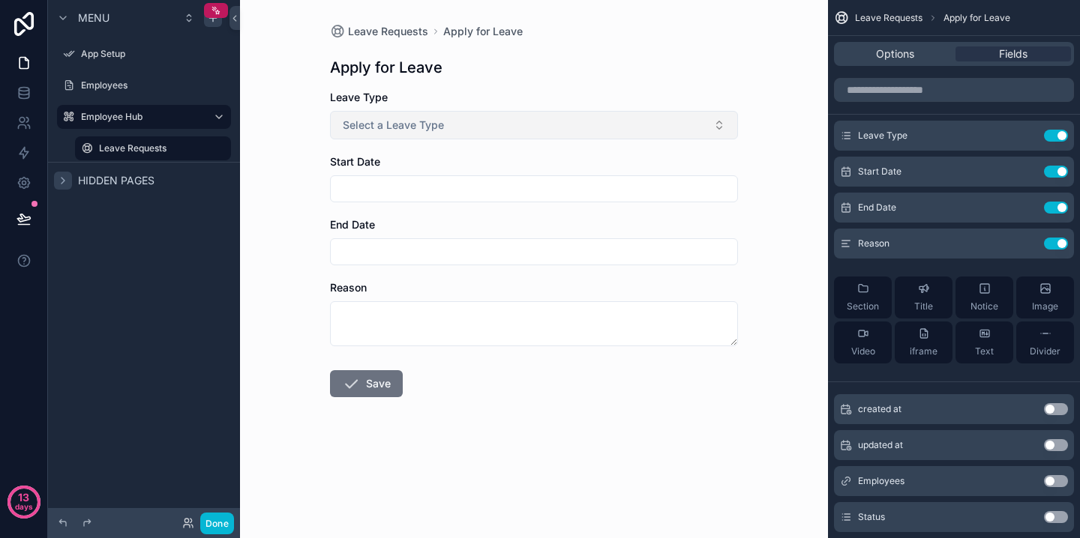
click at [468, 116] on button "Select a Leave Type" at bounding box center [534, 125] width 408 height 28
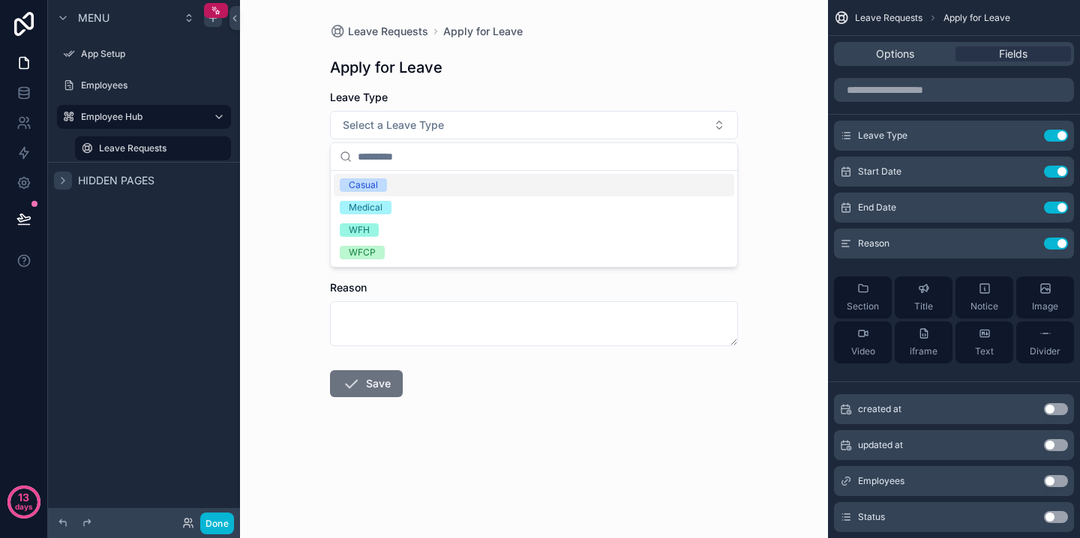
click at [436, 184] on div "Casual" at bounding box center [534, 185] width 400 height 22
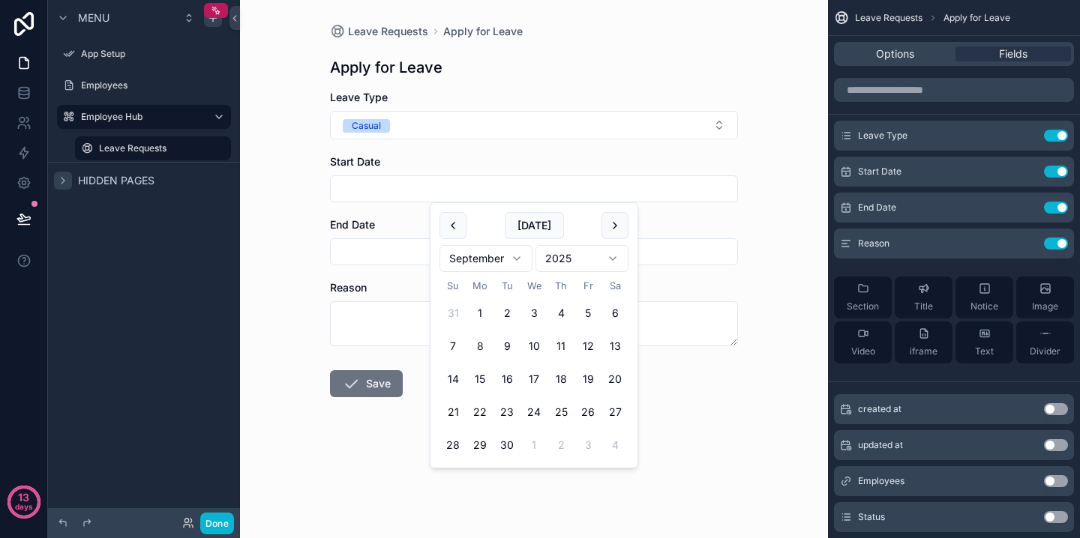
click at [414, 190] on input "scrollable content" at bounding box center [534, 188] width 406 height 21
click at [499, 342] on button "9" at bounding box center [506, 346] width 27 height 27
type input "********"
click at [382, 257] on input "scrollable content" at bounding box center [534, 251] width 406 height 21
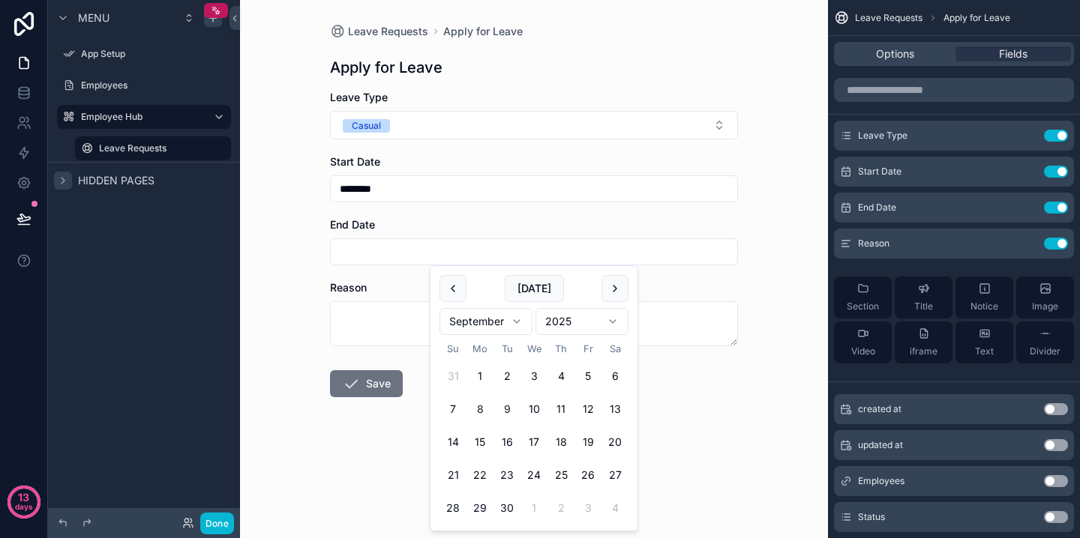
click at [510, 414] on button "9" at bounding box center [506, 409] width 27 height 27
type input "********"
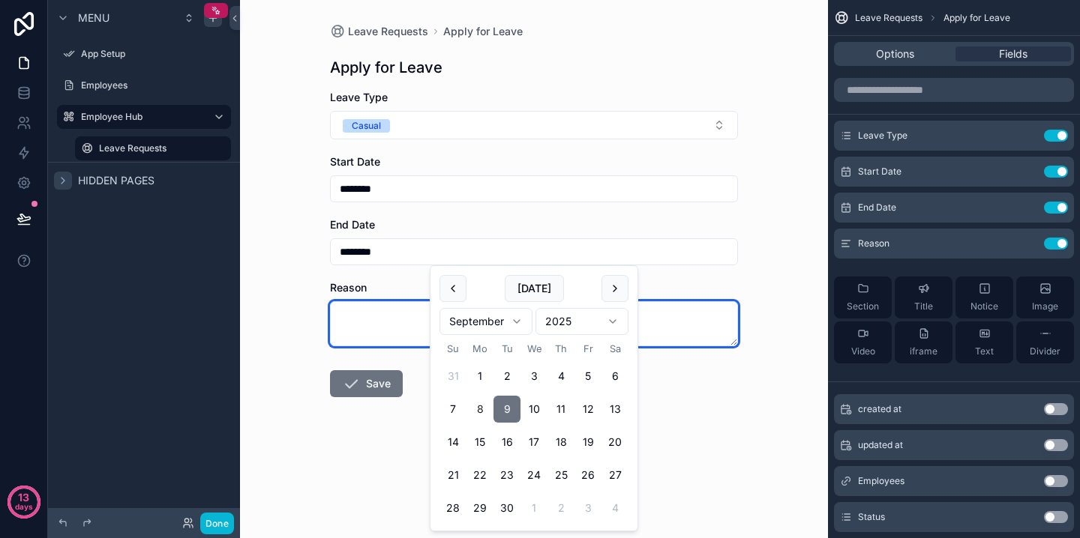
click at [394, 328] on textarea "scrollable content" at bounding box center [534, 323] width 408 height 45
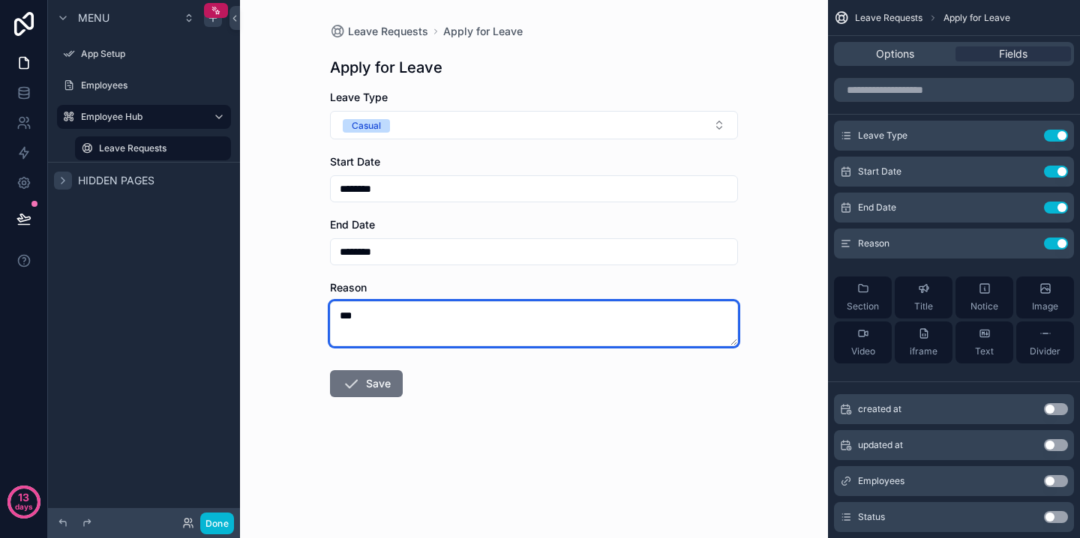
type textarea "***"
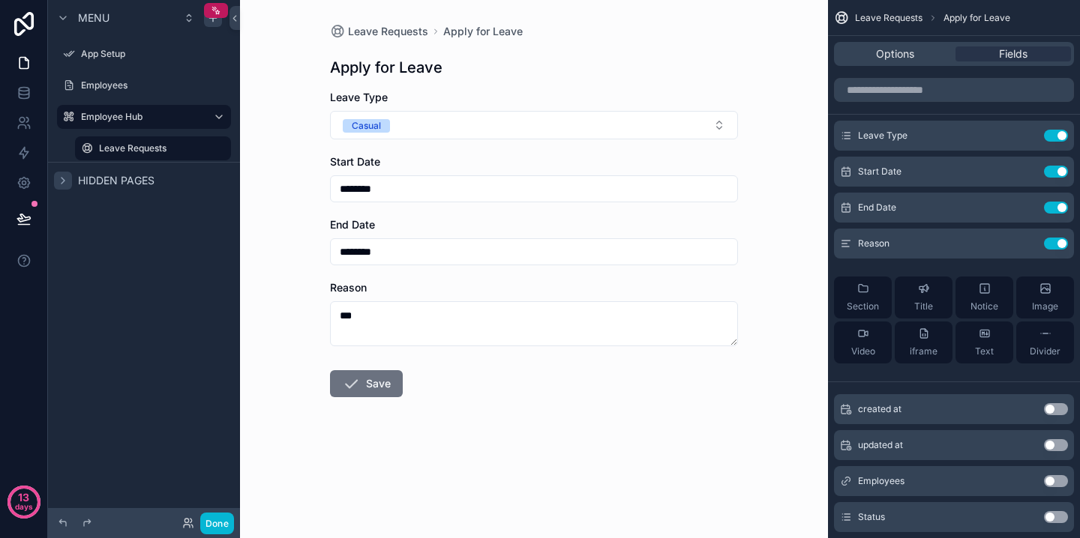
click at [376, 400] on form "Leave Type Casual Start Date ******** End Date ******** Reason *** Save" at bounding box center [534, 291] width 408 height 403
click at [377, 391] on button "Save" at bounding box center [366, 383] width 73 height 27
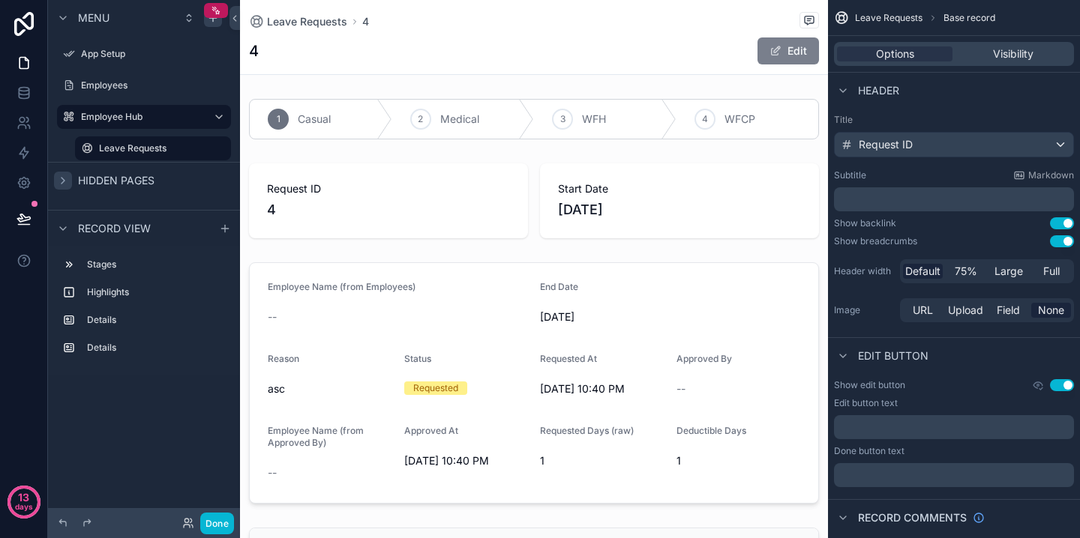
click at [782, 48] on button "Edit" at bounding box center [787, 50] width 61 height 27
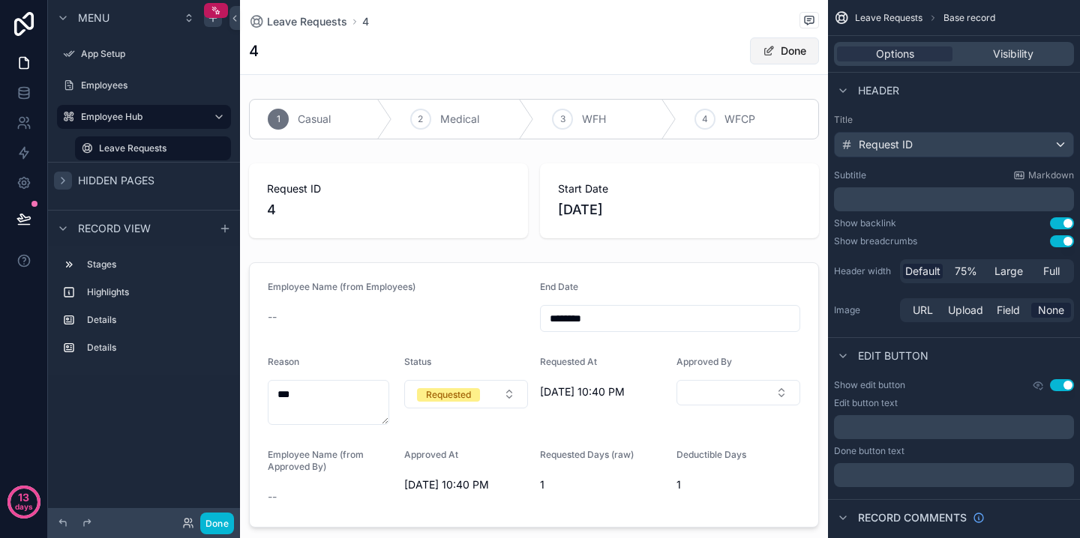
click at [782, 48] on button "Done" at bounding box center [784, 50] width 69 height 27
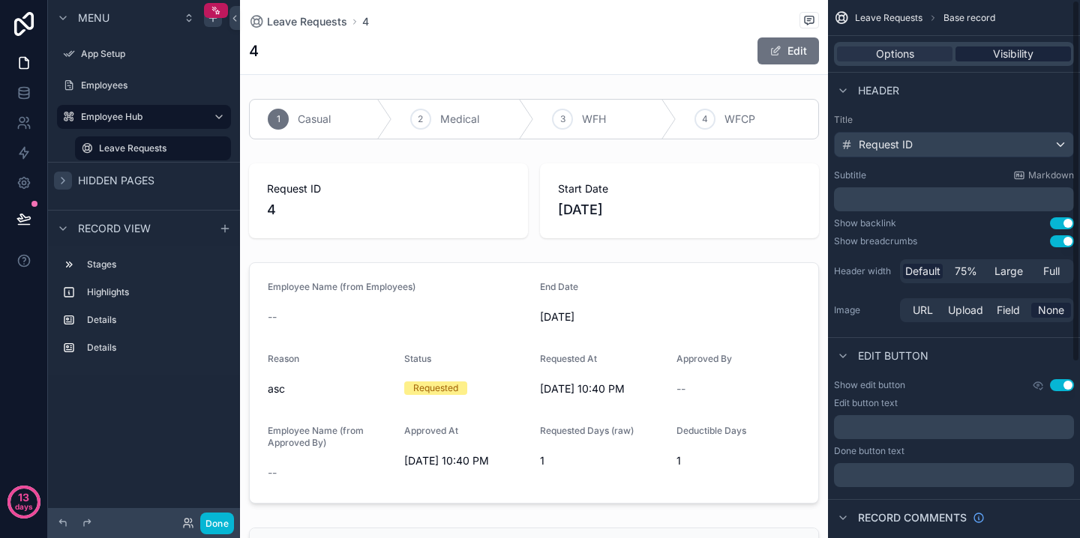
click at [1012, 50] on span "Visibility" at bounding box center [1013, 53] width 40 height 15
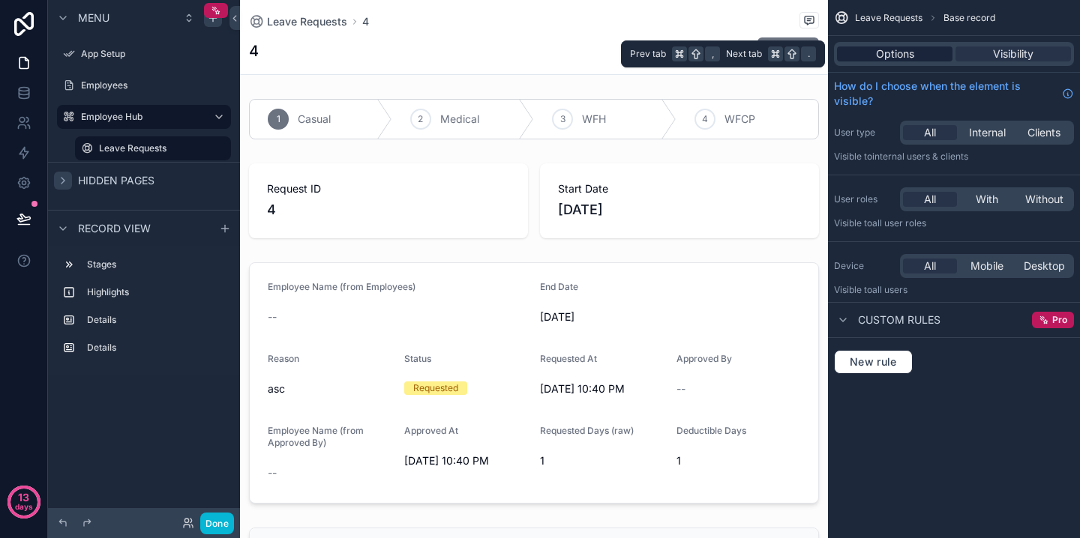
click at [923, 55] on div "Options" at bounding box center [894, 53] width 115 height 15
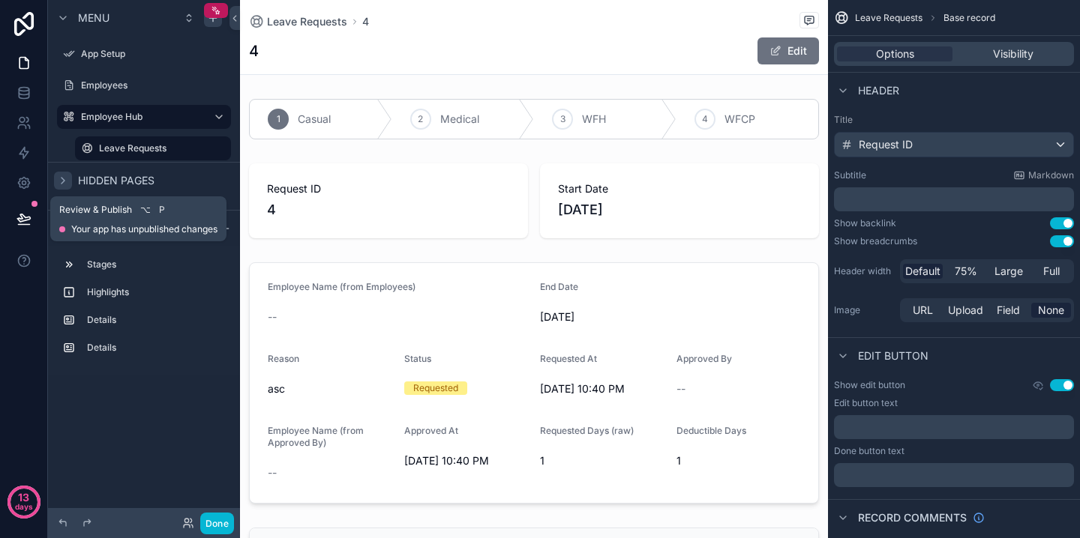
click at [17, 223] on icon at bounding box center [23, 218] width 15 height 15
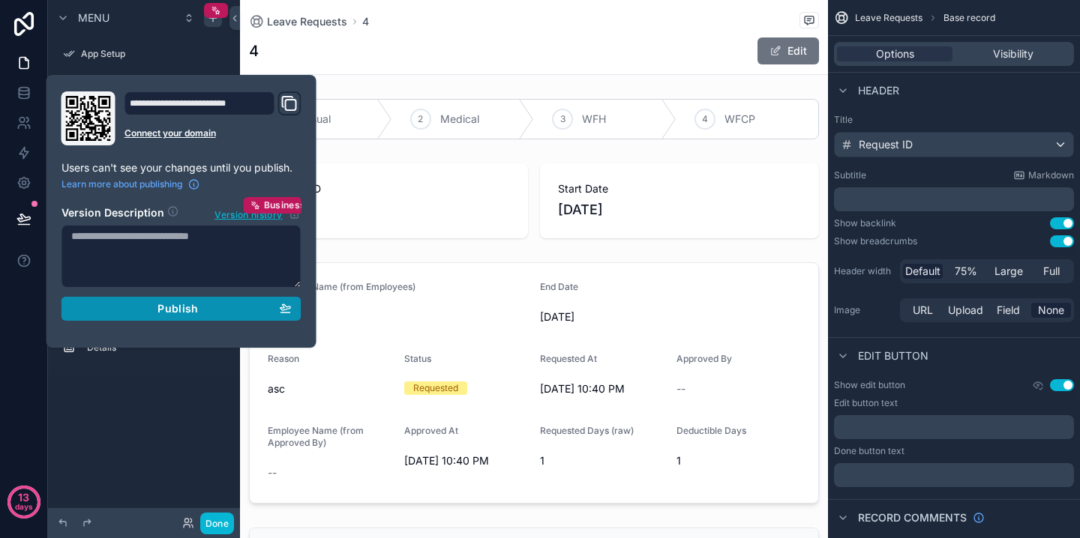
click at [177, 307] on span "Publish" at bounding box center [177, 308] width 40 height 13
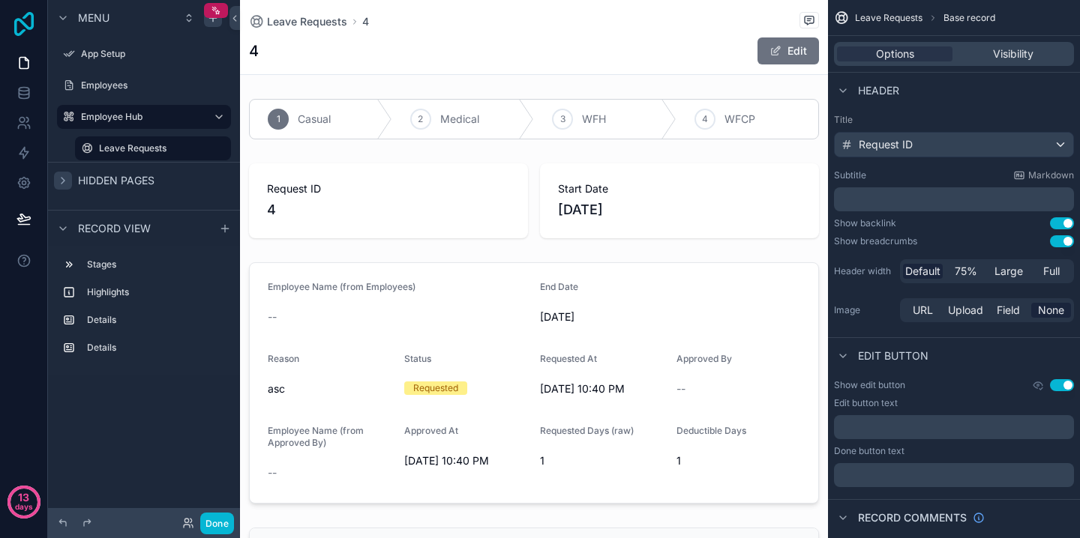
click at [28, 16] on icon at bounding box center [24, 24] width 30 height 24
